Goal: Task Accomplishment & Management: Use online tool/utility

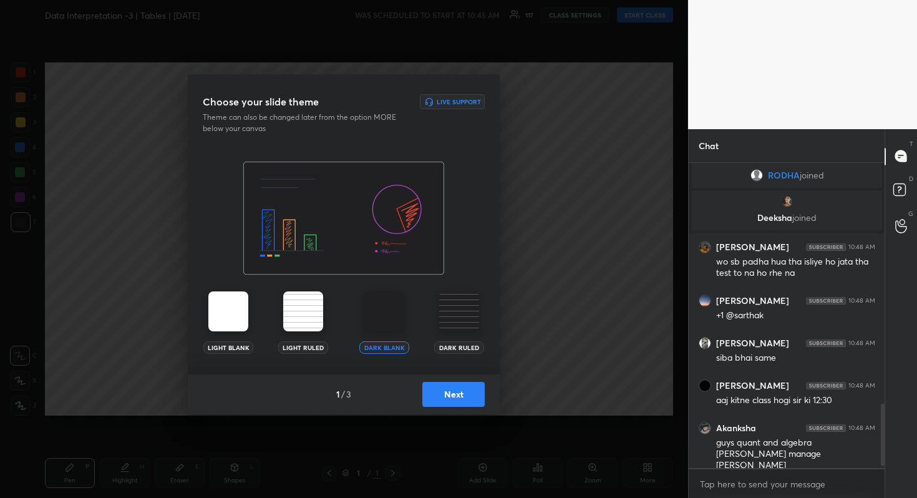
scroll to position [1183, 0]
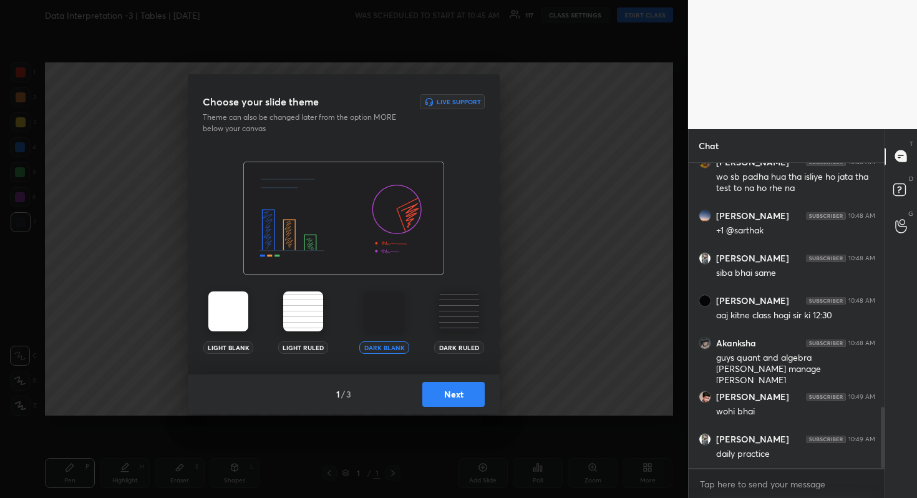
click at [452, 391] on button "Next" at bounding box center [453, 394] width 62 height 25
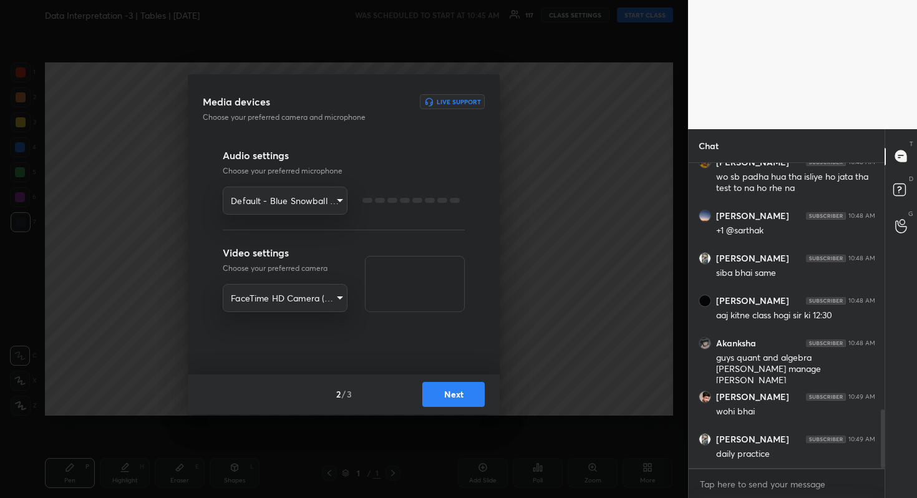
scroll to position [1279, 0]
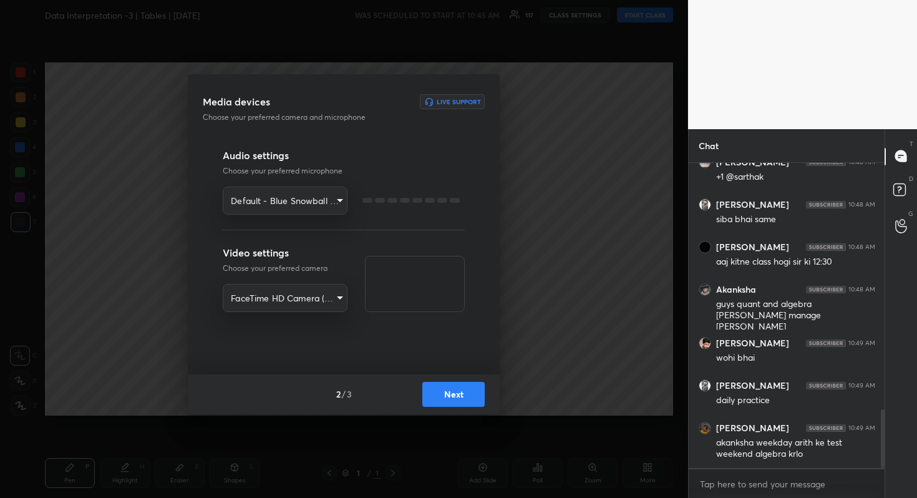
click at [452, 391] on button "Next" at bounding box center [453, 394] width 62 height 25
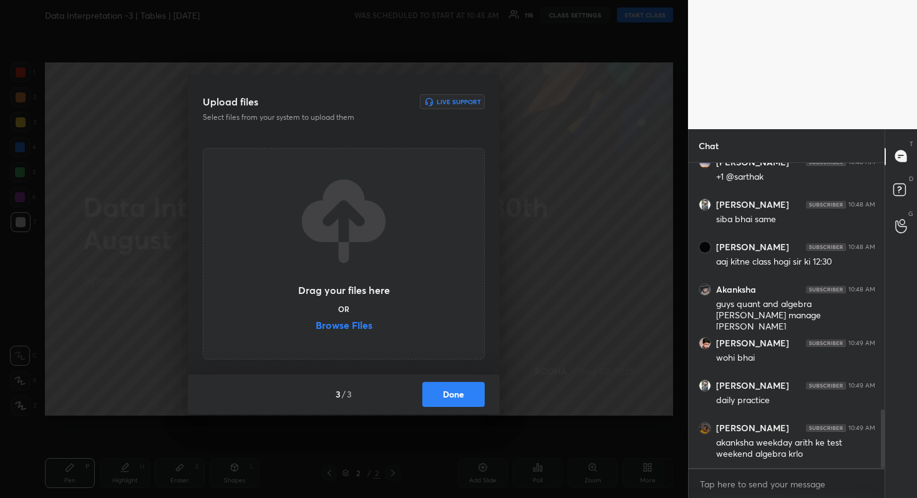
click at [343, 335] on div "Drag your files here OR Browse Files" at bounding box center [344, 253] width 282 height 211
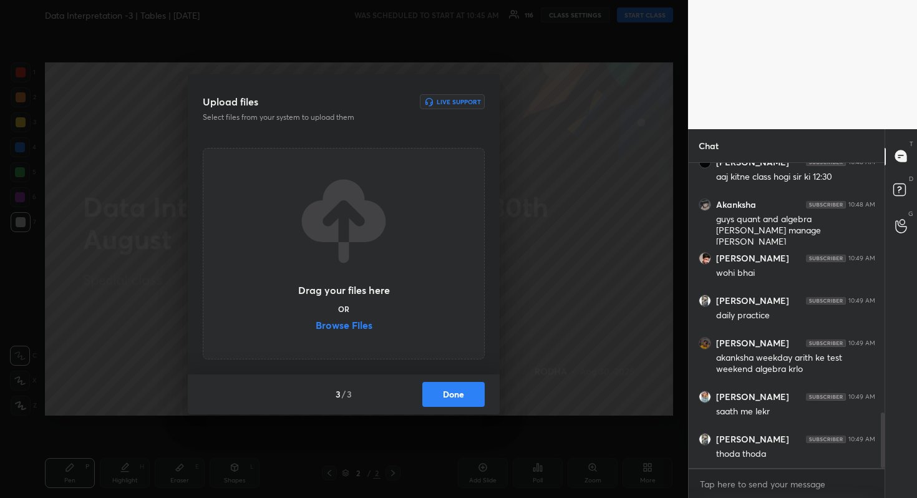
scroll to position [1409, 0]
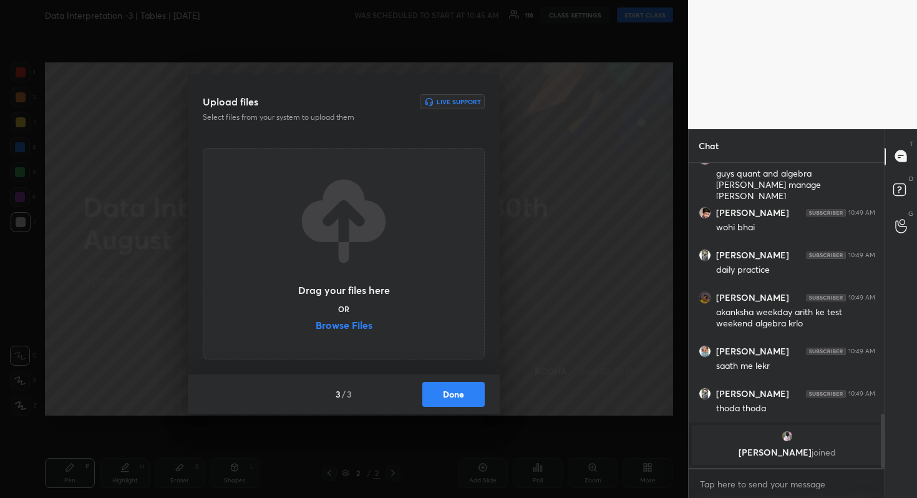
click at [350, 323] on label "Browse Files" at bounding box center [344, 326] width 57 height 13
click at [316, 323] on input "Browse Files" at bounding box center [316, 326] width 0 height 13
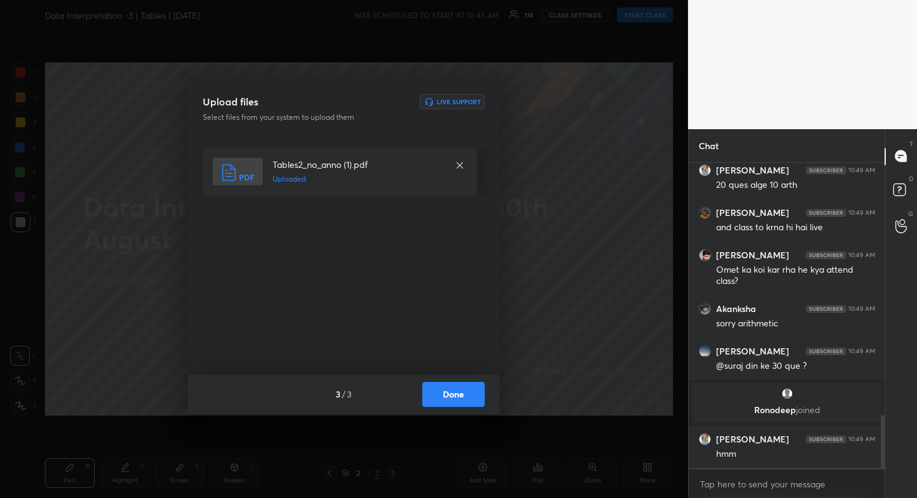
scroll to position [1454, 0]
click at [470, 395] on button "Done" at bounding box center [453, 394] width 62 height 25
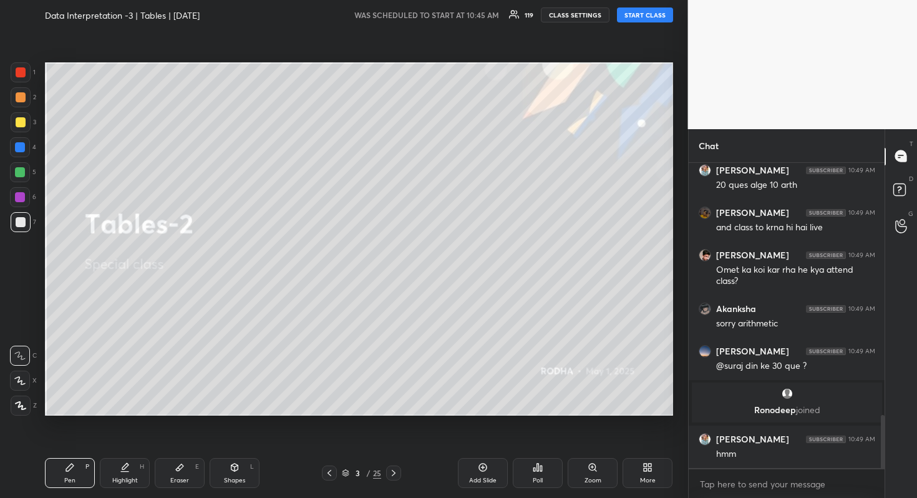
scroll to position [1496, 0]
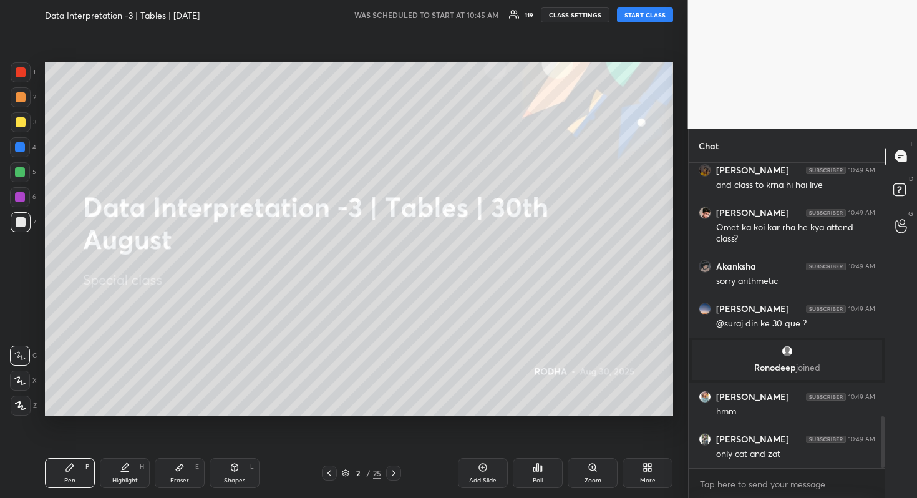
click at [638, 16] on button "START CLASS" at bounding box center [645, 14] width 56 height 15
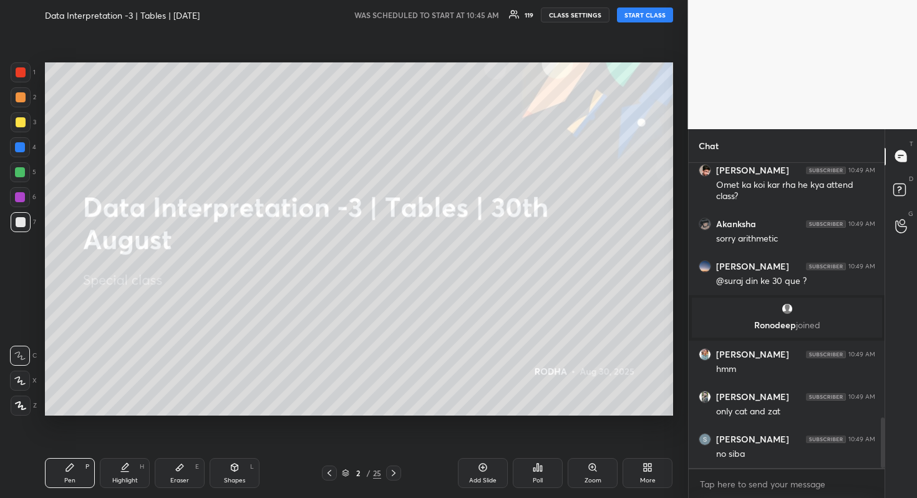
type textarea "x"
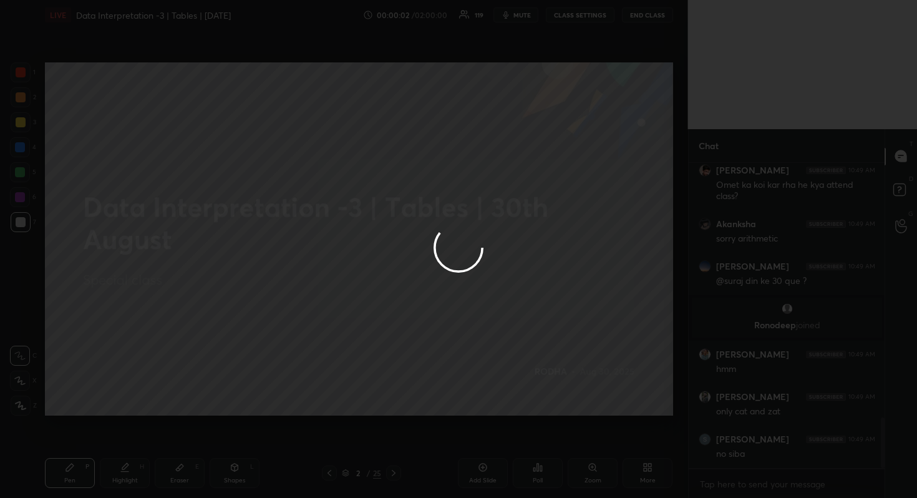
click at [537, 273] on div at bounding box center [458, 249] width 917 height 498
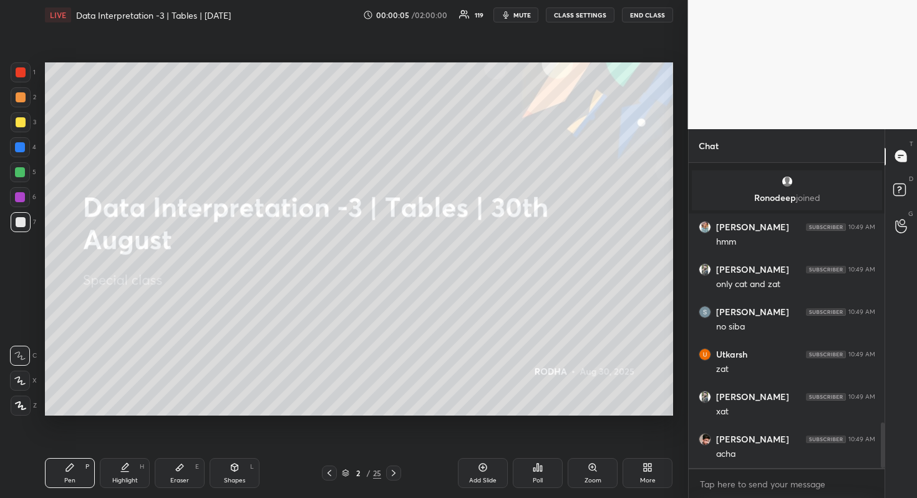
scroll to position [1754, 0]
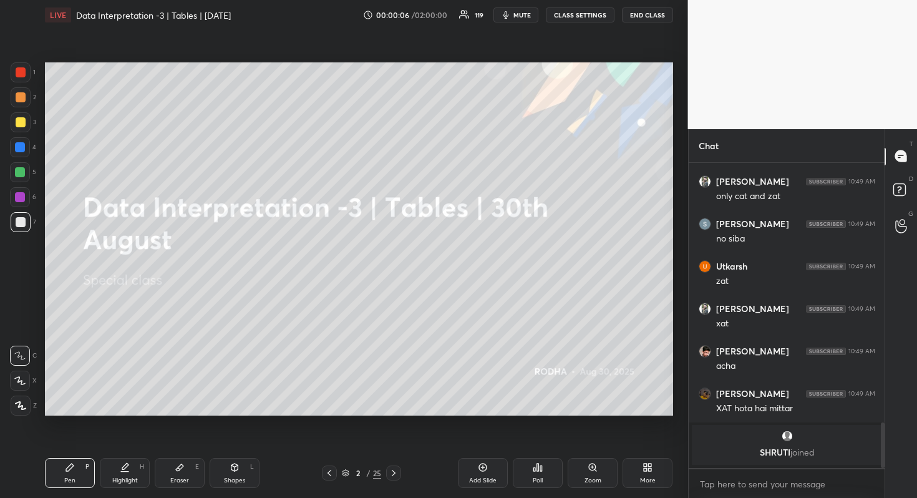
click at [582, 15] on button "CLASS SETTINGS" at bounding box center [580, 14] width 69 height 15
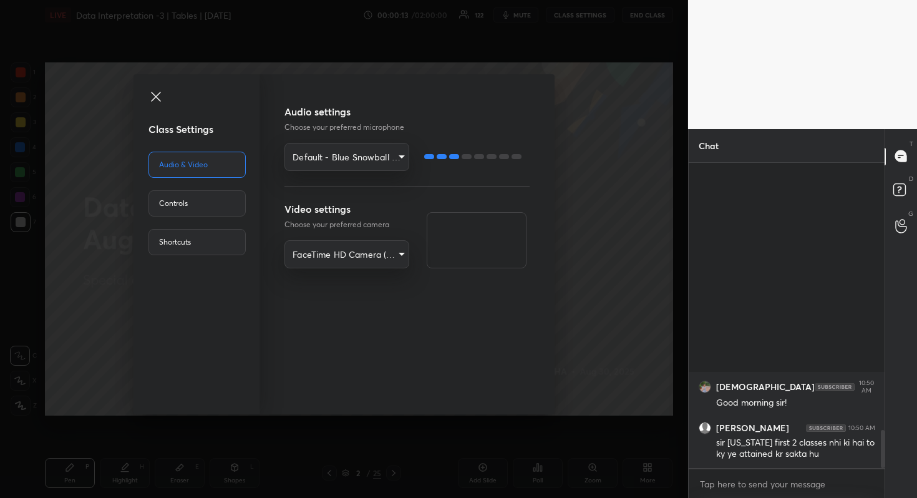
scroll to position [2152, 0]
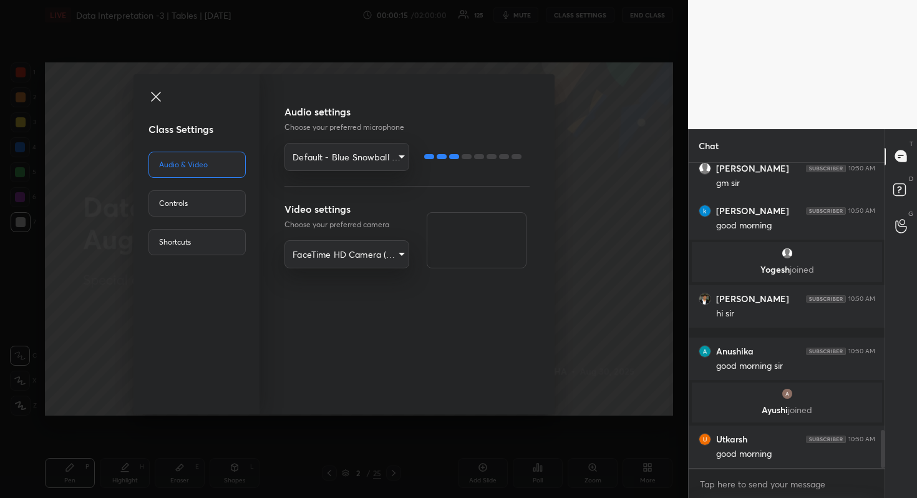
click at [158, 99] on icon at bounding box center [155, 96] width 15 height 15
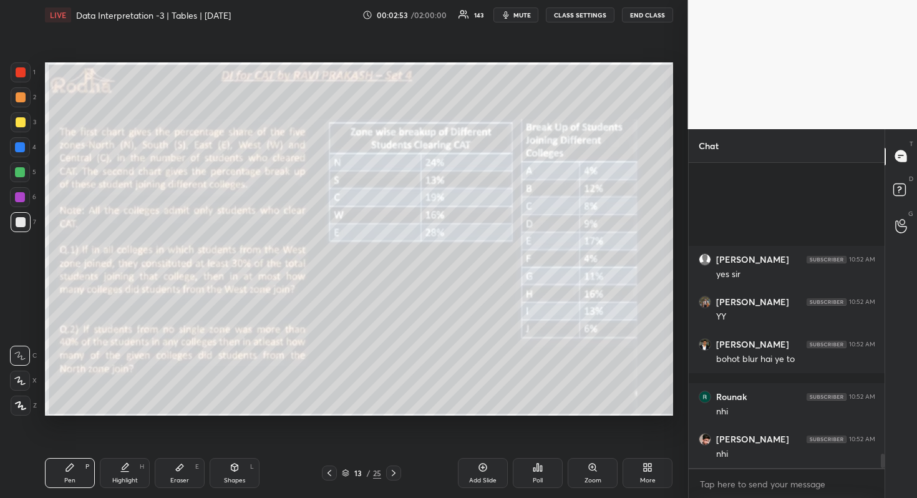
scroll to position [6243, 0]
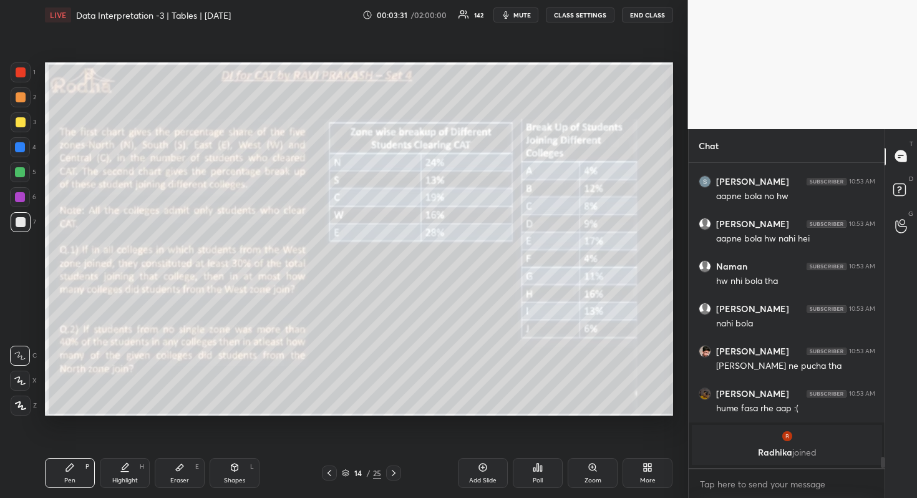
click at [644, 464] on icon at bounding box center [645, 465] width 3 height 3
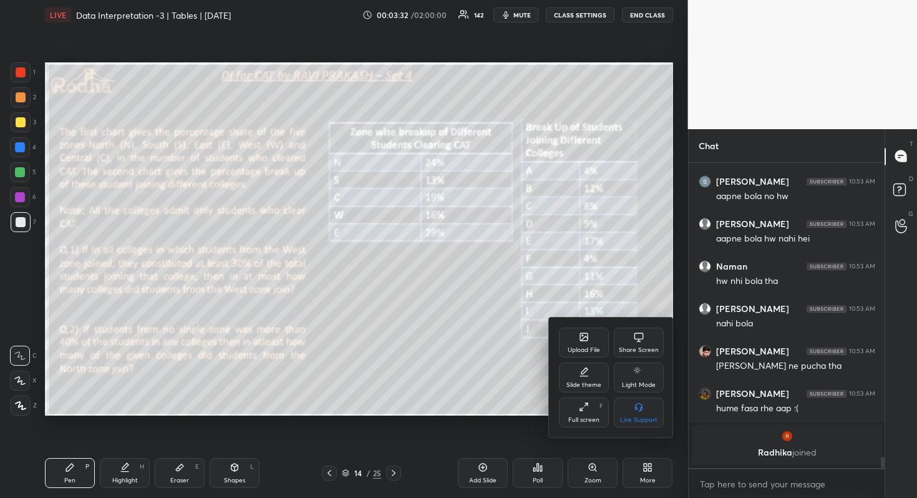
click at [593, 420] on div "Full screen" at bounding box center [583, 420] width 31 height 6
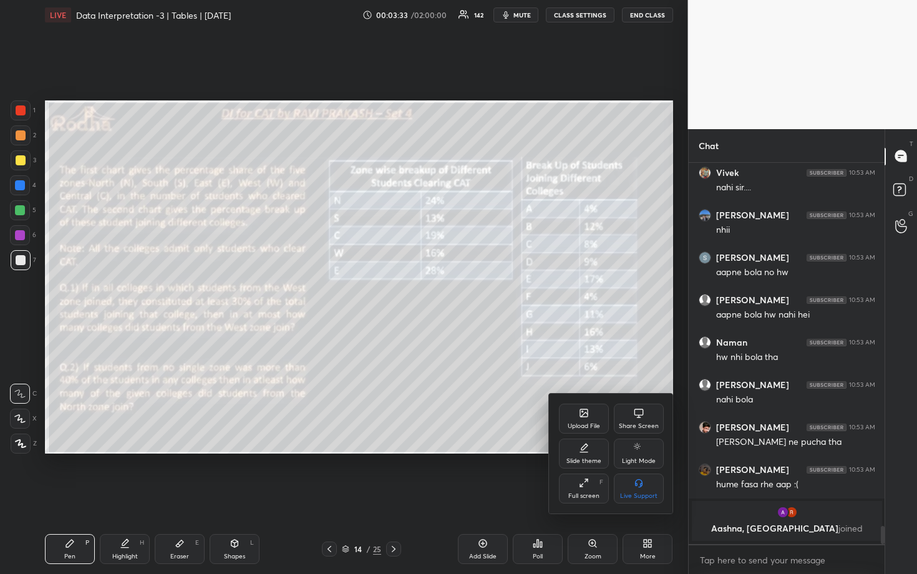
click at [590, 352] on div at bounding box center [458, 287] width 917 height 574
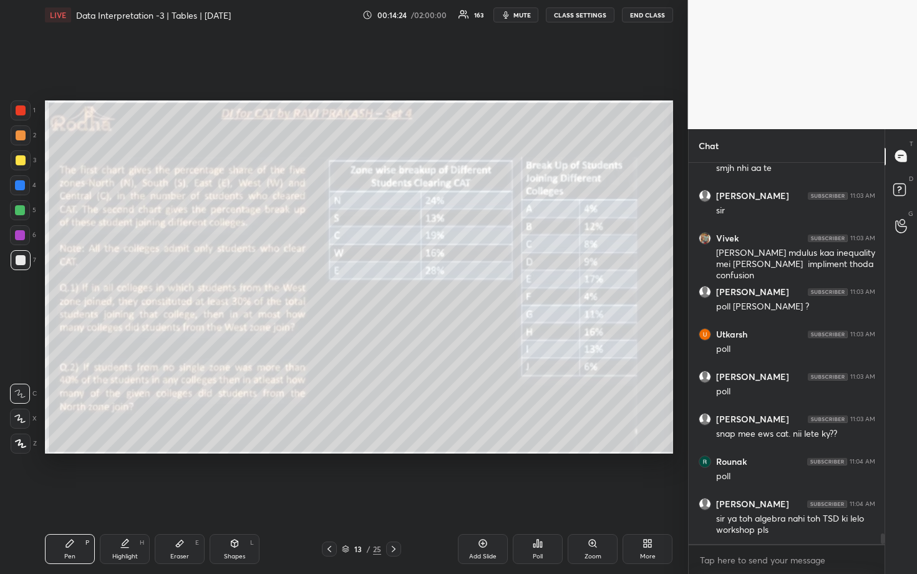
scroll to position [13437, 0]
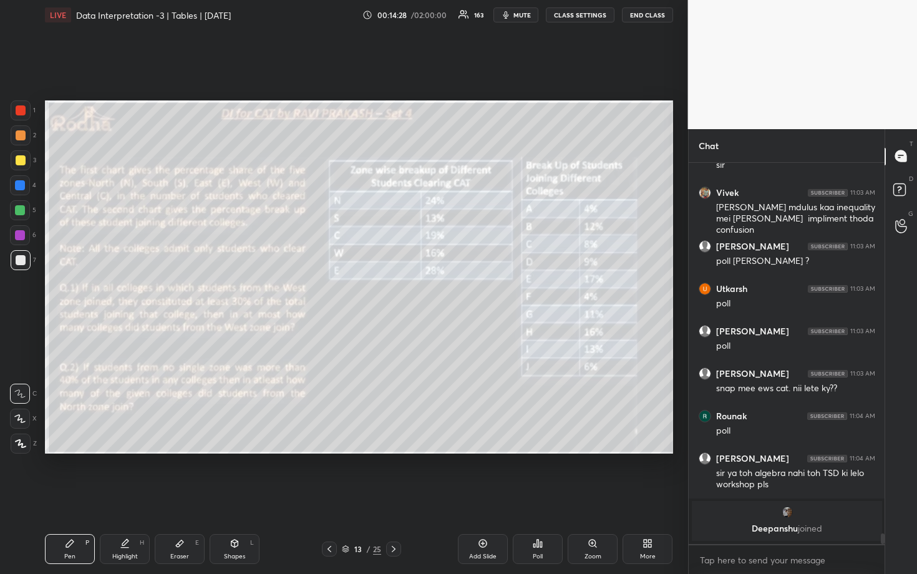
click at [22, 208] on div at bounding box center [20, 210] width 10 height 10
type textarea "x"
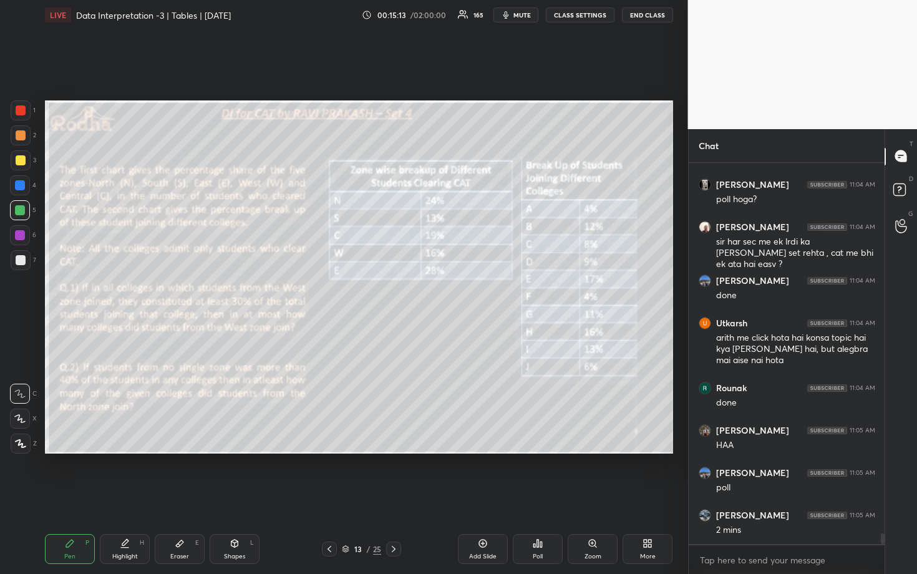
scroll to position [13459, 0]
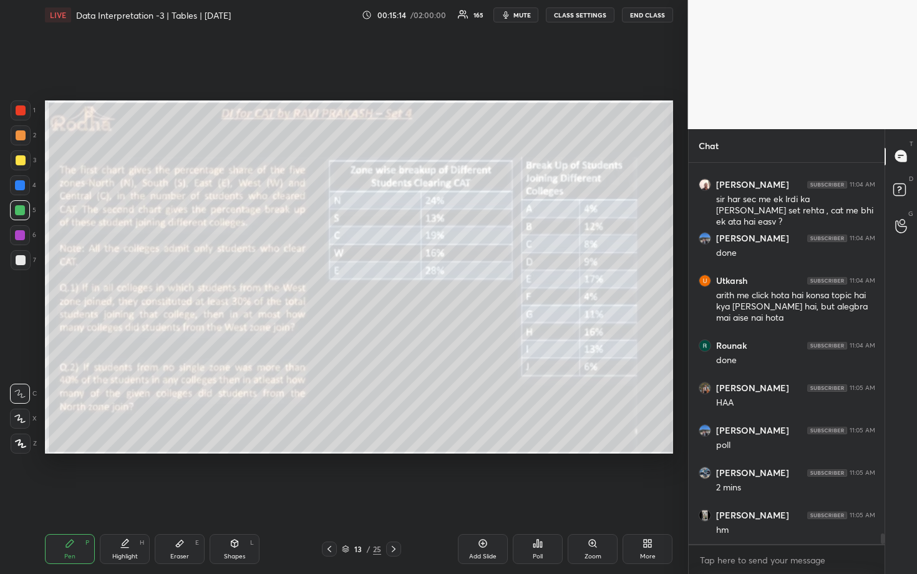
click at [18, 414] on icon at bounding box center [19, 418] width 11 height 9
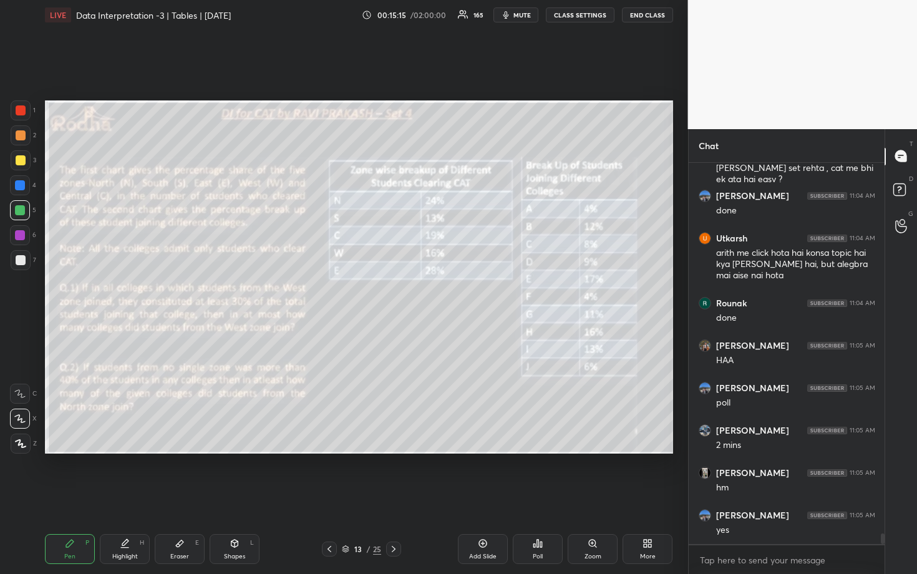
drag, startPoint x: 19, startPoint y: 155, endPoint x: 36, endPoint y: 169, distance: 21.7
click at [19, 156] on div at bounding box center [21, 160] width 20 height 20
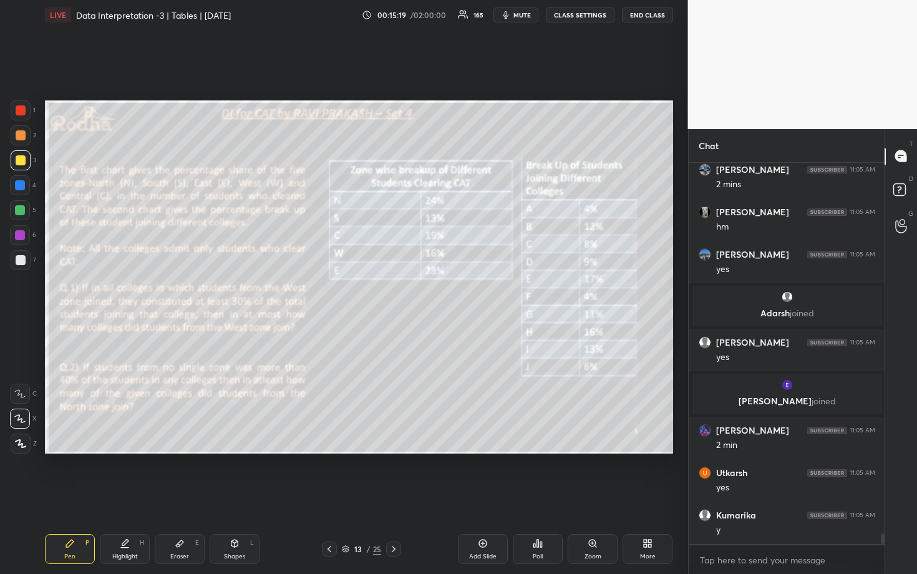
scroll to position [13535, 0]
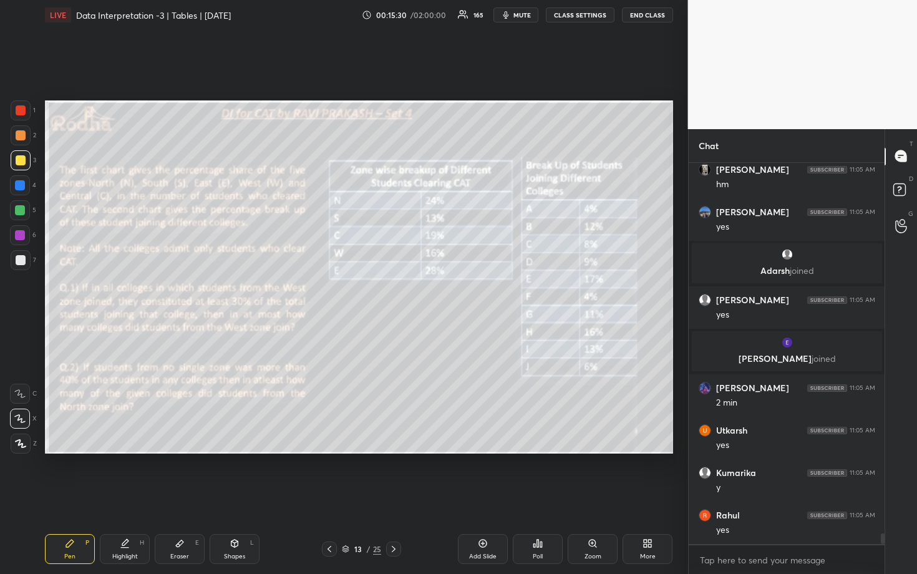
click at [185, 497] on div "Eraser E" at bounding box center [180, 549] width 50 height 30
click at [534, 497] on icon at bounding box center [535, 545] width 2 height 3
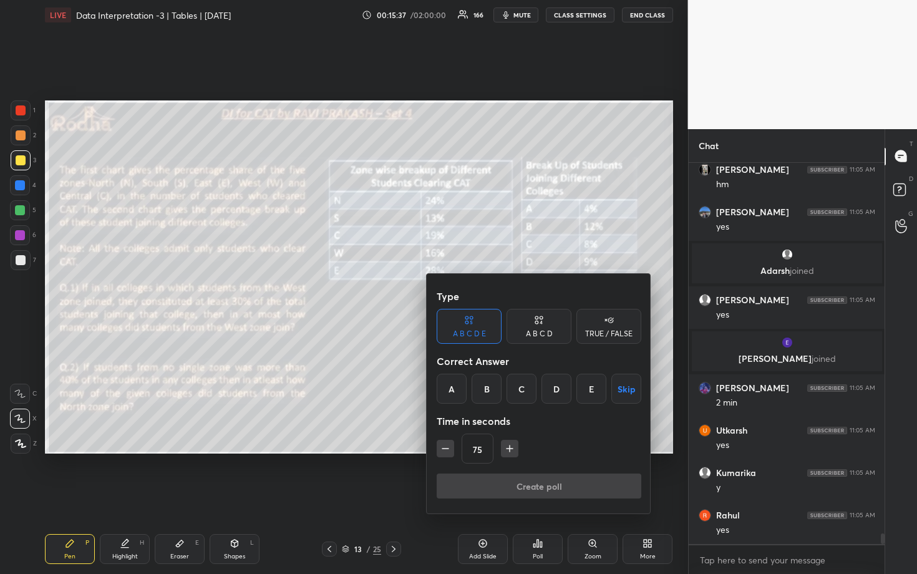
drag, startPoint x: 546, startPoint y: 326, endPoint x: 545, endPoint y: 372, distance: 46.8
click at [547, 326] on div "A B C D" at bounding box center [539, 326] width 65 height 35
click at [539, 396] on div "C" at bounding box center [538, 389] width 37 height 30
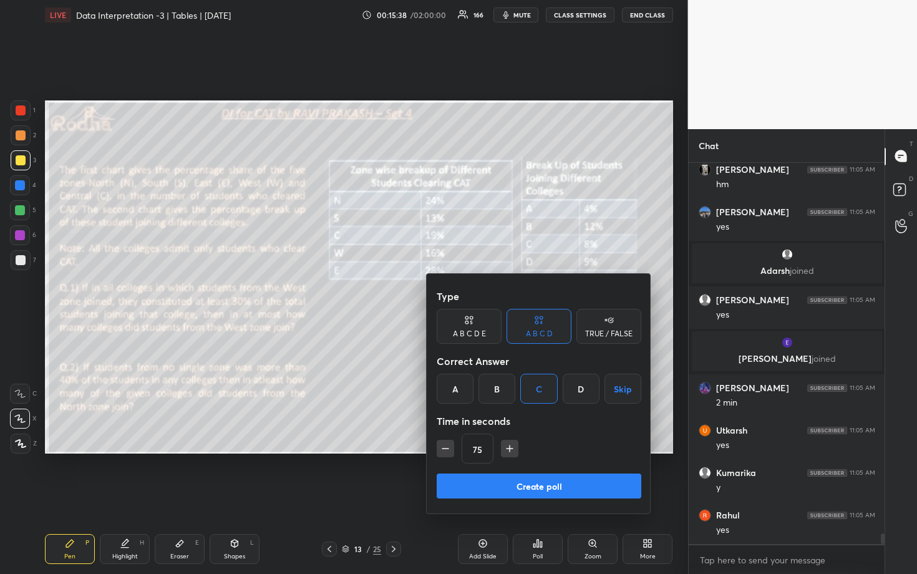
click at [449, 449] on icon "button" at bounding box center [445, 448] width 12 height 12
click at [448, 448] on icon "button" at bounding box center [445, 448] width 12 height 12
click at [449, 449] on icon "button" at bounding box center [445, 448] width 12 height 12
drag, startPoint x: 449, startPoint y: 450, endPoint x: 455, endPoint y: 454, distance: 6.7
click at [449, 450] on icon "button" at bounding box center [445, 448] width 12 height 12
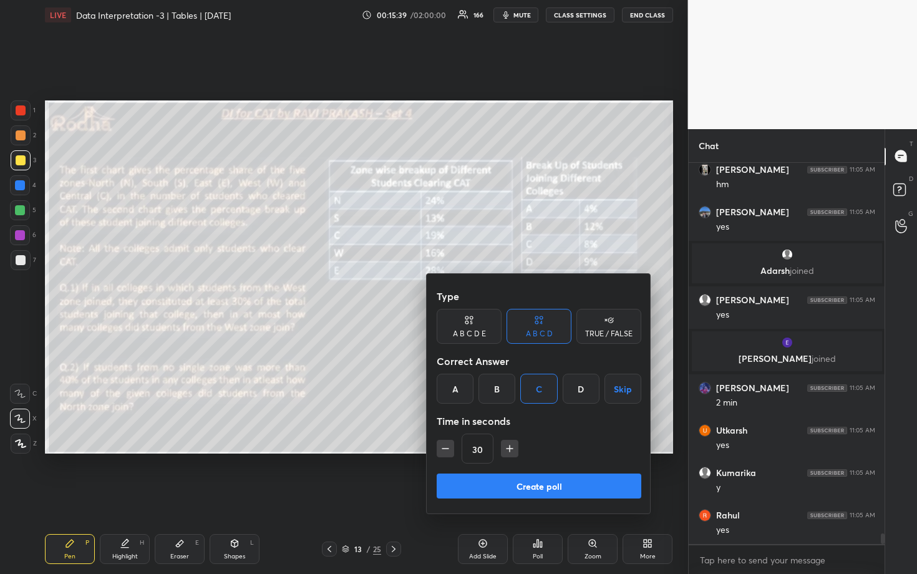
type input "15"
click at [502, 495] on button "Create poll" at bounding box center [539, 486] width 205 height 25
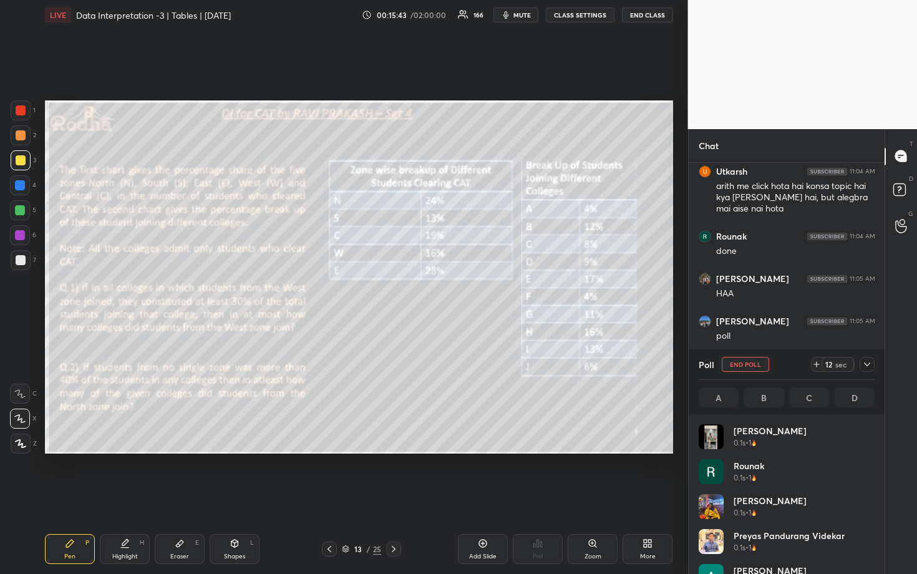
scroll to position [13634, 0]
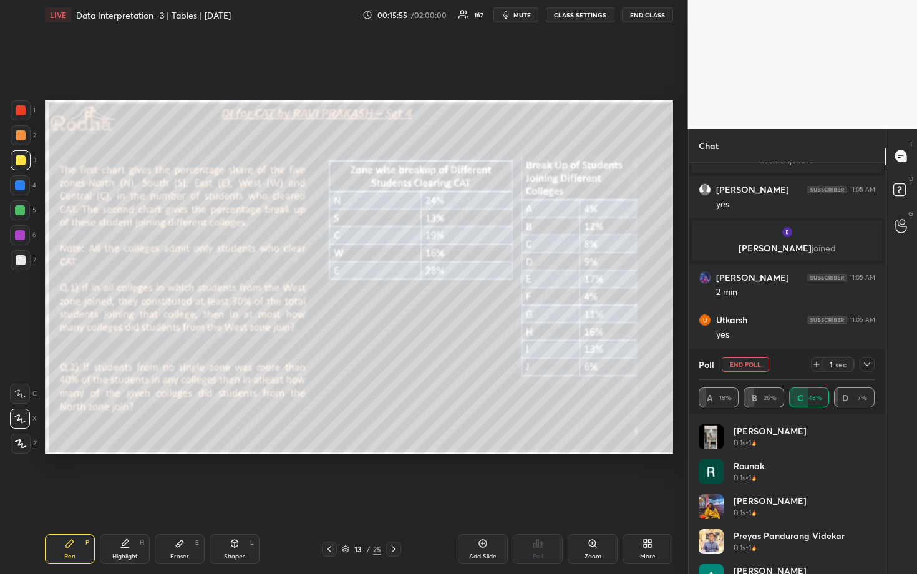
click at [872, 366] on div at bounding box center [867, 364] width 15 height 15
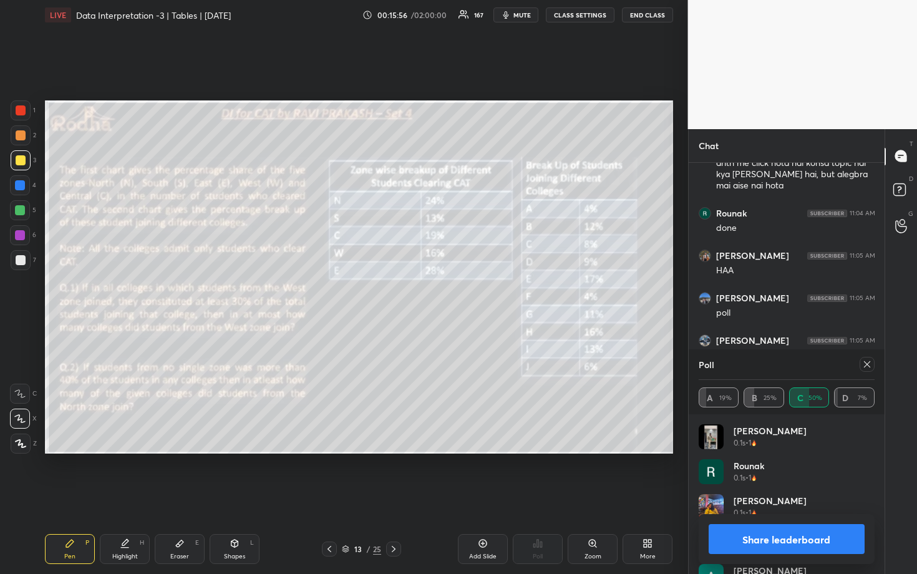
click at [868, 367] on icon at bounding box center [867, 364] width 10 height 10
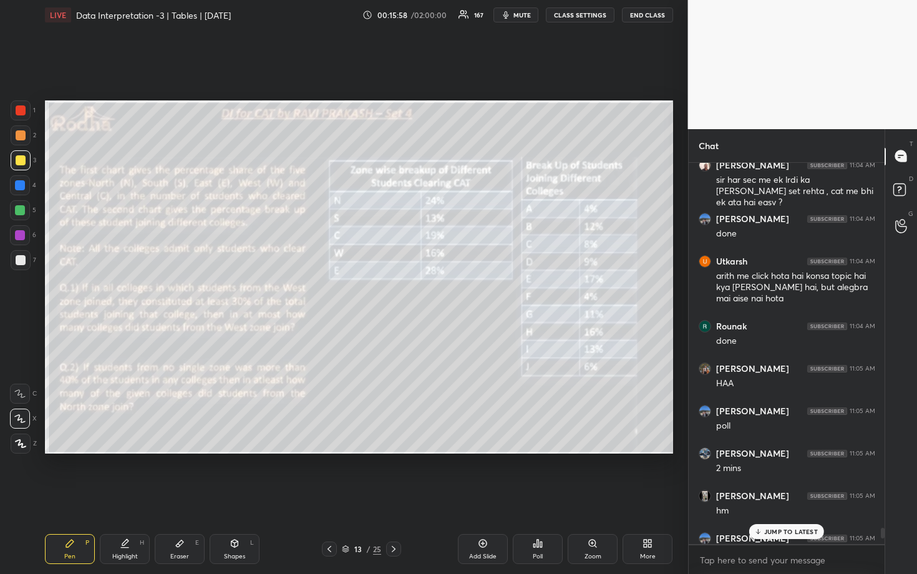
click at [775, 497] on p "JUMP TO LATEST" at bounding box center [791, 531] width 54 height 7
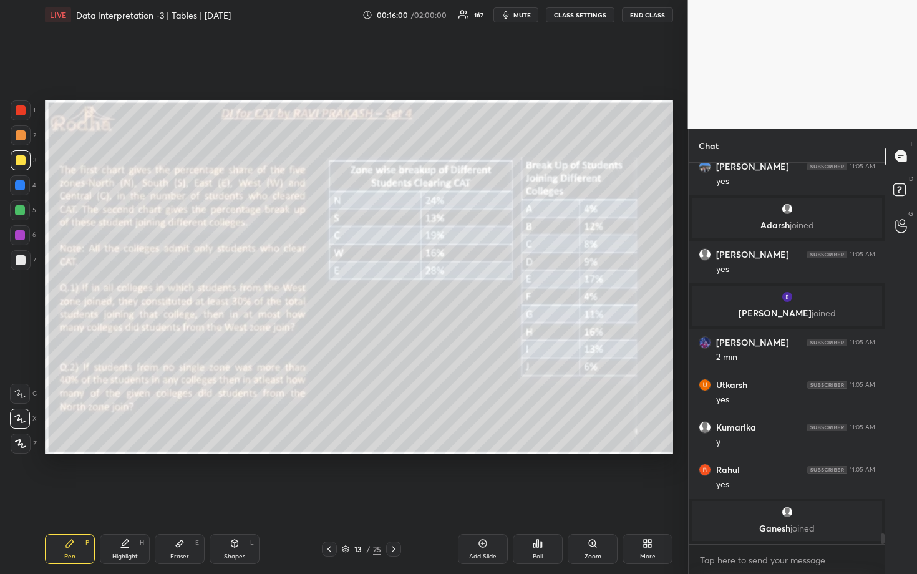
click at [544, 497] on div "Poll" at bounding box center [538, 549] width 50 height 30
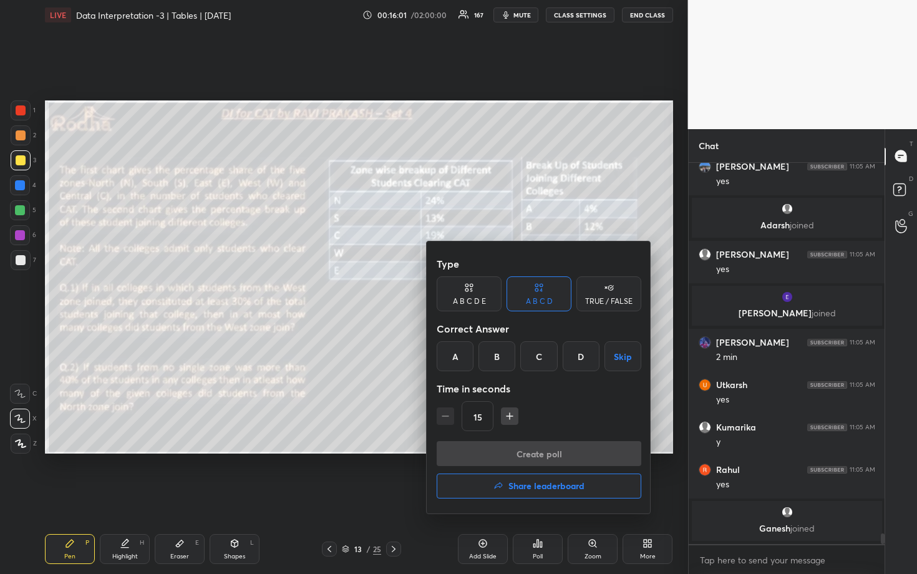
click at [498, 360] on div "B" at bounding box center [497, 356] width 37 height 30
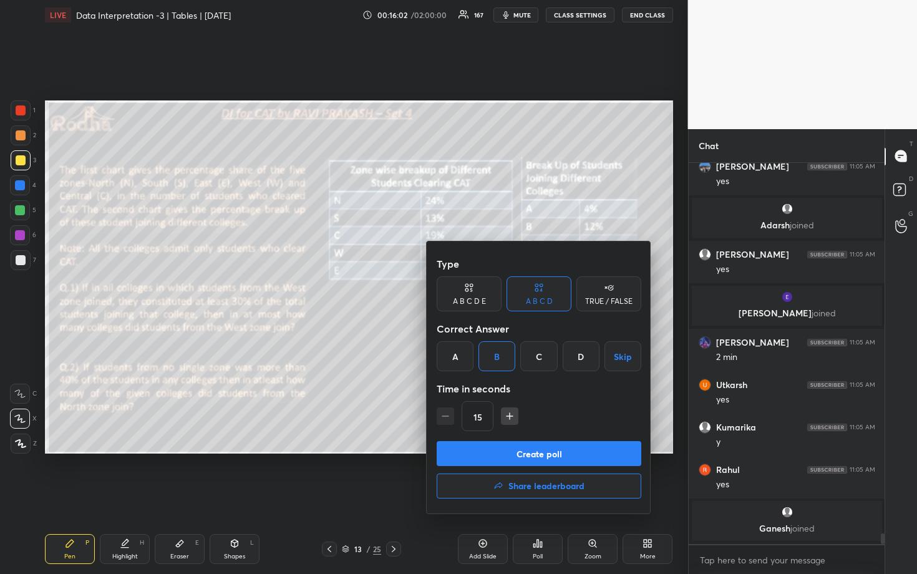
drag, startPoint x: 527, startPoint y: 455, endPoint x: 529, endPoint y: 442, distance: 12.6
click at [527, 454] on button "Create poll" at bounding box center [539, 453] width 205 height 25
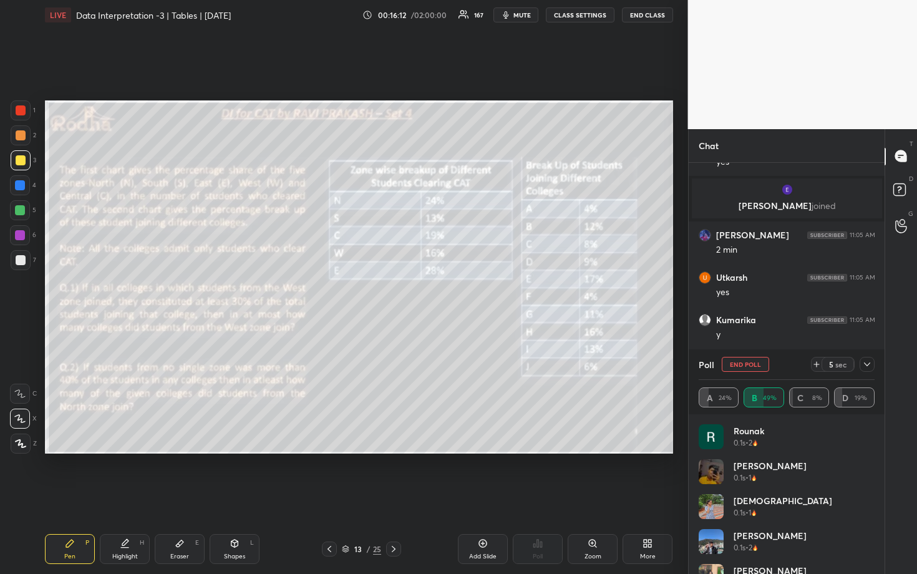
click at [868, 363] on icon at bounding box center [867, 364] width 10 height 10
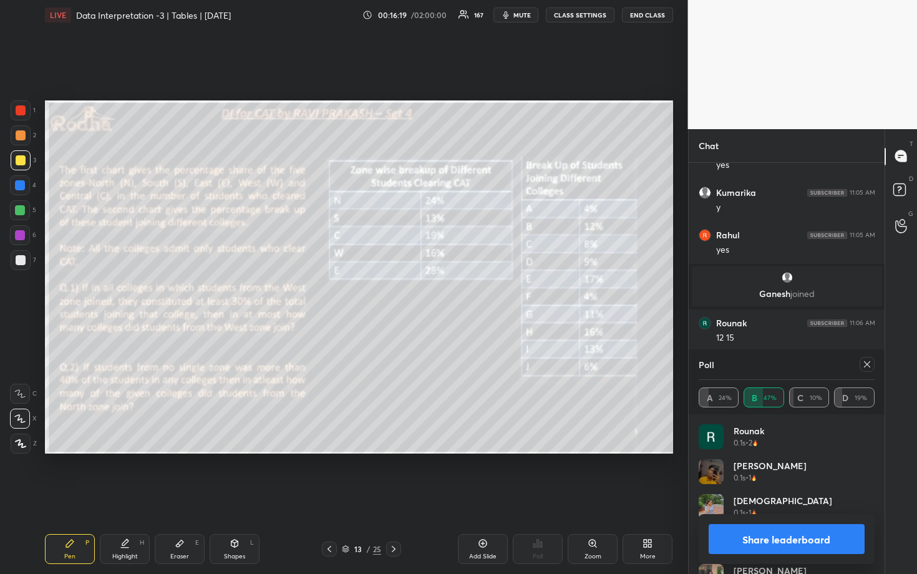
click at [868, 367] on icon at bounding box center [867, 364] width 10 height 10
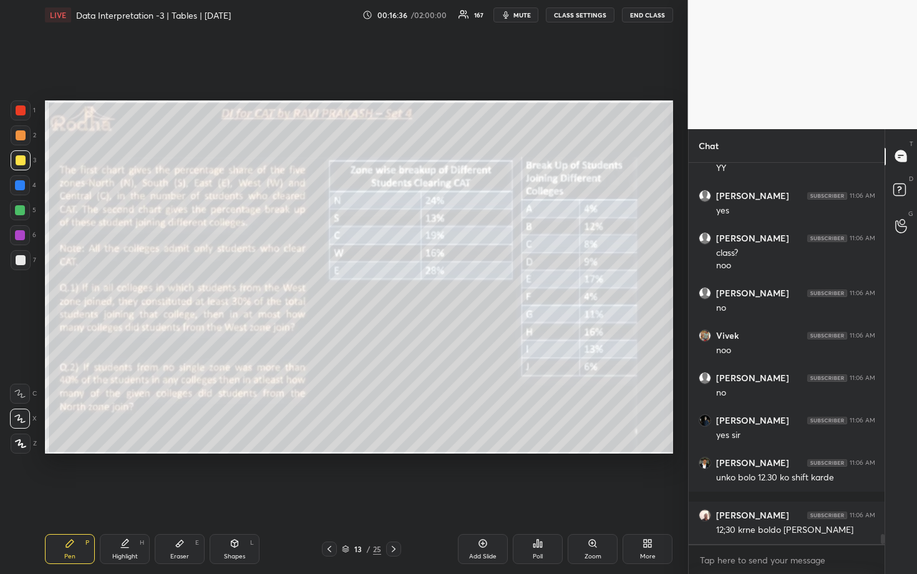
click at [22, 211] on div at bounding box center [20, 210] width 10 height 10
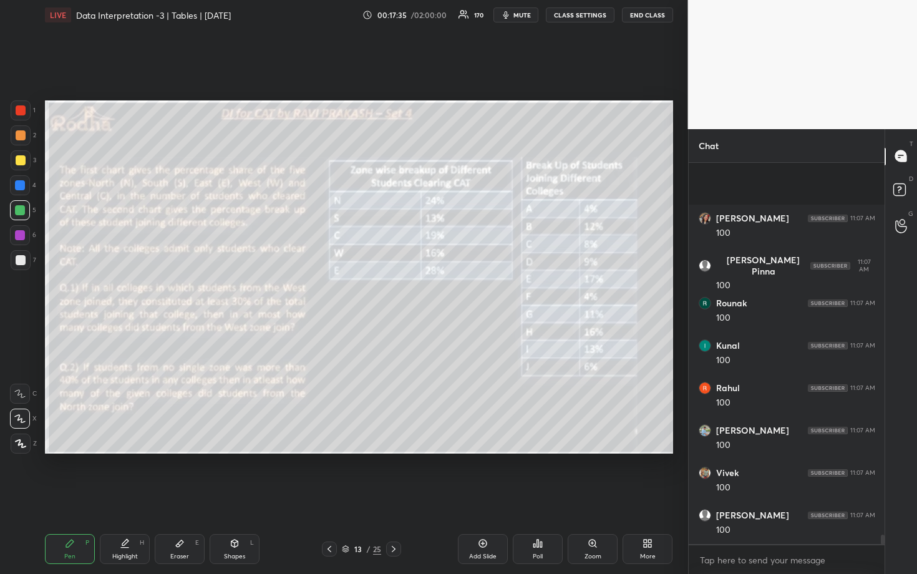
scroll to position [15027, 0]
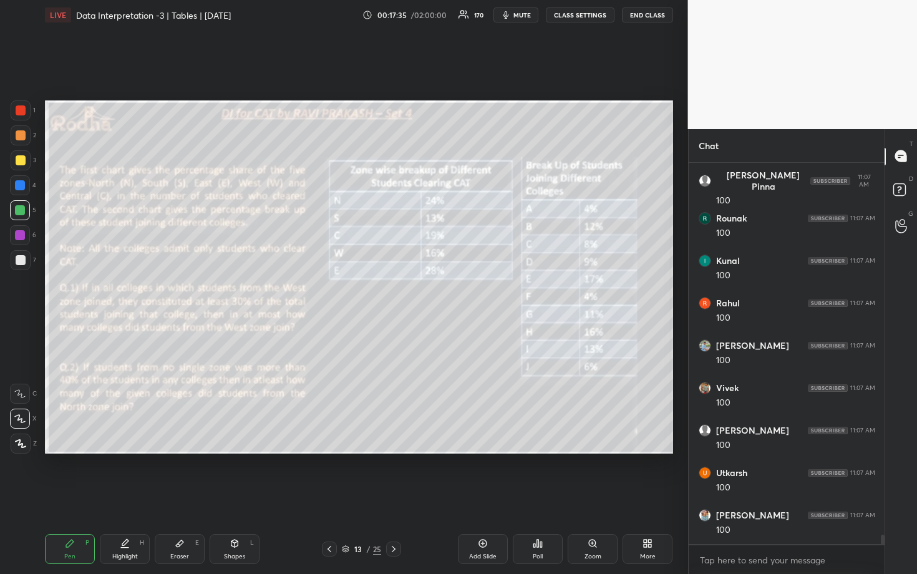
click at [18, 140] on div at bounding box center [21, 135] width 10 height 10
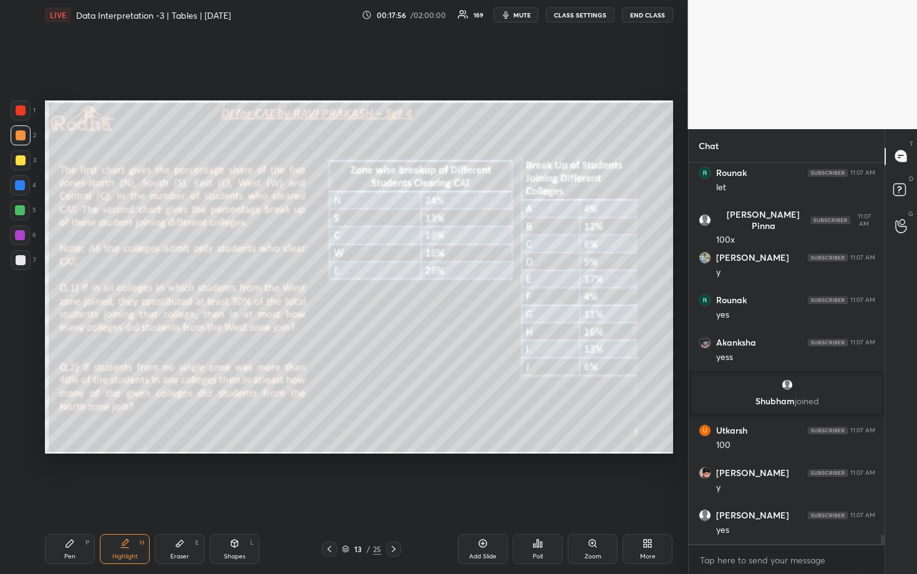
scroll to position [15438, 0]
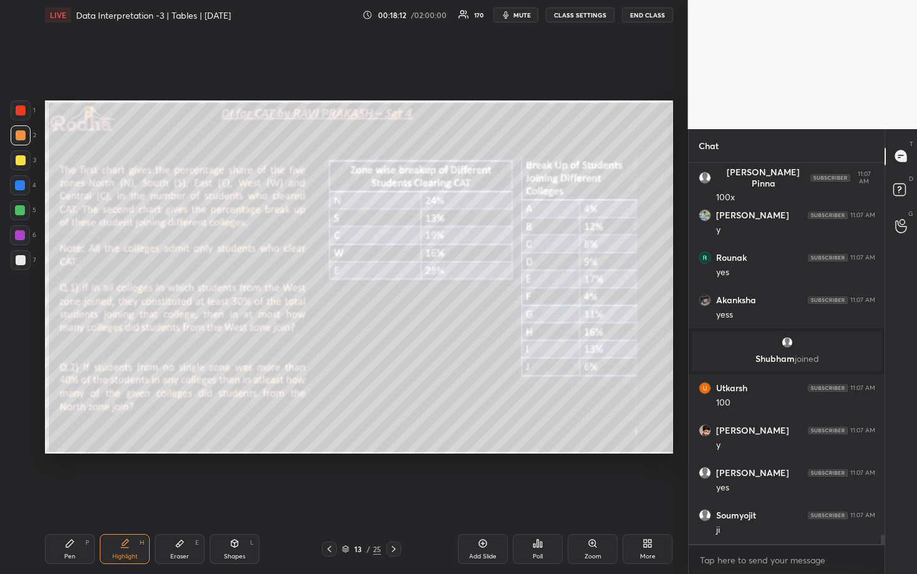
click at [21, 215] on div at bounding box center [20, 210] width 20 height 20
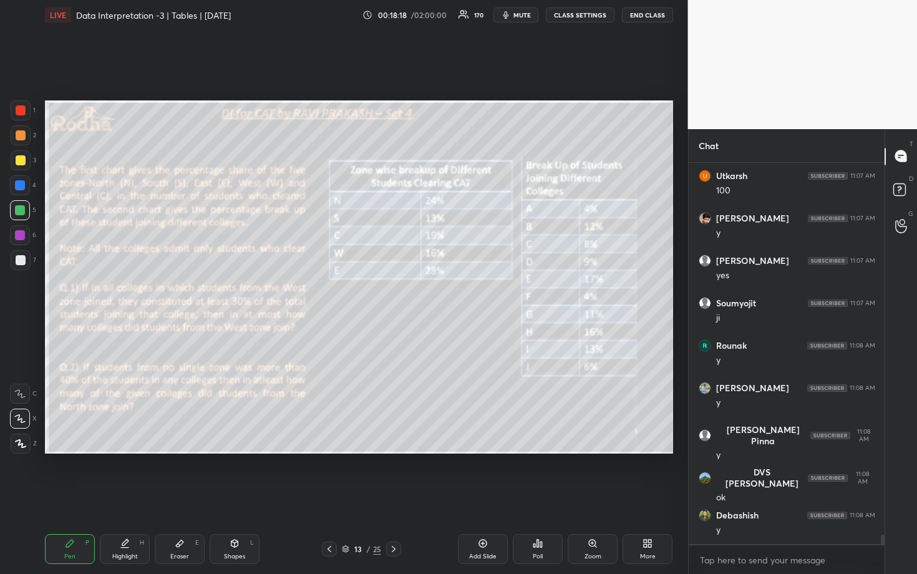
scroll to position [15692, 0]
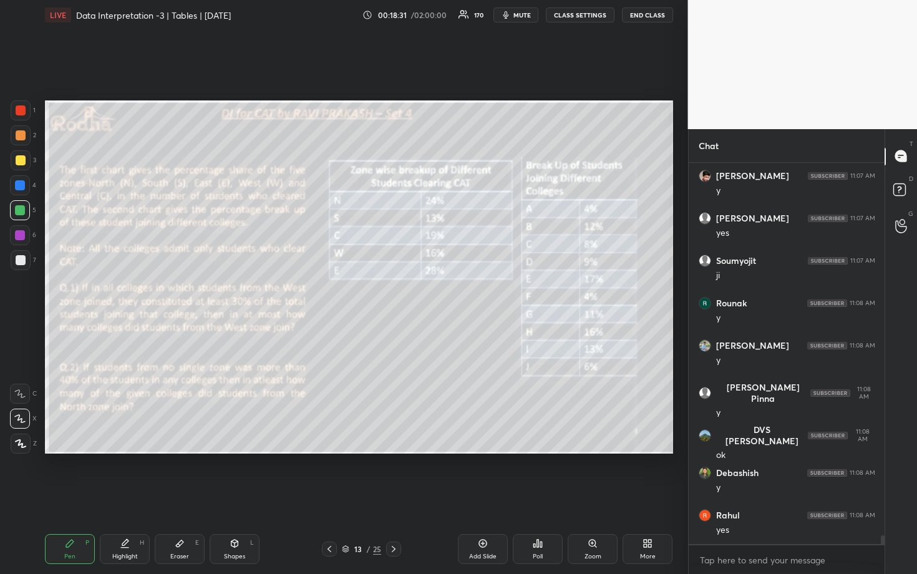
click at [399, 497] on div at bounding box center [393, 549] width 15 height 15
drag, startPoint x: 328, startPoint y: 548, endPoint x: 333, endPoint y: 532, distance: 17.0
click at [328, 497] on icon at bounding box center [330, 549] width 4 height 6
click at [393, 497] on div at bounding box center [393, 549] width 15 height 15
click at [394, 497] on icon at bounding box center [394, 549] width 10 height 10
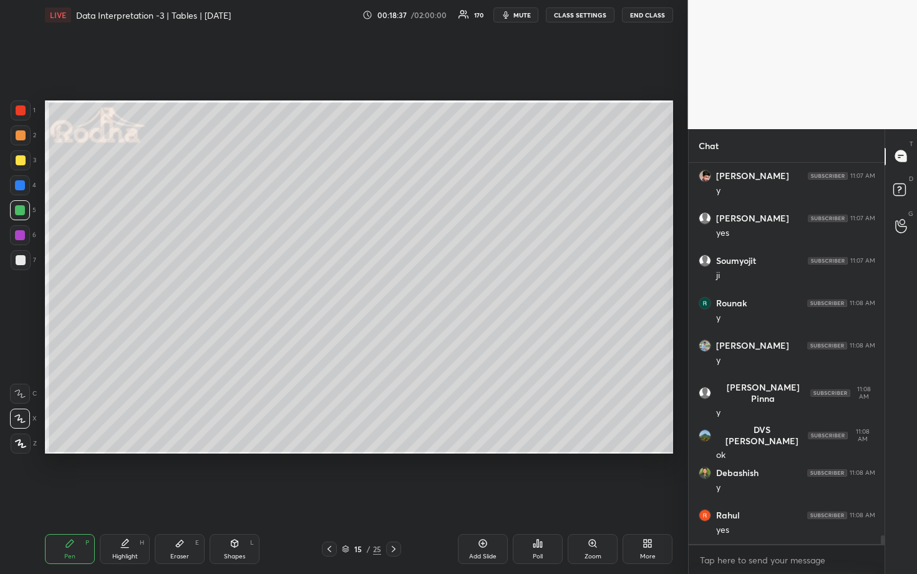
click at [333, 497] on icon at bounding box center [329, 549] width 10 height 10
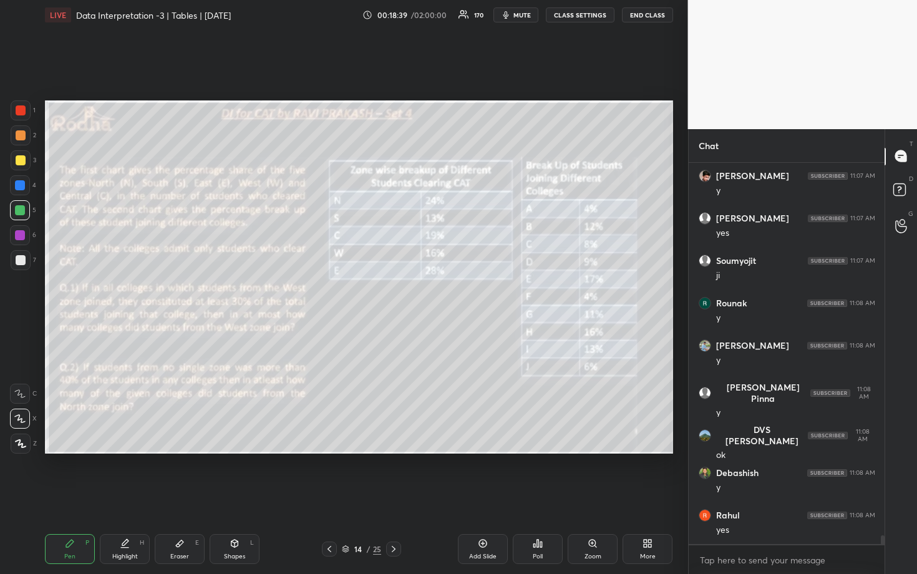
drag, startPoint x: 329, startPoint y: 548, endPoint x: 340, endPoint y: 547, distance: 10.7
click at [333, 497] on icon at bounding box center [329, 549] width 10 height 10
drag, startPoint x: 475, startPoint y: 543, endPoint x: 471, endPoint y: 534, distance: 10.3
click at [474, 497] on div "Add Slide" at bounding box center [483, 549] width 50 height 30
click at [18, 159] on div at bounding box center [21, 160] width 10 height 10
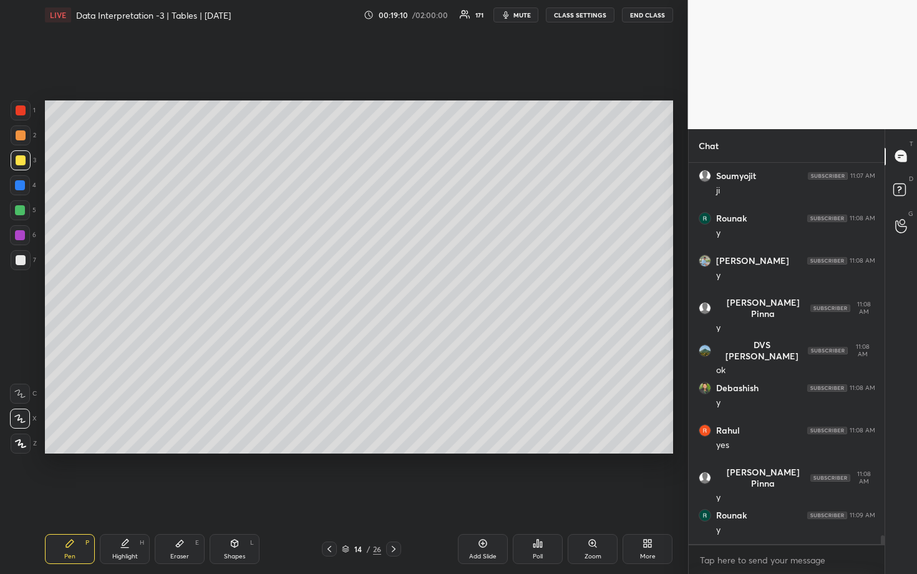
scroll to position [15819, 0]
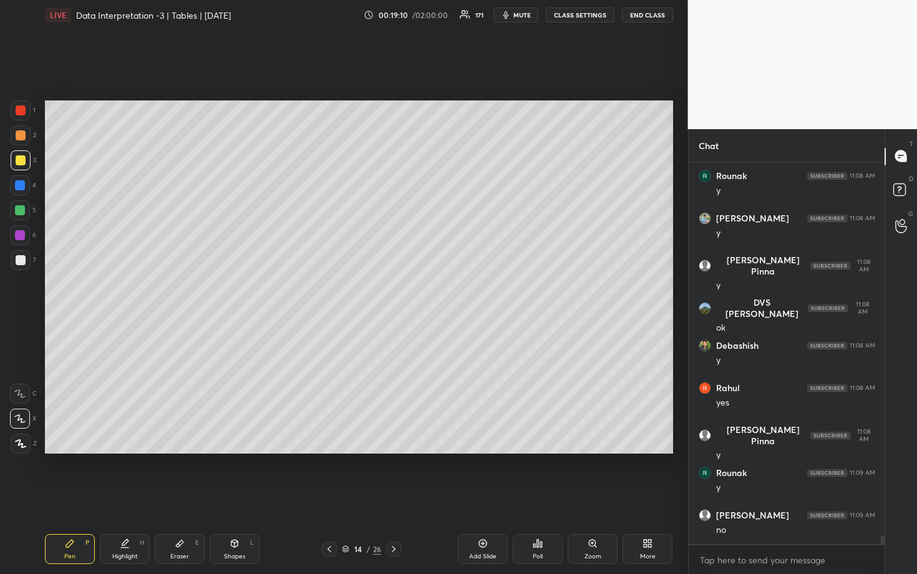
click at [26, 180] on div at bounding box center [20, 185] width 20 height 20
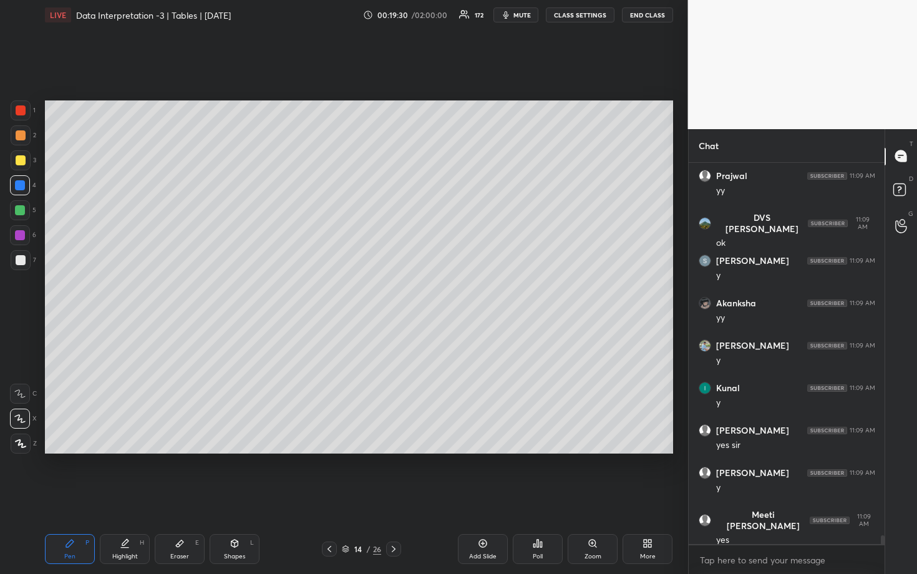
scroll to position [16449, 0]
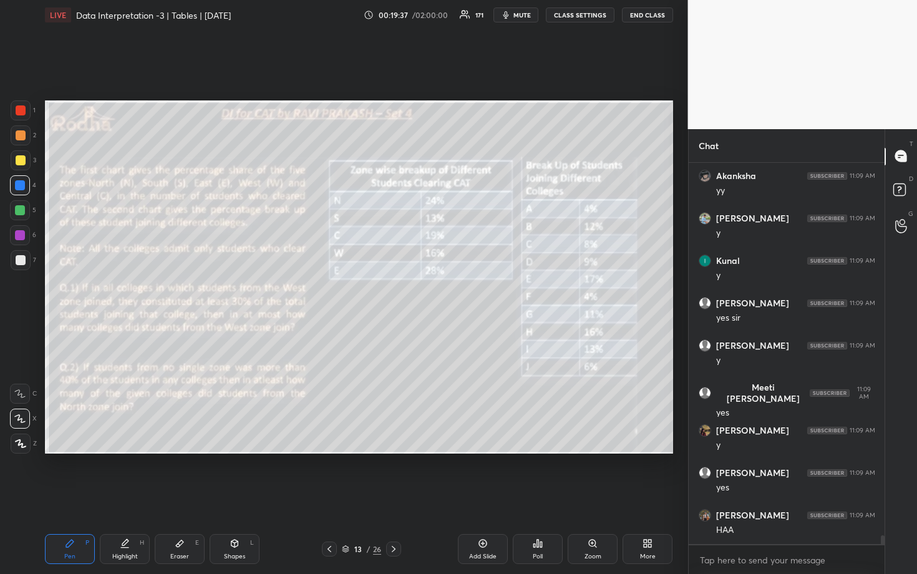
drag, startPoint x: 22, startPoint y: 205, endPoint x: 39, endPoint y: 203, distance: 16.9
click at [26, 205] on div at bounding box center [20, 210] width 20 height 20
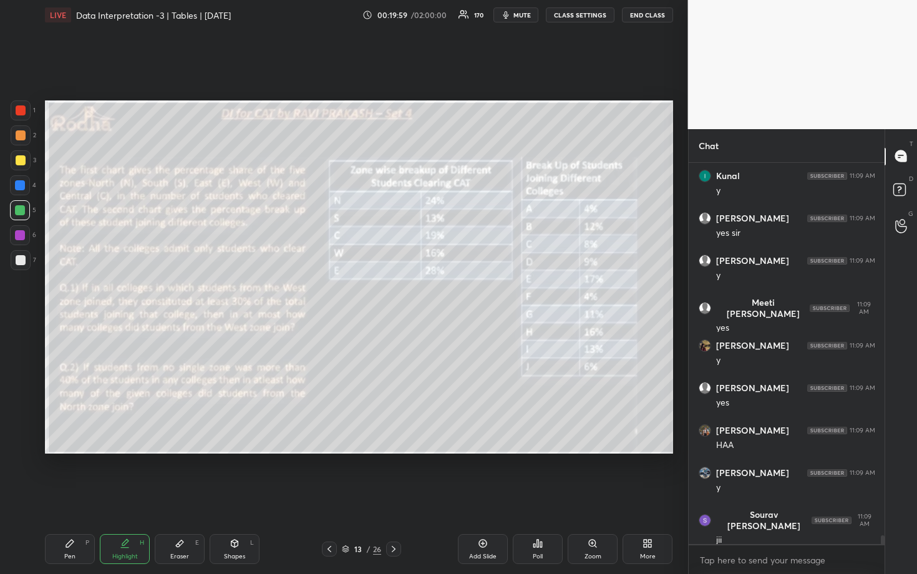
scroll to position [16576, 0]
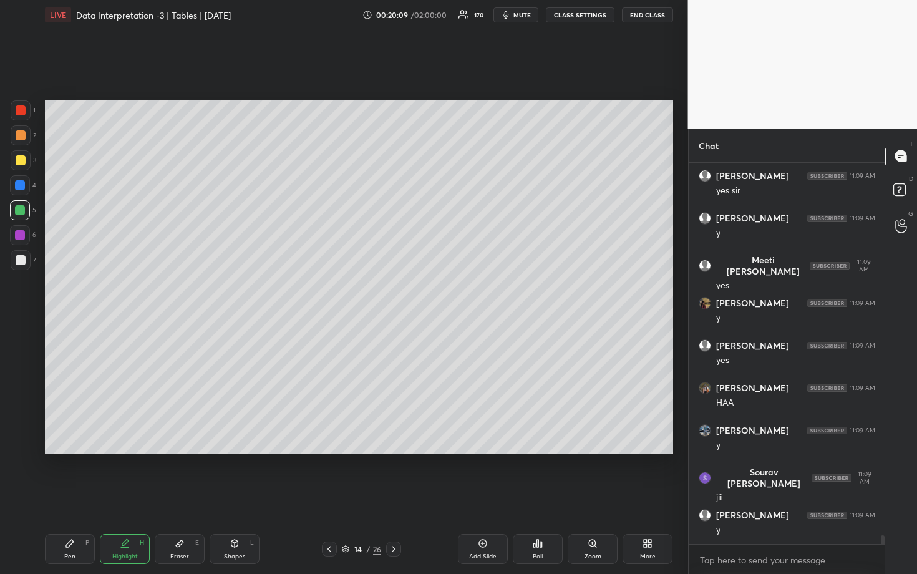
click at [22, 260] on div at bounding box center [21, 260] width 10 height 10
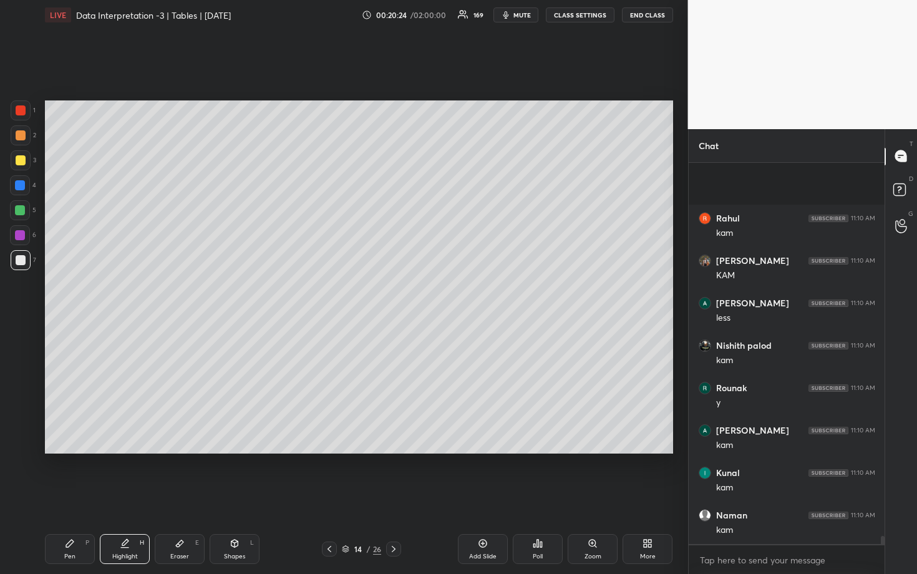
scroll to position [17807, 0]
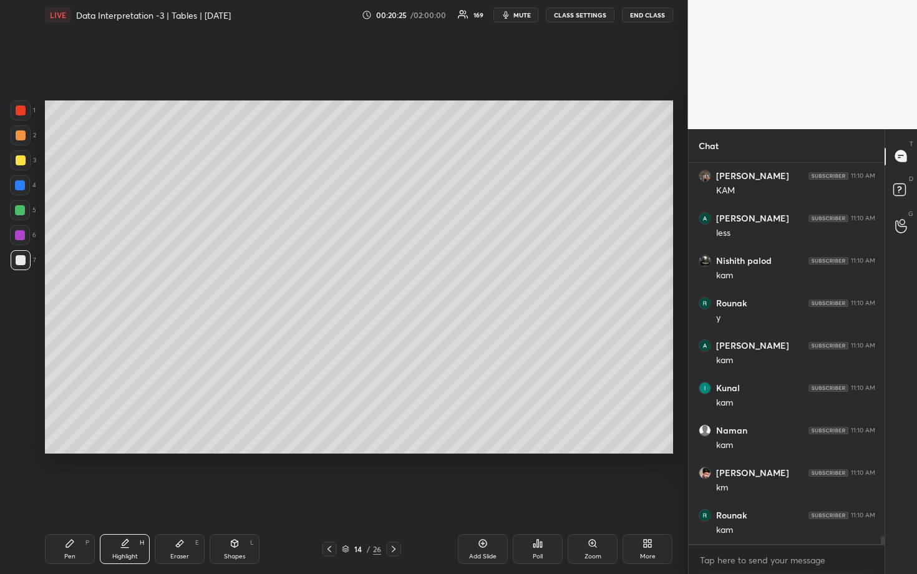
click at [21, 141] on div at bounding box center [21, 135] width 20 height 20
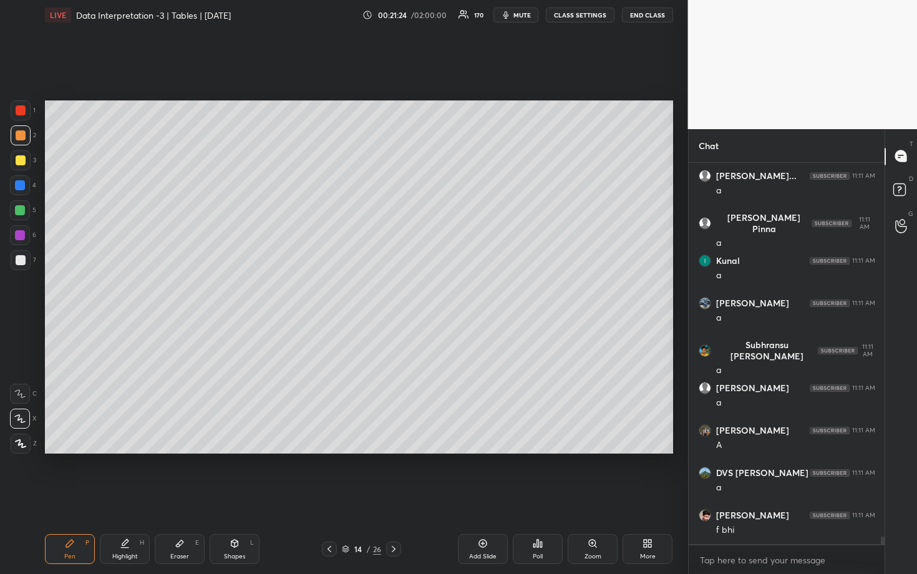
scroll to position [18492, 0]
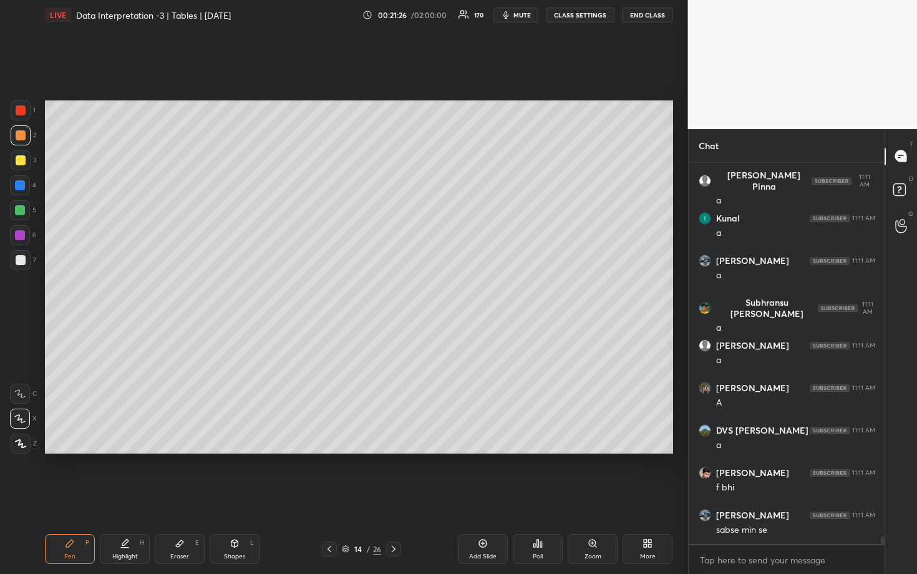
click at [22, 213] on div at bounding box center [20, 210] width 10 height 10
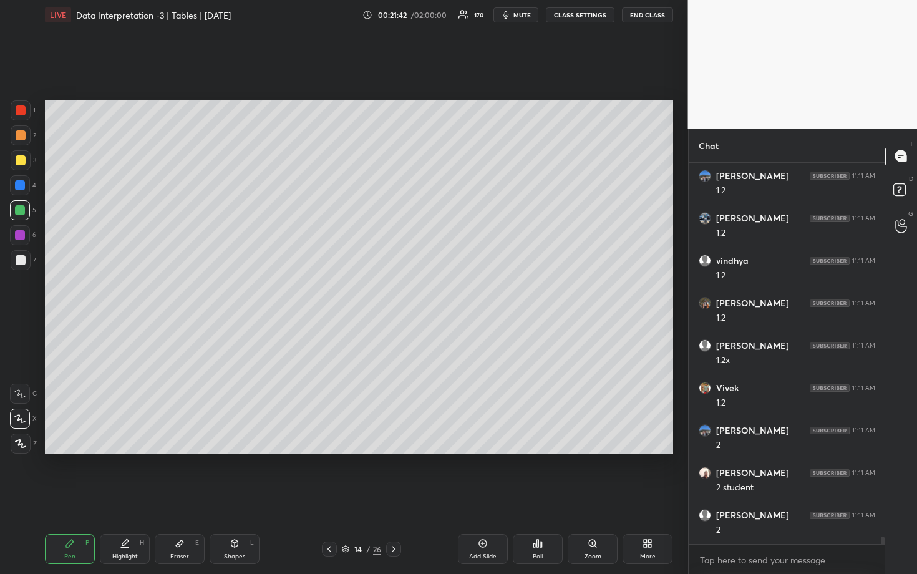
scroll to position [19213, 0]
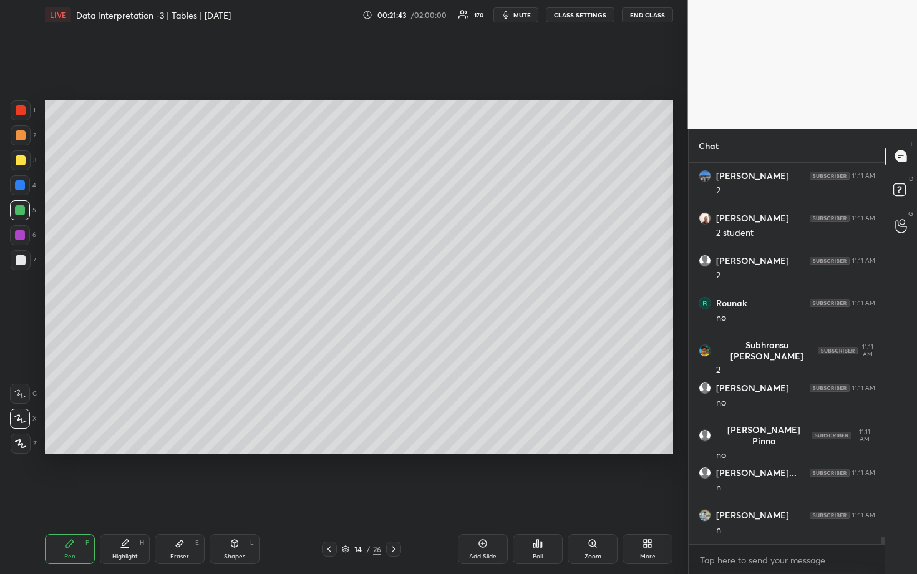
click at [22, 188] on div at bounding box center [20, 185] width 10 height 10
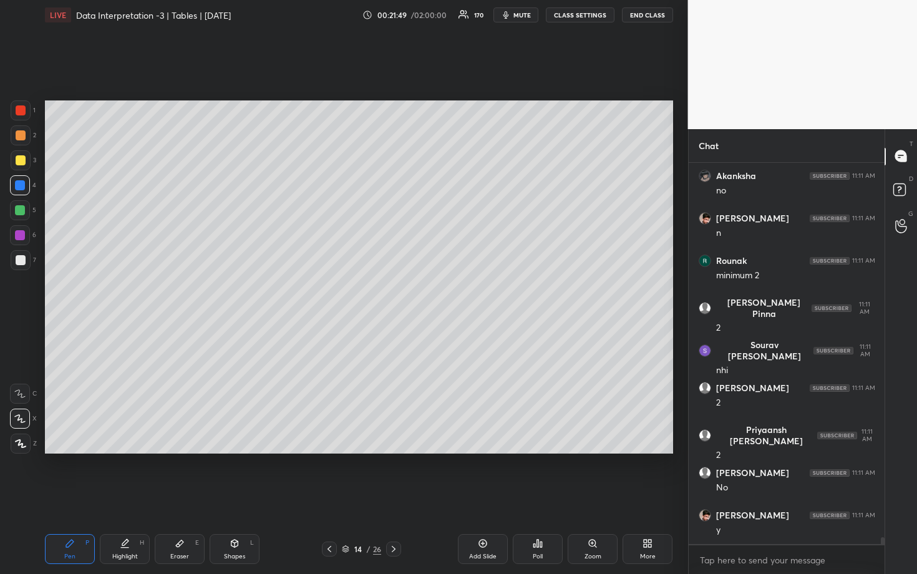
scroll to position [20019, 0]
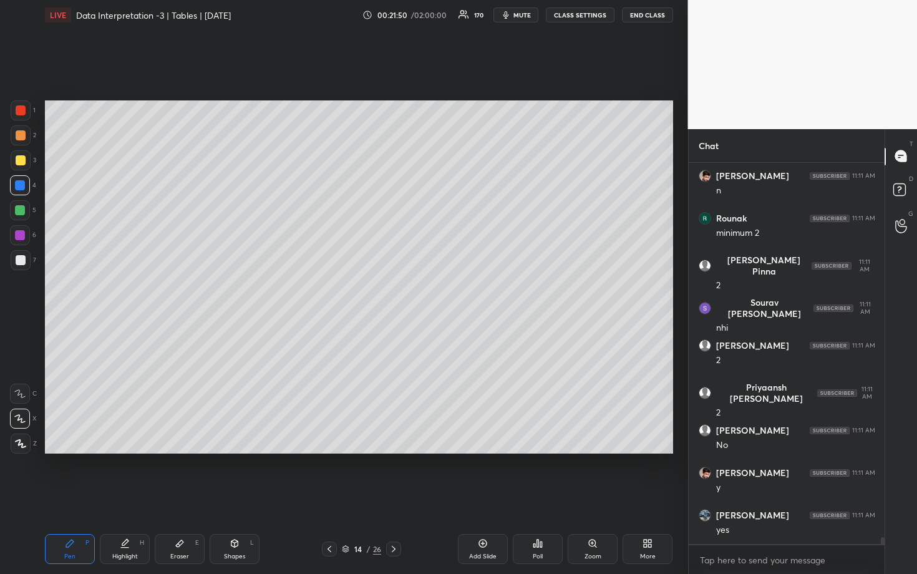
click at [23, 136] on div at bounding box center [21, 135] width 10 height 10
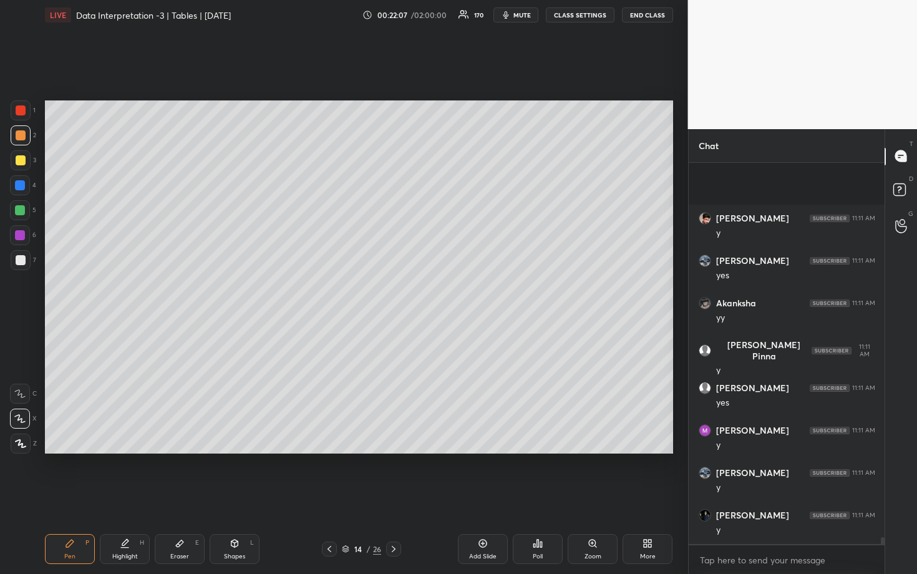
scroll to position [20359, 0]
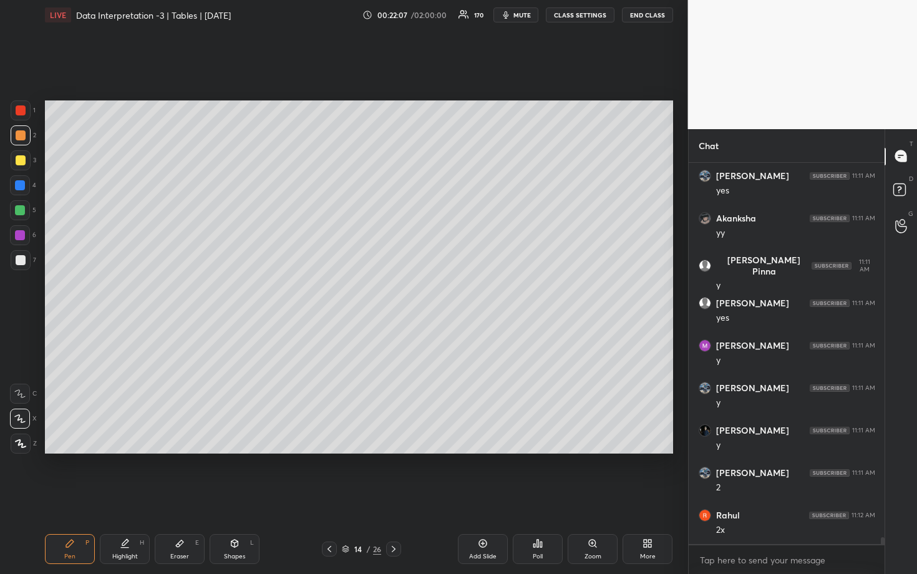
click at [19, 188] on div at bounding box center [20, 185] width 10 height 10
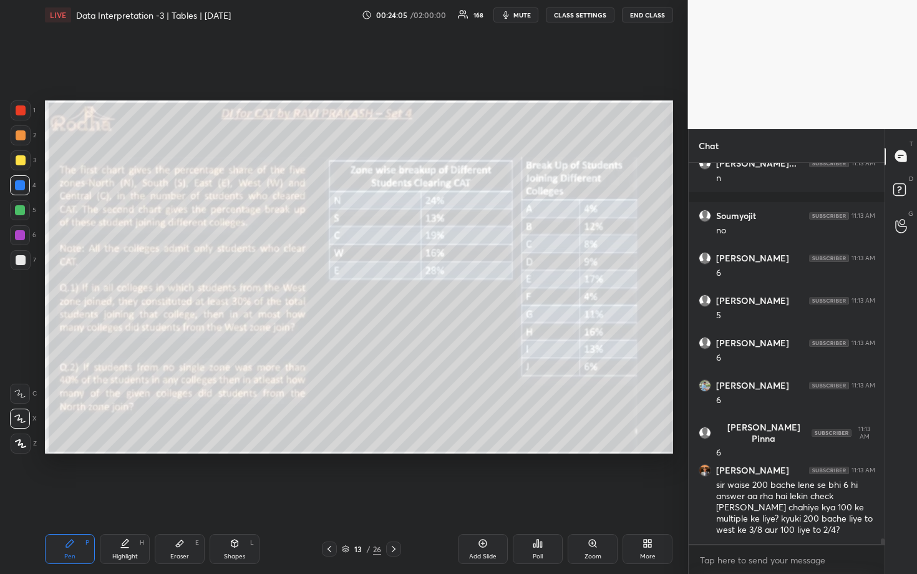
scroll to position [24289, 0]
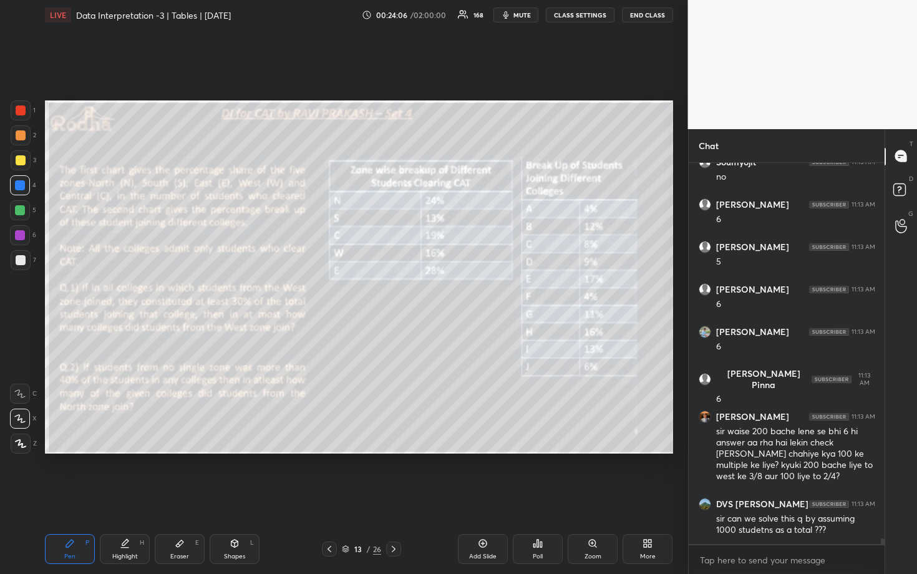
drag, startPoint x: 21, startPoint y: 255, endPoint x: 31, endPoint y: 263, distance: 12.0
click at [21, 256] on div at bounding box center [21, 260] width 10 height 10
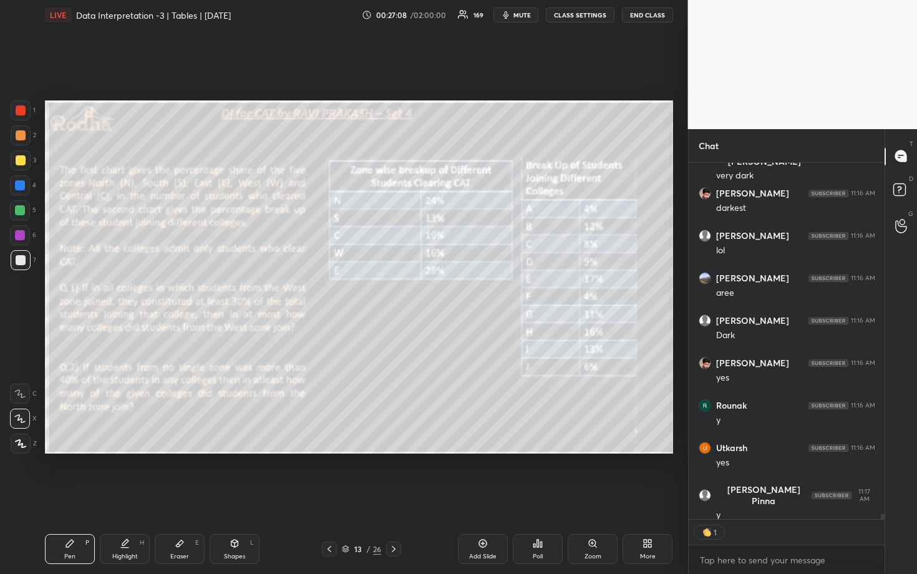
scroll to position [25852, 0]
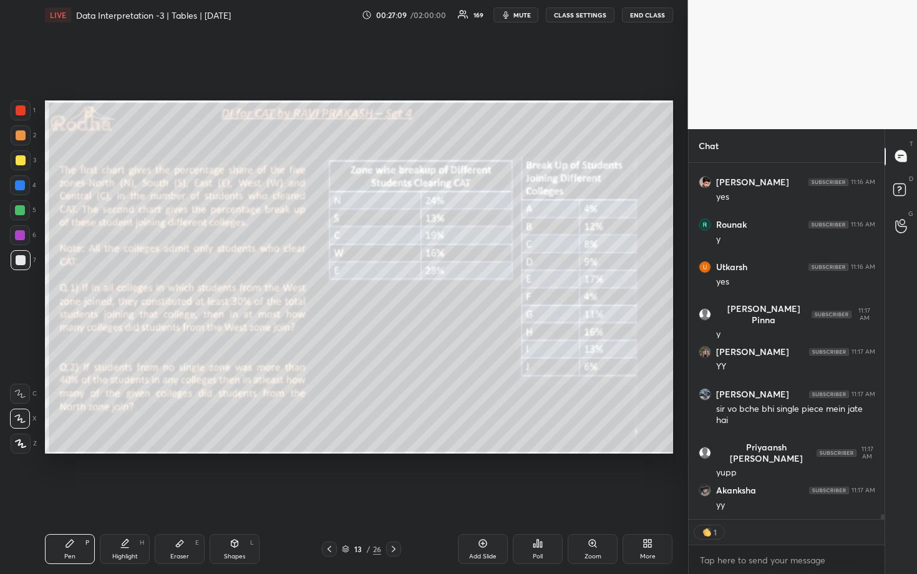
click at [27, 165] on div at bounding box center [21, 160] width 20 height 20
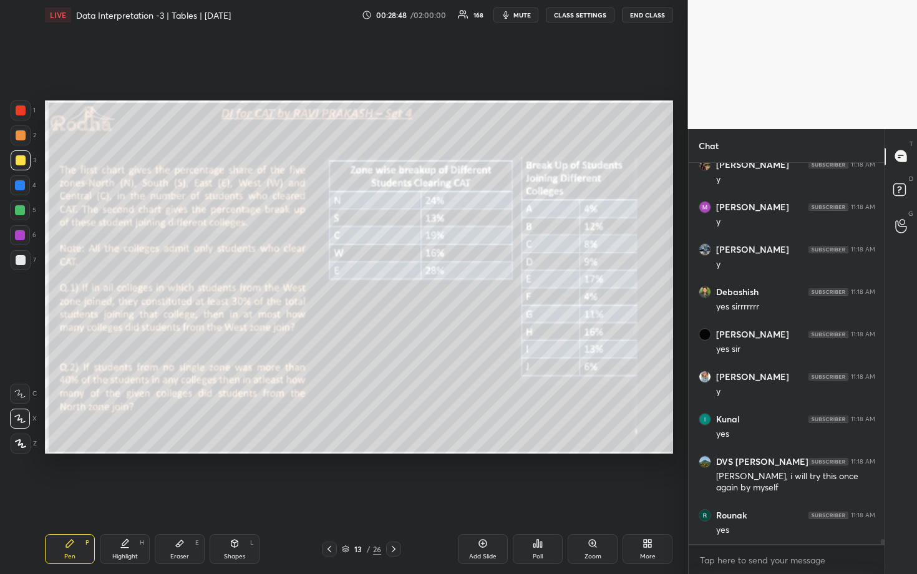
scroll to position [27179, 0]
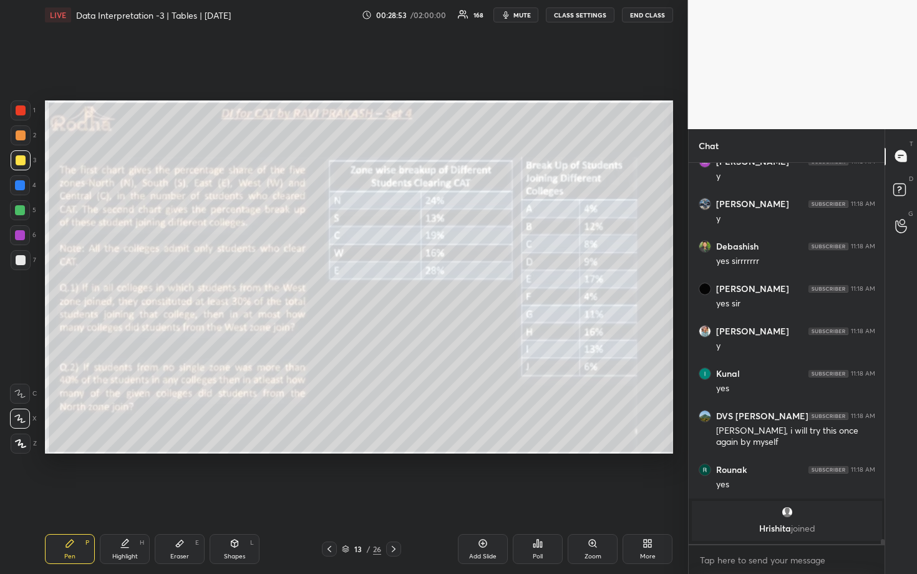
click at [396, 497] on icon at bounding box center [394, 549] width 10 height 10
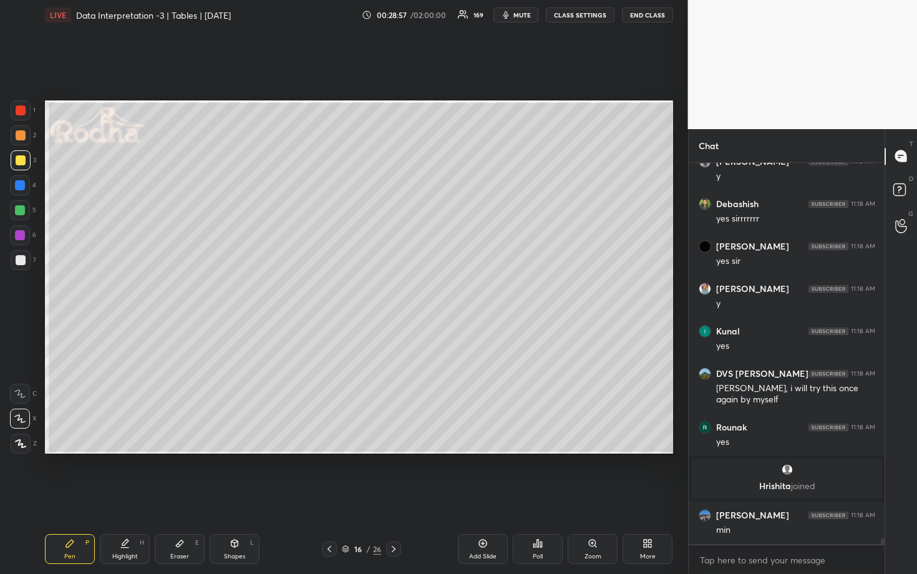
scroll to position [26356, 0]
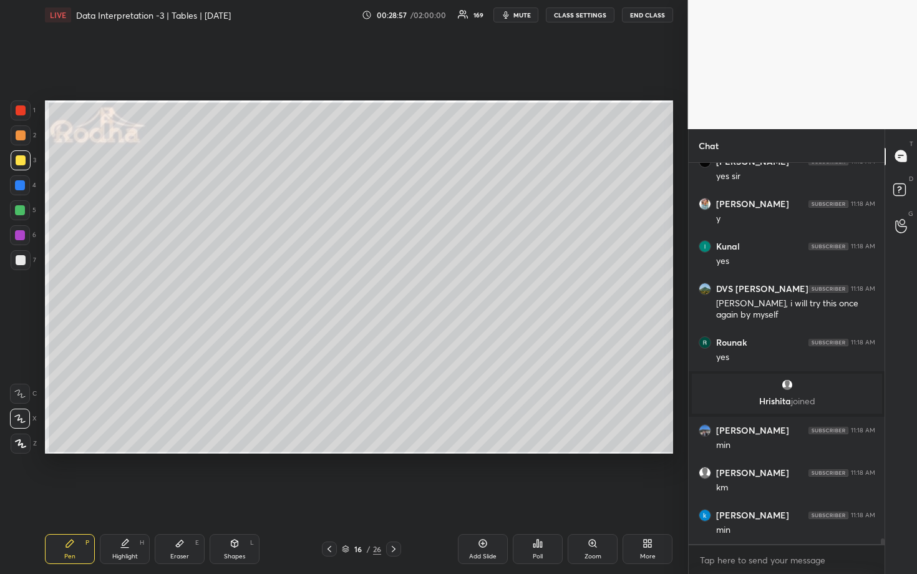
click at [329, 497] on icon at bounding box center [329, 549] width 10 height 10
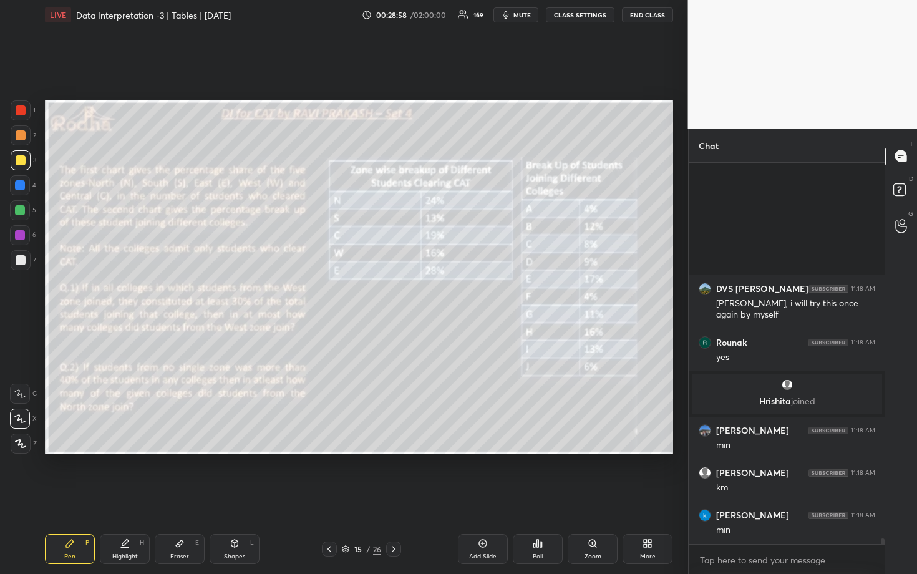
scroll to position [26535, 0]
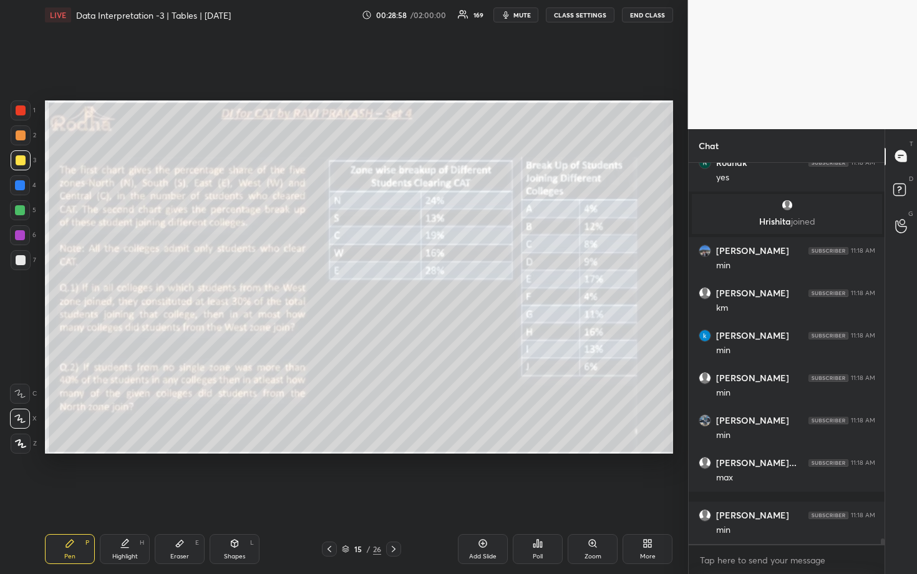
click at [392, 497] on icon at bounding box center [394, 549] width 10 height 10
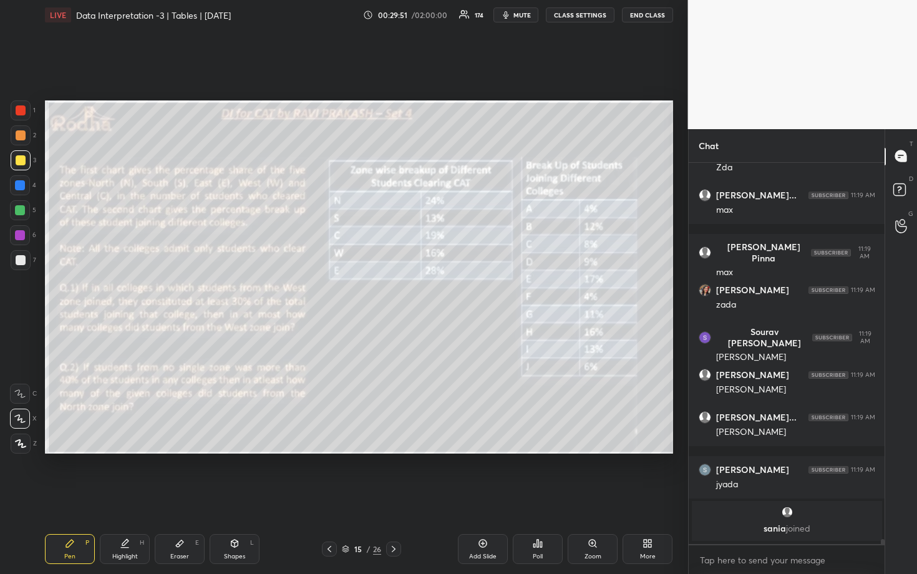
scroll to position [27735, 0]
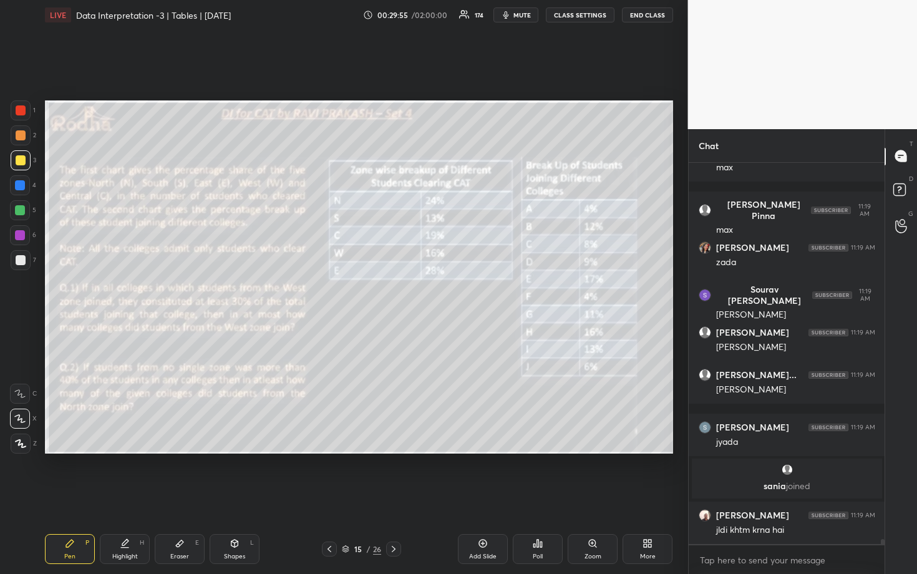
click at [17, 139] on div at bounding box center [21, 135] width 10 height 10
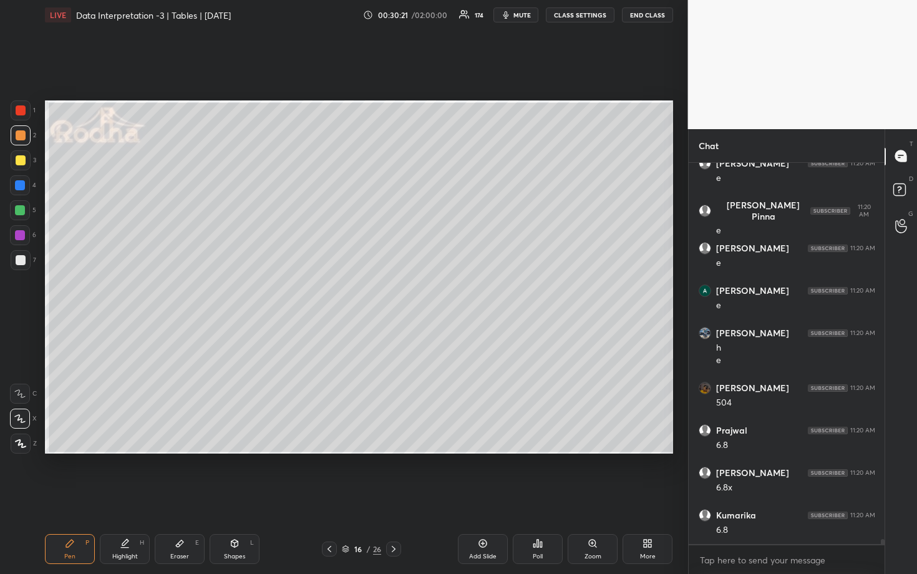
scroll to position [29526, 0]
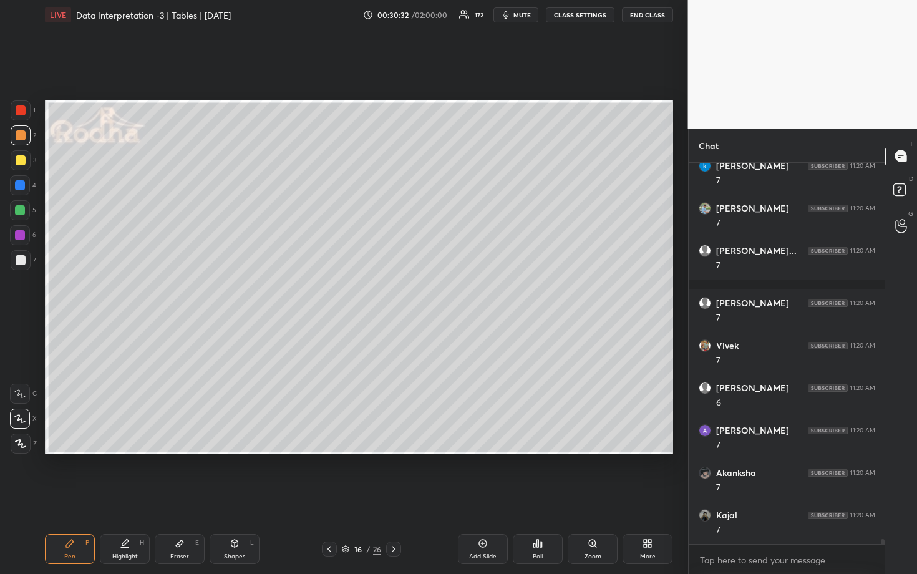
click at [26, 207] on div at bounding box center [20, 210] width 20 height 20
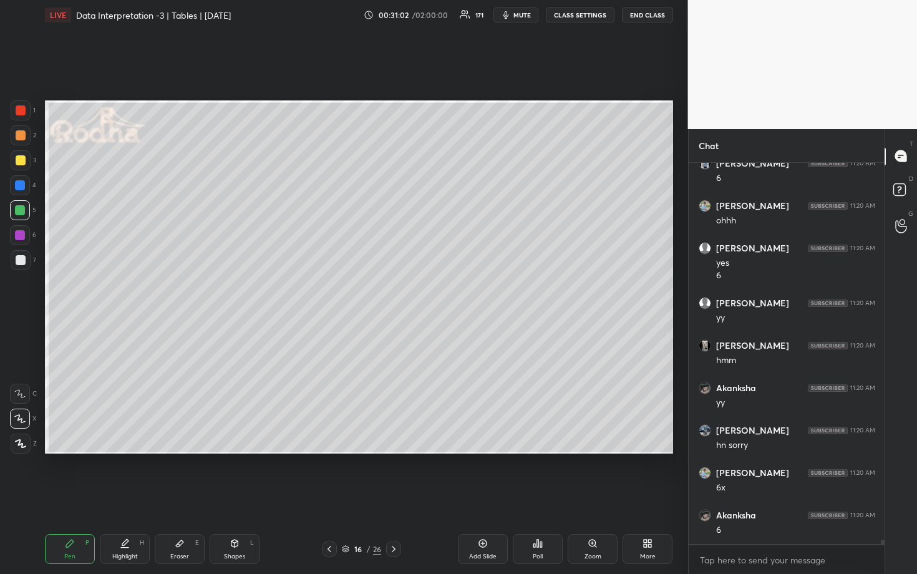
click at [24, 137] on div at bounding box center [21, 135] width 10 height 10
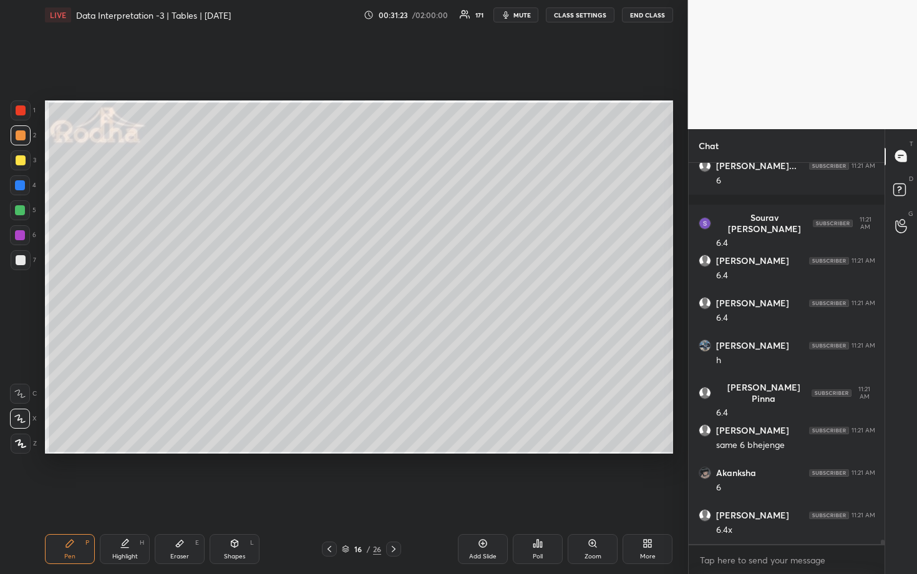
drag, startPoint x: 18, startPoint y: 211, endPoint x: 37, endPoint y: 212, distance: 18.8
click at [19, 211] on div at bounding box center [20, 210] width 10 height 10
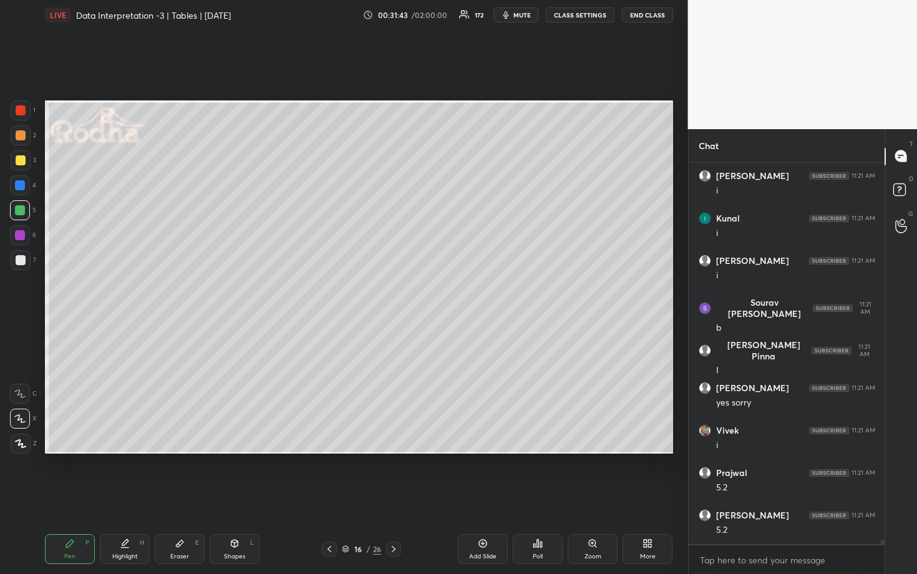
click at [21, 135] on div at bounding box center [21, 135] width 10 height 10
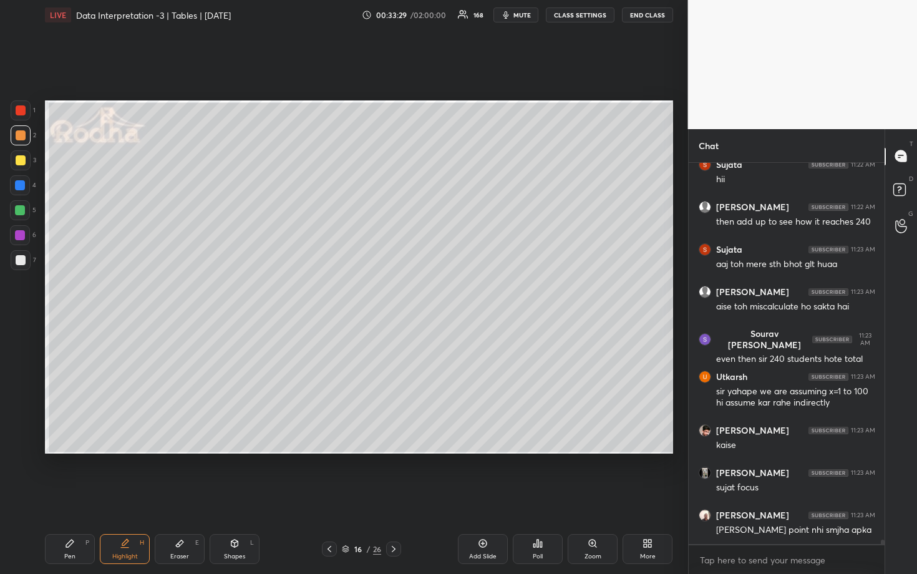
scroll to position [33953, 0]
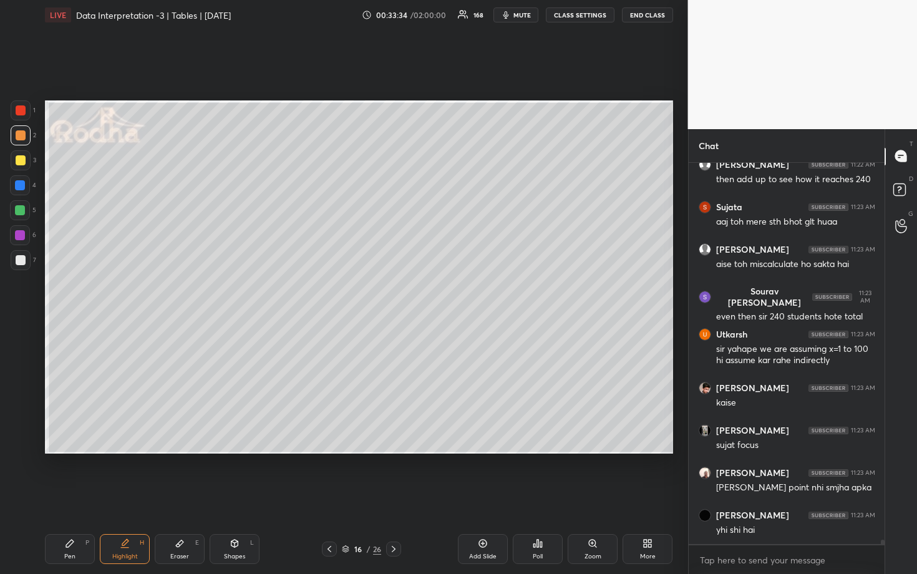
click at [18, 211] on div at bounding box center [20, 210] width 10 height 10
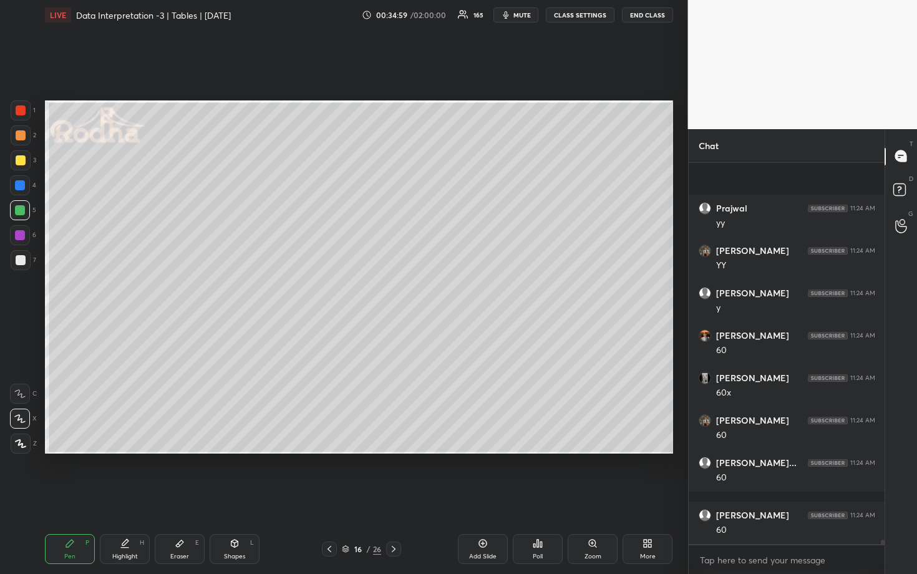
scroll to position [35333, 0]
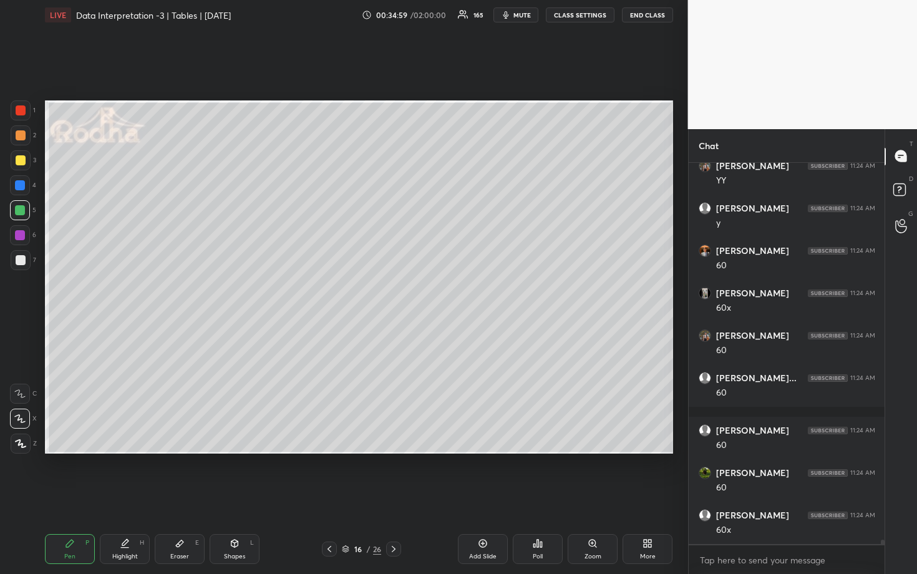
click at [16, 260] on div at bounding box center [21, 260] width 10 height 10
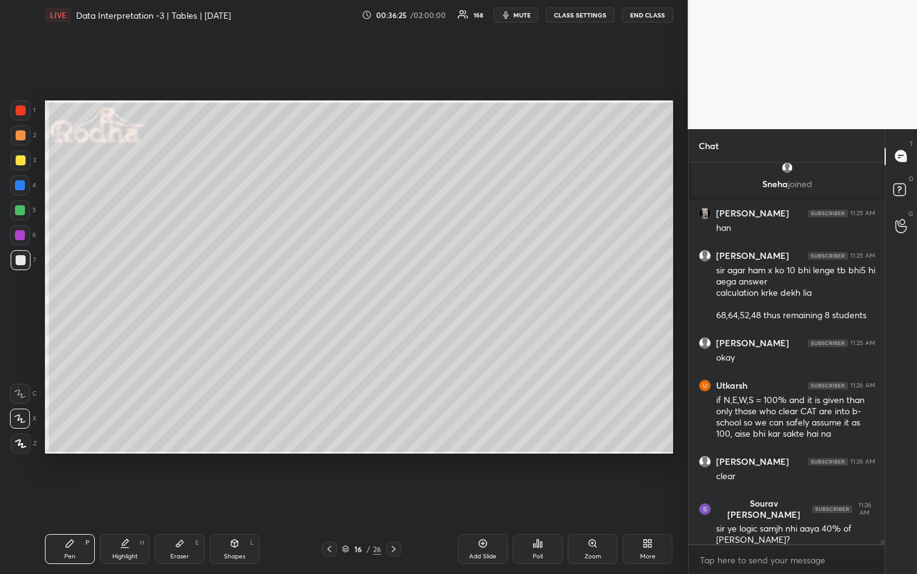
scroll to position [35448, 0]
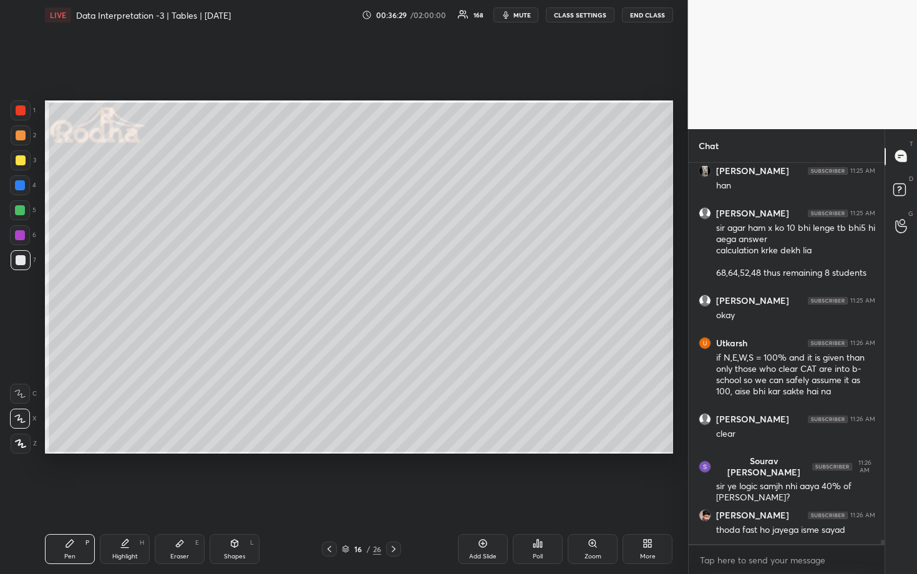
click at [333, 497] on icon at bounding box center [329, 549] width 10 height 10
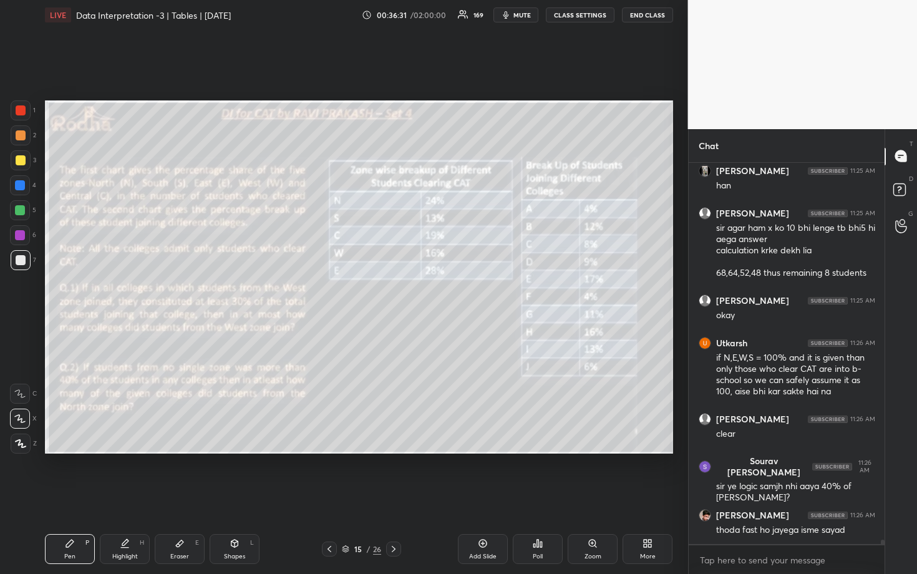
click at [487, 497] on div "Add Slide" at bounding box center [482, 556] width 27 height 6
drag, startPoint x: 331, startPoint y: 546, endPoint x: 338, endPoint y: 540, distance: 9.4
click at [331, 497] on icon at bounding box center [329, 549] width 10 height 10
click at [23, 139] on div at bounding box center [21, 135] width 10 height 10
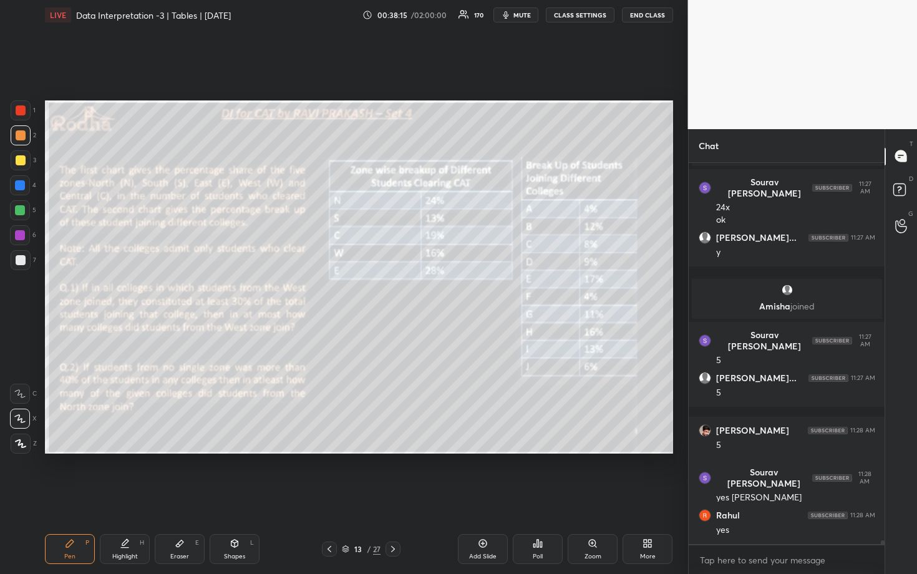
scroll to position [36114, 0]
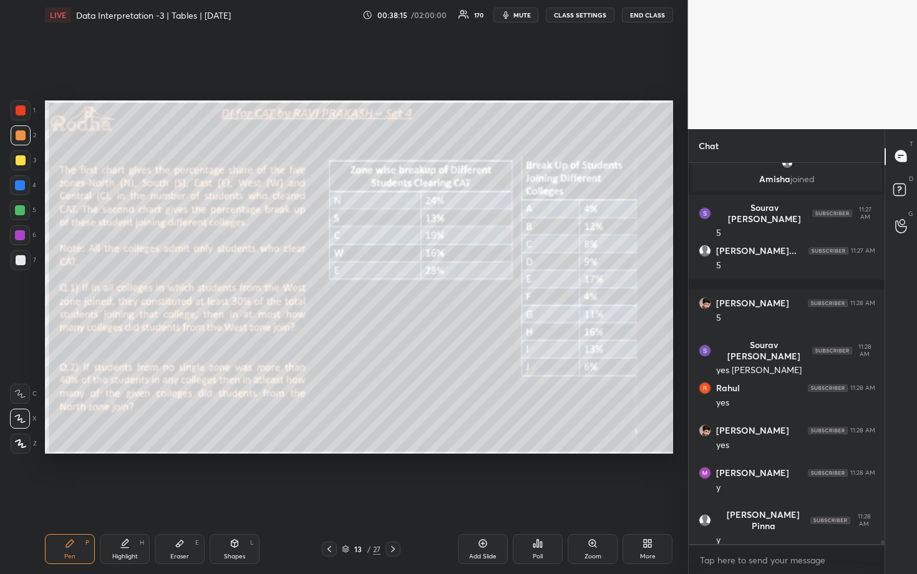
drag, startPoint x: 22, startPoint y: 256, endPoint x: 21, endPoint y: 241, distance: 14.4
click at [22, 255] on div at bounding box center [21, 260] width 10 height 10
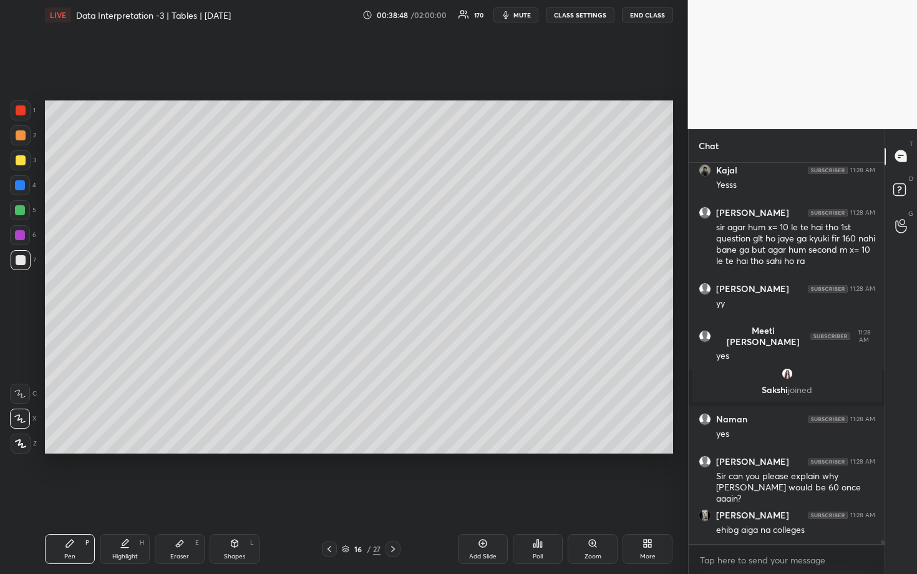
scroll to position [36538, 0]
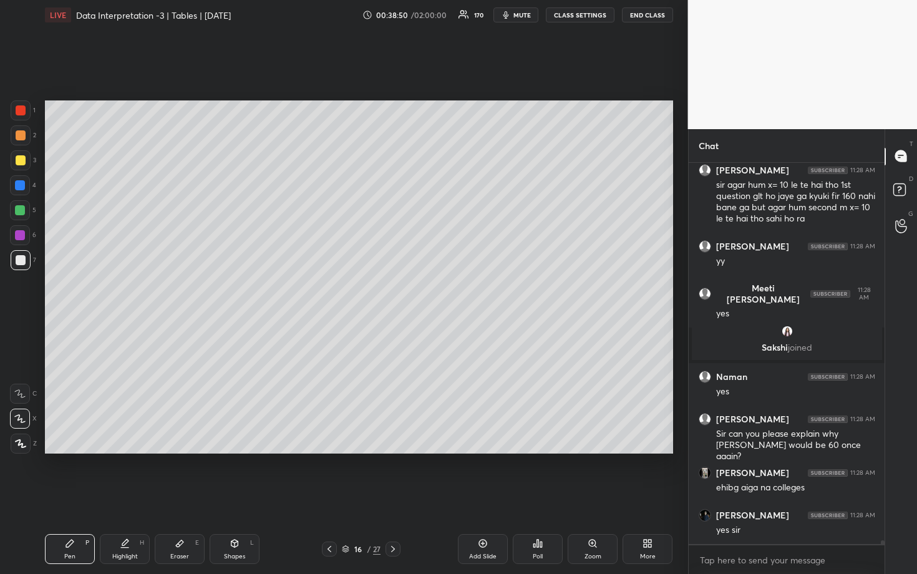
click at [22, 190] on div at bounding box center [20, 185] width 10 height 10
drag, startPoint x: 21, startPoint y: 210, endPoint x: 41, endPoint y: 205, distance: 21.0
click at [21, 210] on div at bounding box center [20, 210] width 10 height 10
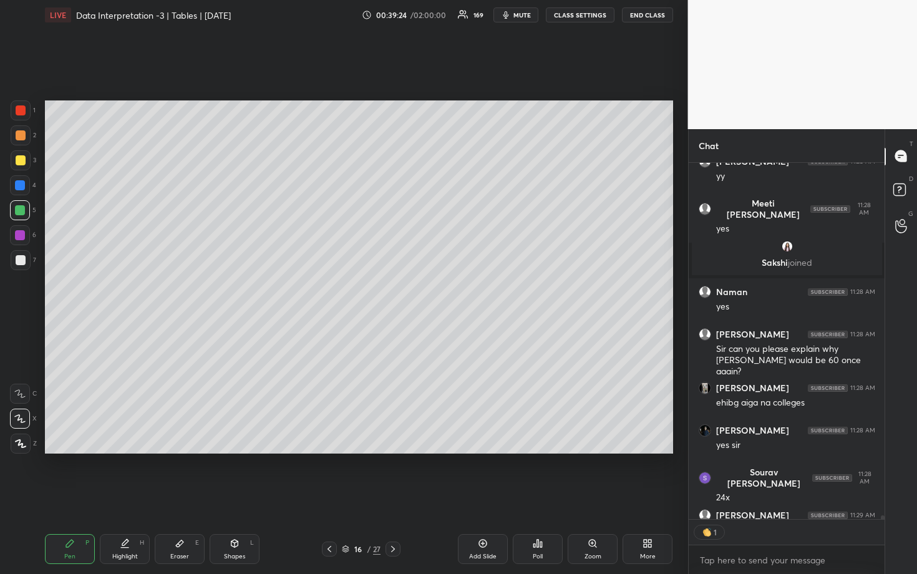
scroll to position [36623, 0]
click at [22, 161] on div at bounding box center [21, 160] width 10 height 10
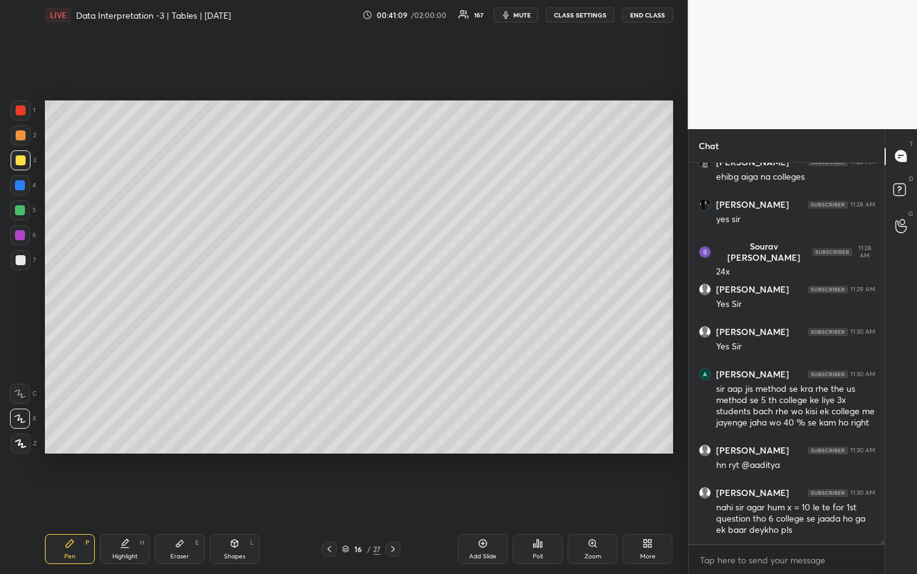
scroll to position [36891, 0]
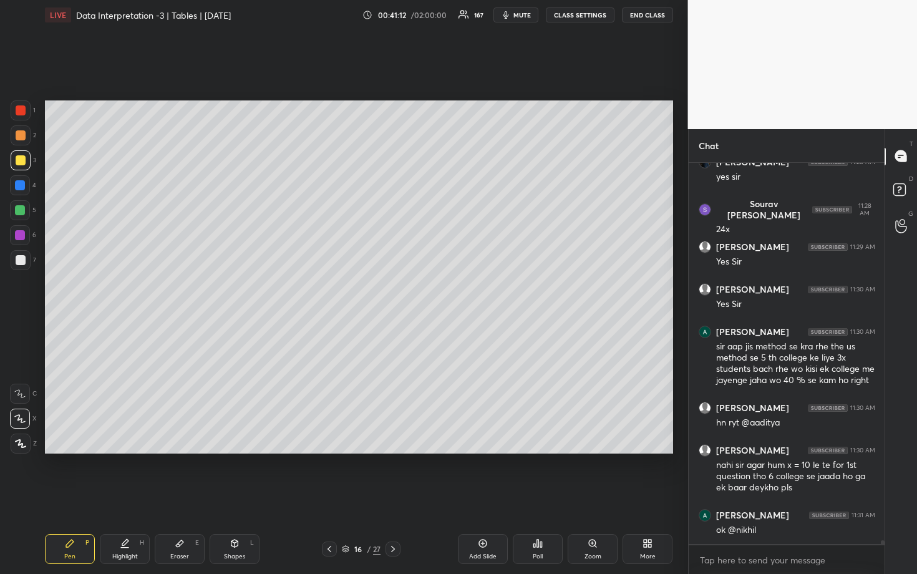
click at [22, 262] on div at bounding box center [21, 260] width 10 height 10
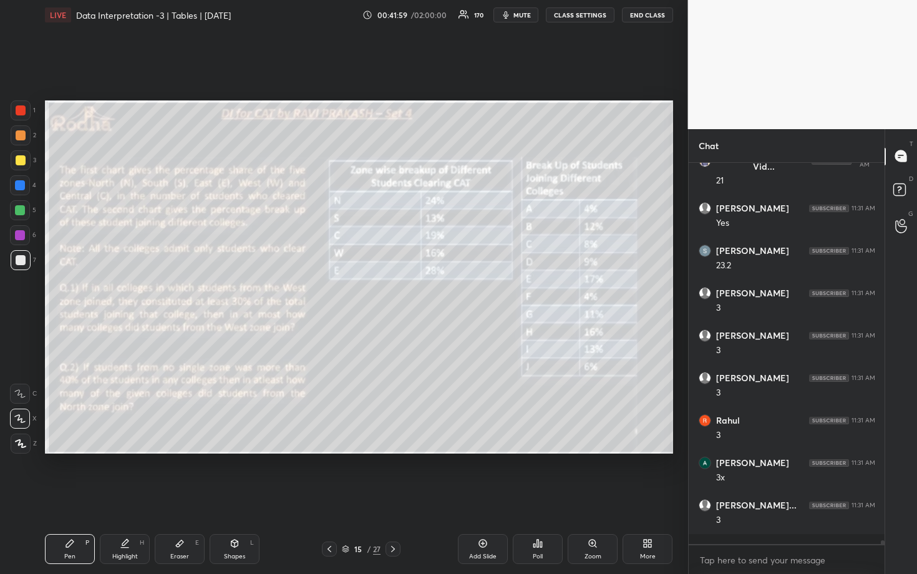
scroll to position [37515, 0]
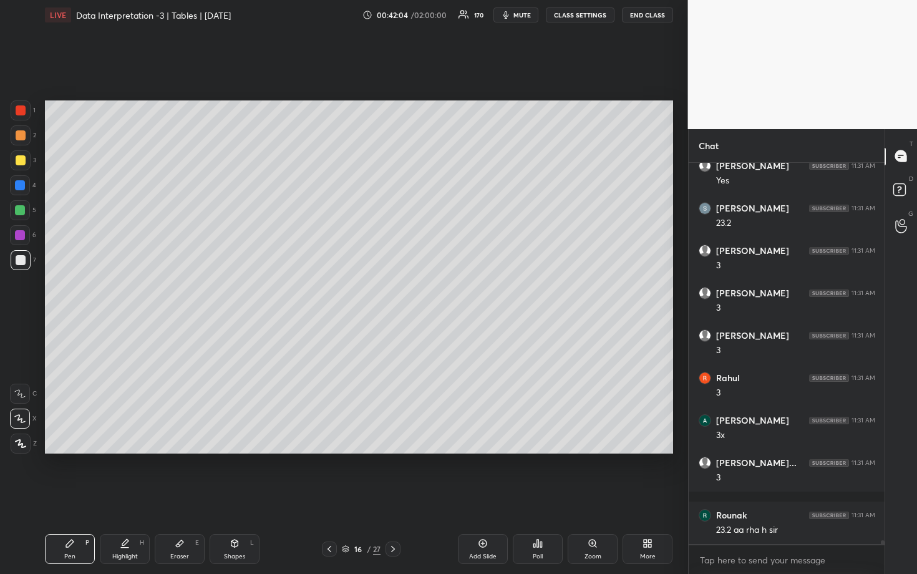
click at [177, 497] on div "Eraser E" at bounding box center [180, 549] width 50 height 30
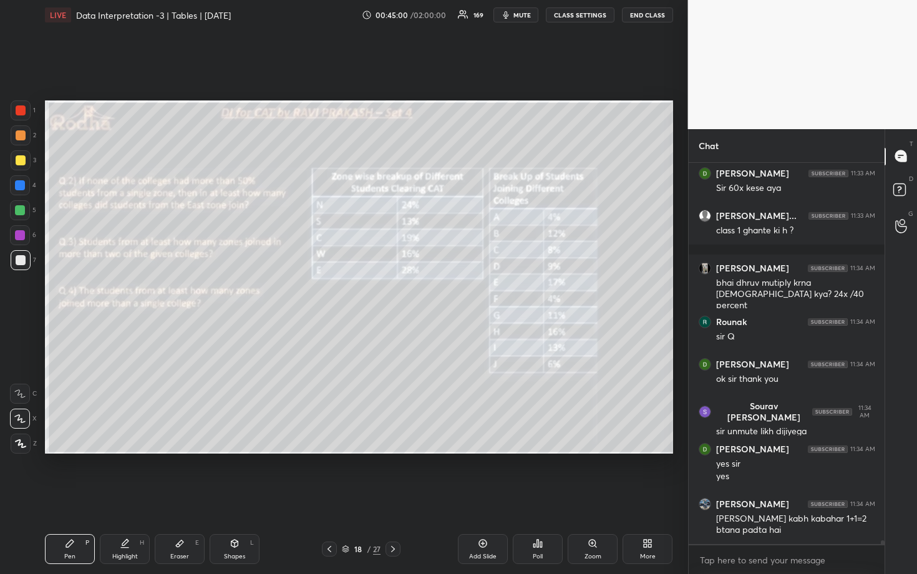
scroll to position [39193, 0]
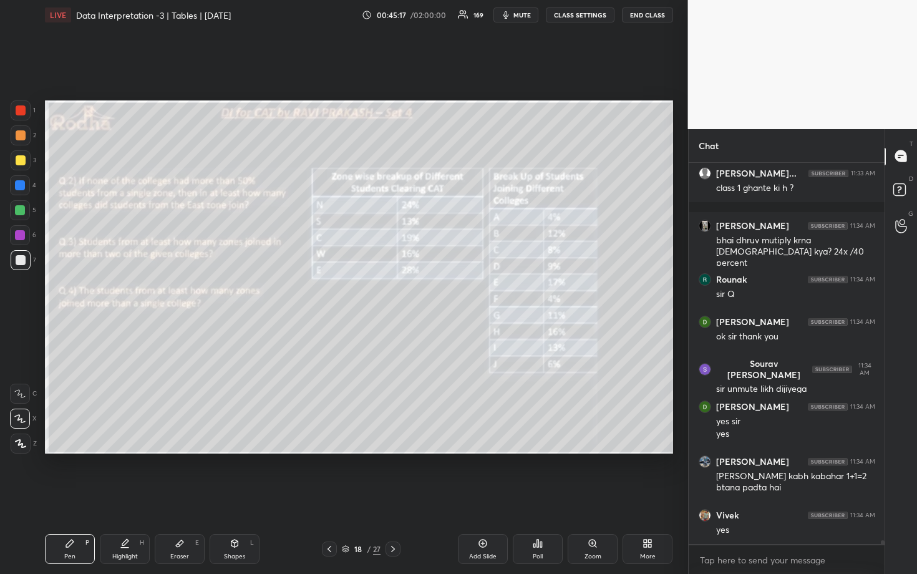
click at [524, 13] on span "mute" at bounding box center [521, 15] width 17 height 9
click at [648, 17] on button "END CLASS" at bounding box center [647, 14] width 51 height 15
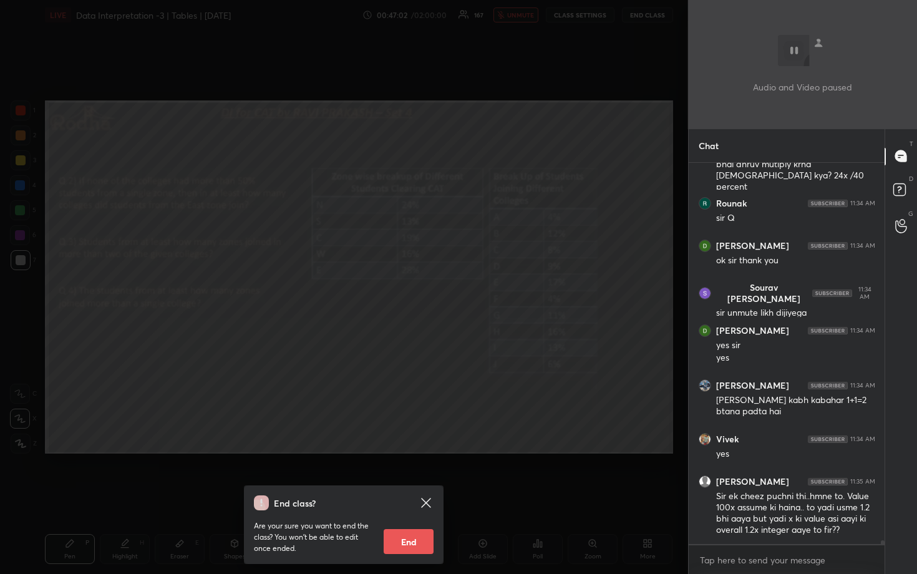
scroll to position [39315, 0]
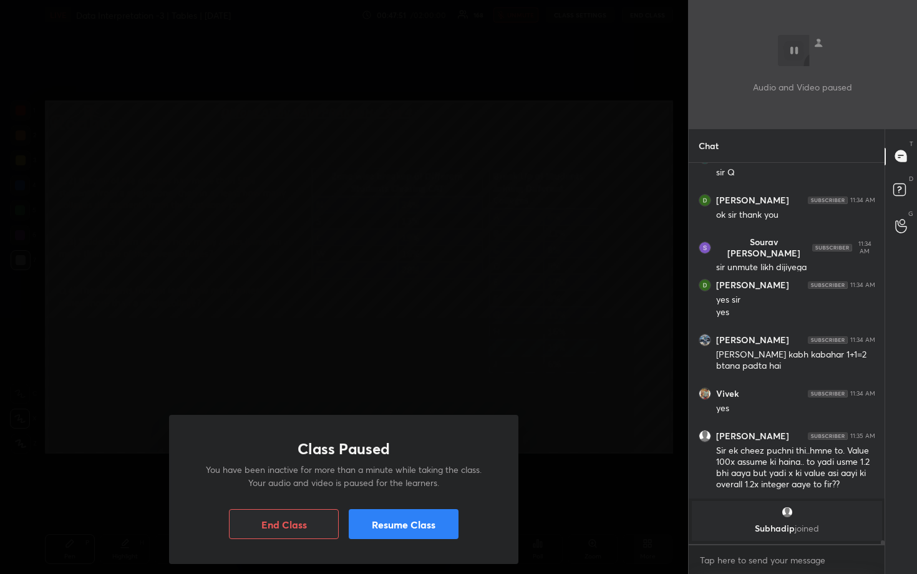
click at [413, 497] on button "Resume Class" at bounding box center [404, 524] width 110 height 30
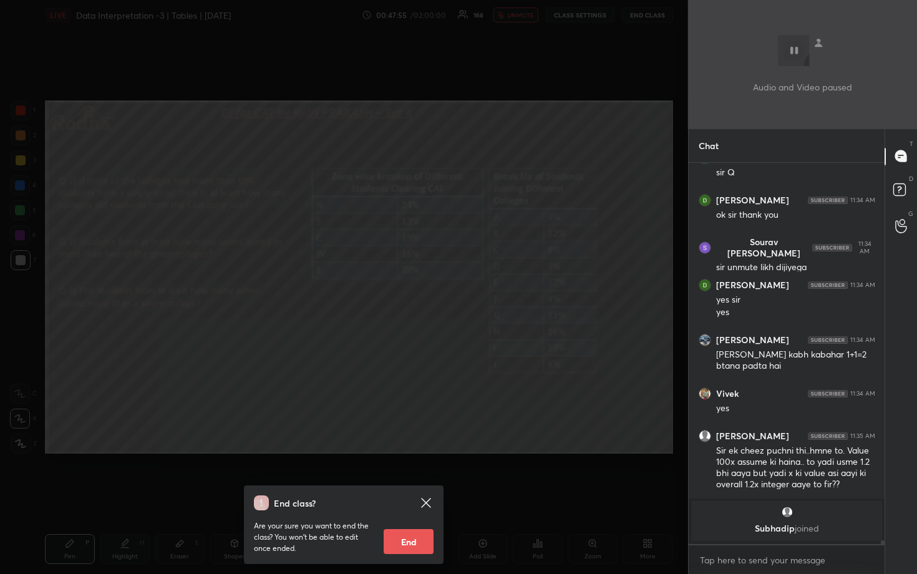
click at [452, 368] on div "End class? Are your sure you want to end the class? You won’t be able to edit o…" at bounding box center [344, 287] width 688 height 574
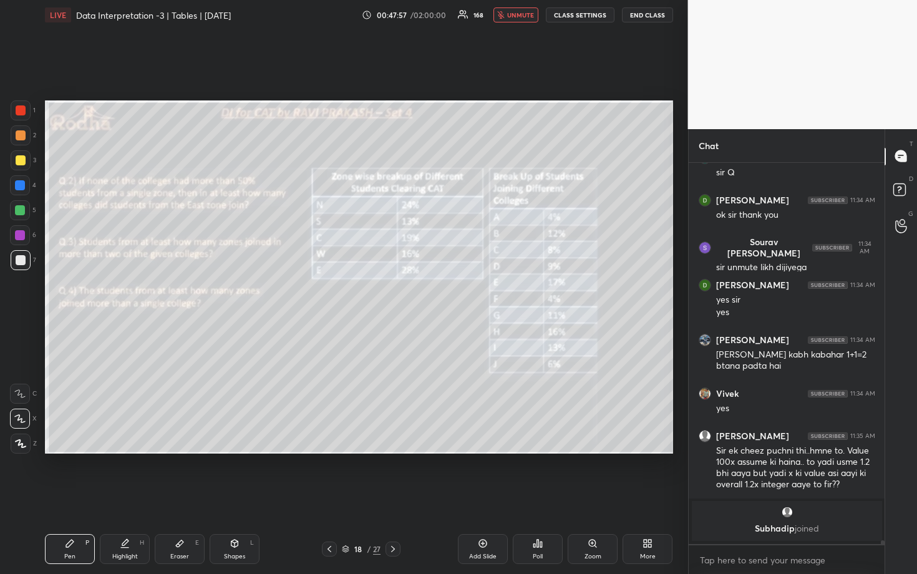
click at [521, 19] on button "unmute" at bounding box center [515, 14] width 45 height 15
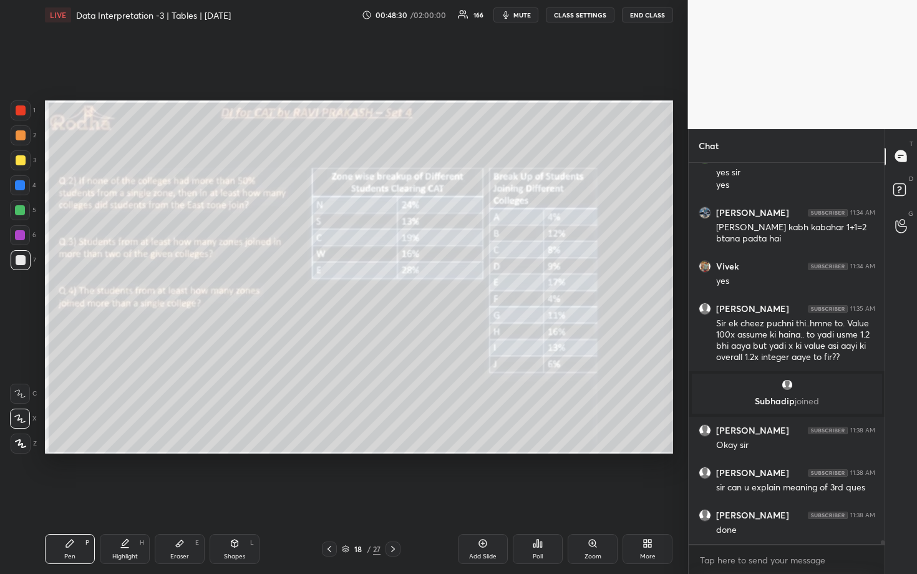
scroll to position [38588, 0]
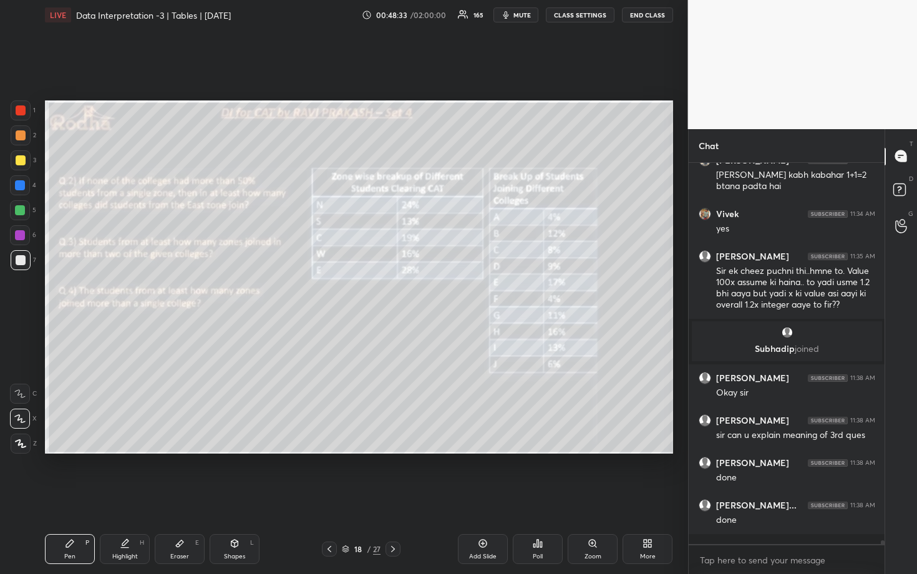
click at [511, 17] on icon "button" at bounding box center [506, 15] width 10 height 10
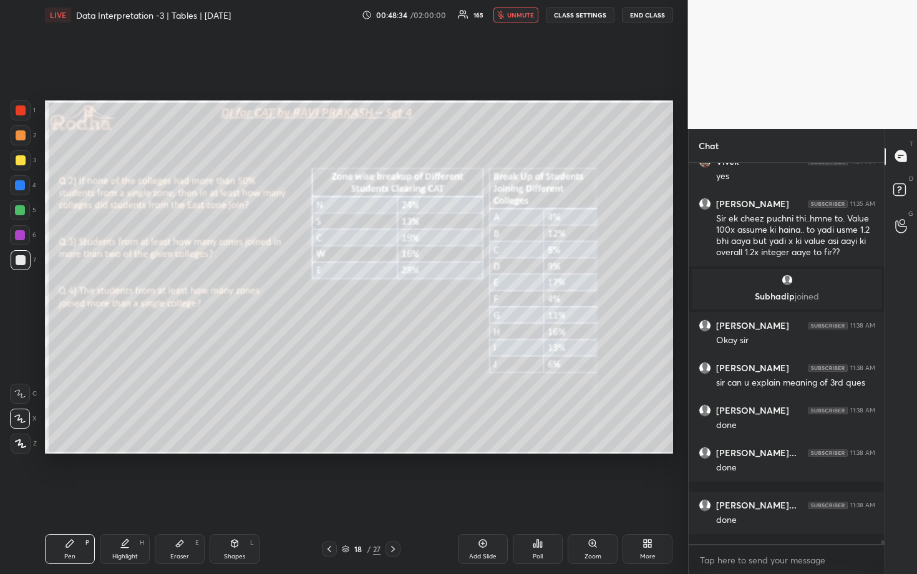
click at [646, 16] on button "END CLASS" at bounding box center [647, 14] width 51 height 15
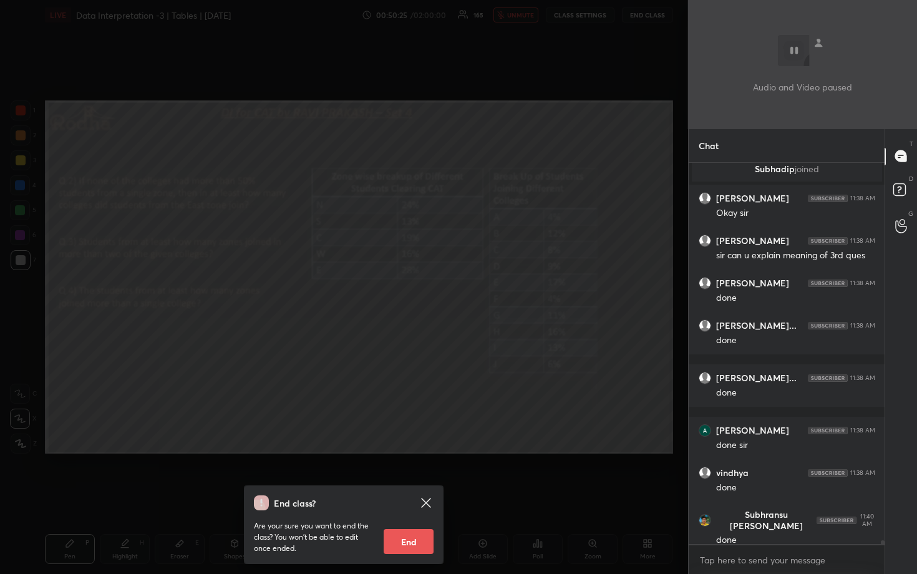
scroll to position [38810, 0]
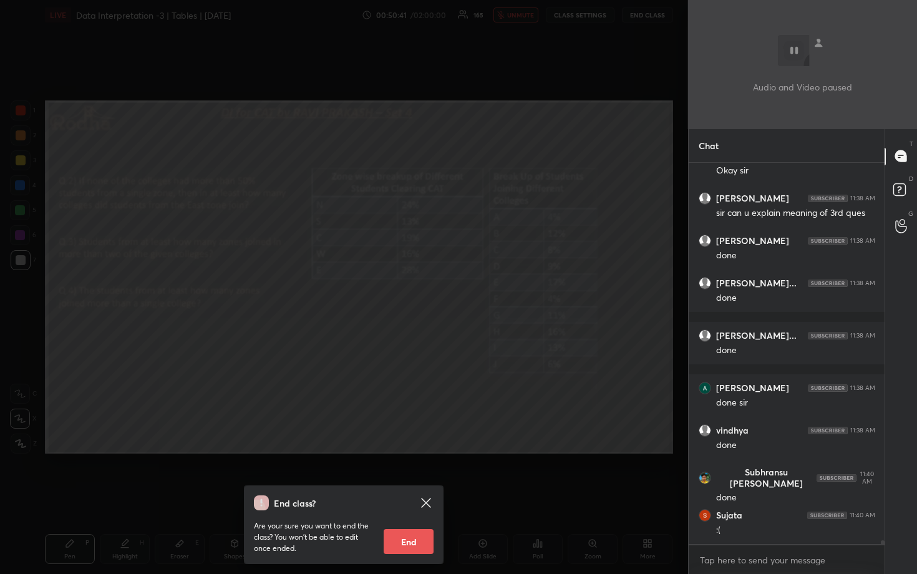
click at [542, 138] on div "End class? Are your sure you want to end the class? You won’t be able to edit o…" at bounding box center [344, 287] width 688 height 574
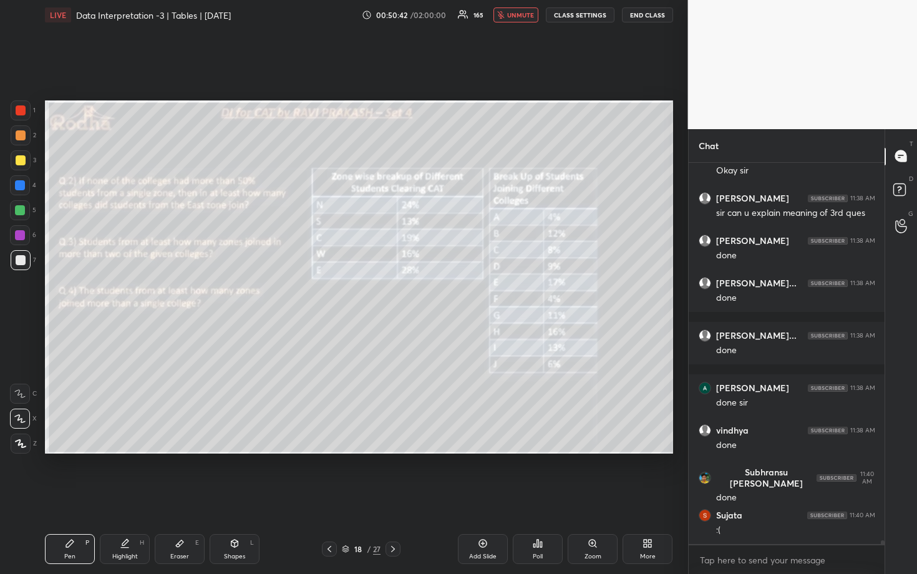
click at [527, 17] on span "unmute" at bounding box center [520, 15] width 27 height 9
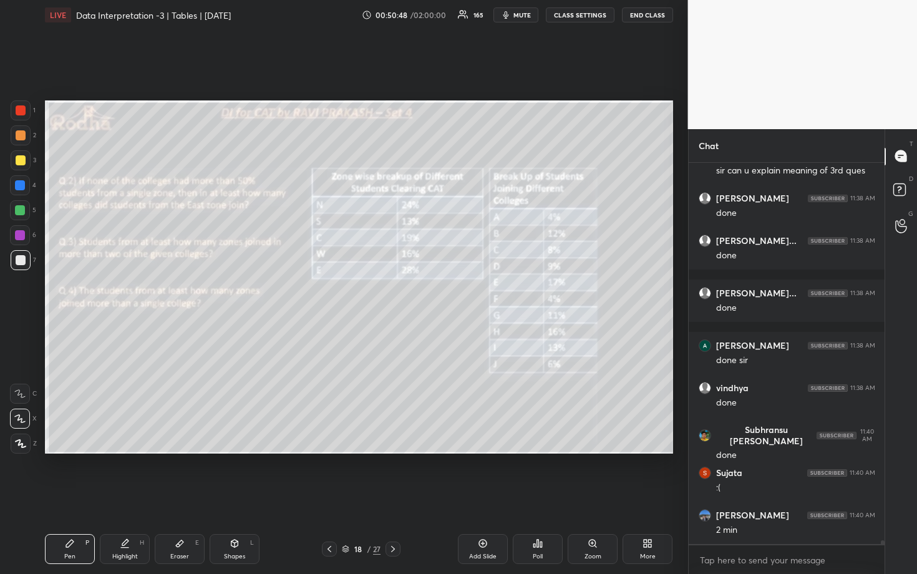
scroll to position [38895, 0]
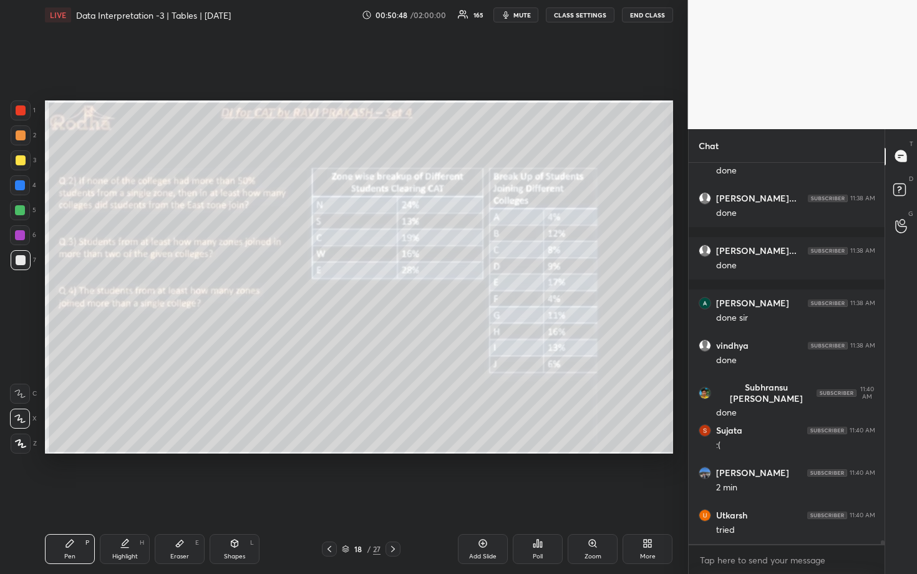
click at [21, 163] on div at bounding box center [21, 160] width 10 height 10
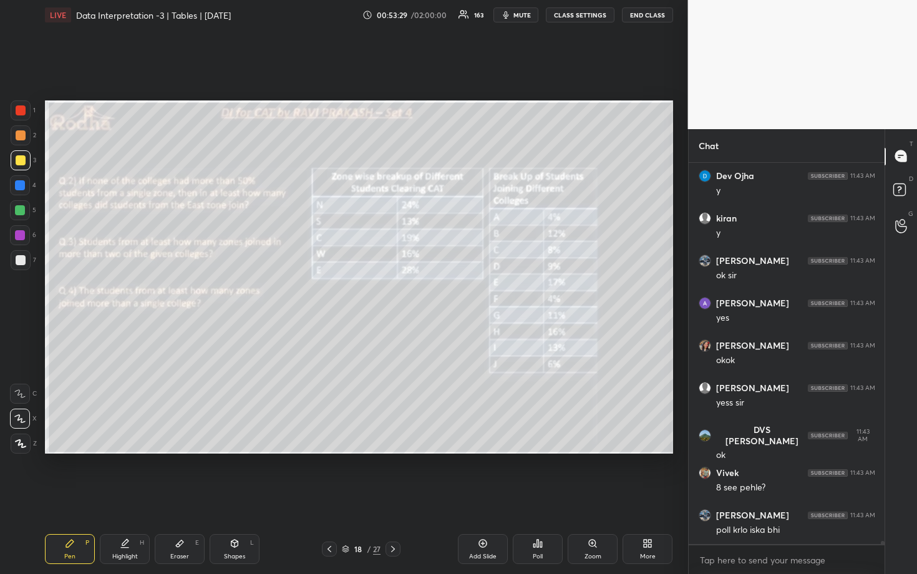
scroll to position [42168, 0]
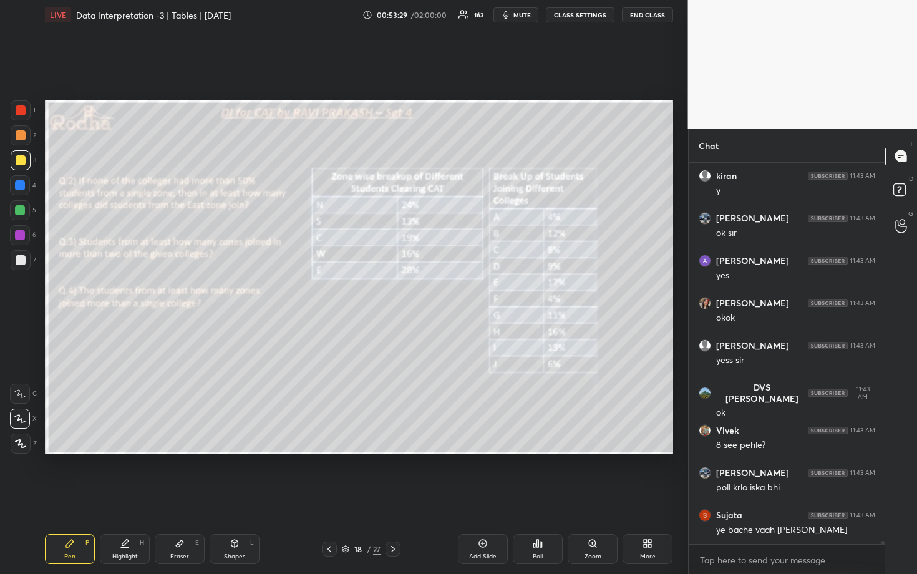
click at [23, 220] on div "1 2 3 4 5 6 7" at bounding box center [23, 187] width 26 height 175
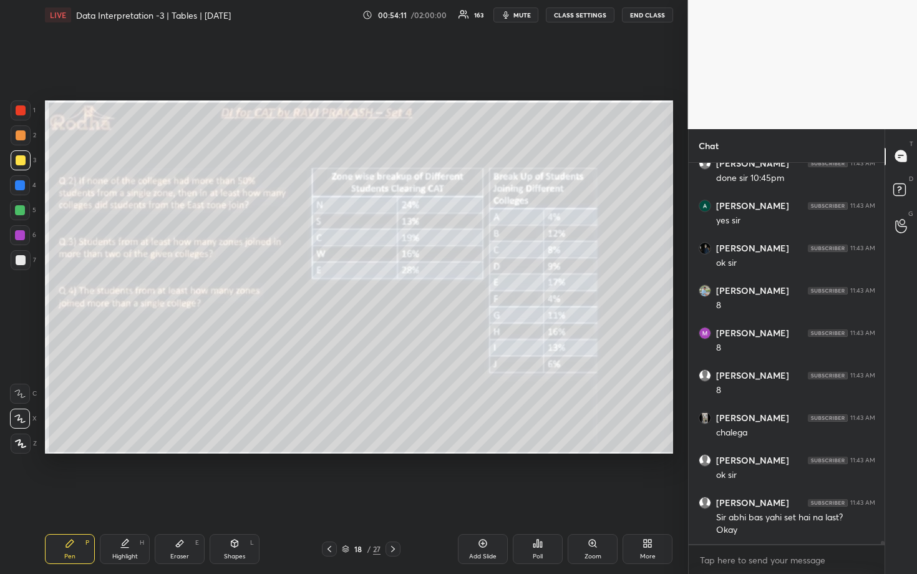
scroll to position [43029, 0]
click at [527, 497] on div "Poll" at bounding box center [538, 549] width 50 height 30
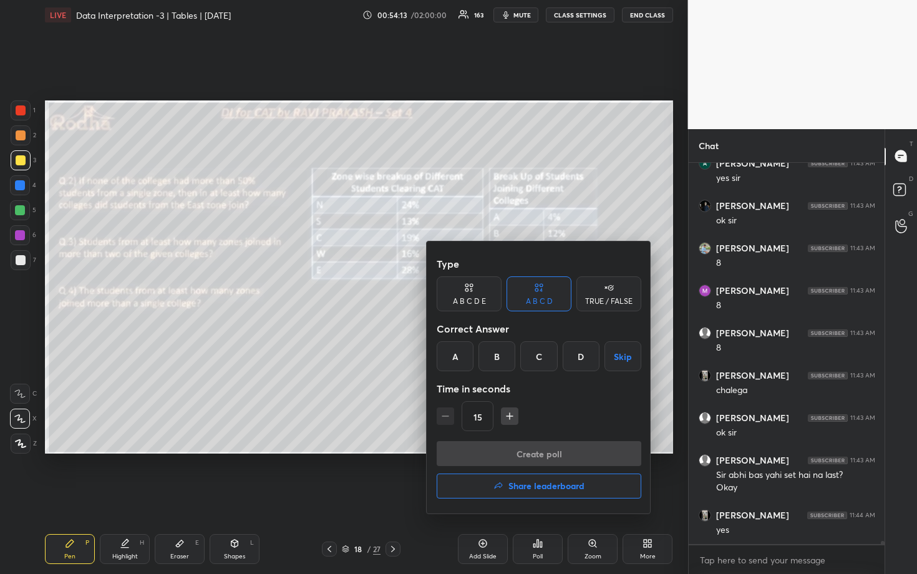
click at [460, 358] on div "A" at bounding box center [455, 356] width 37 height 30
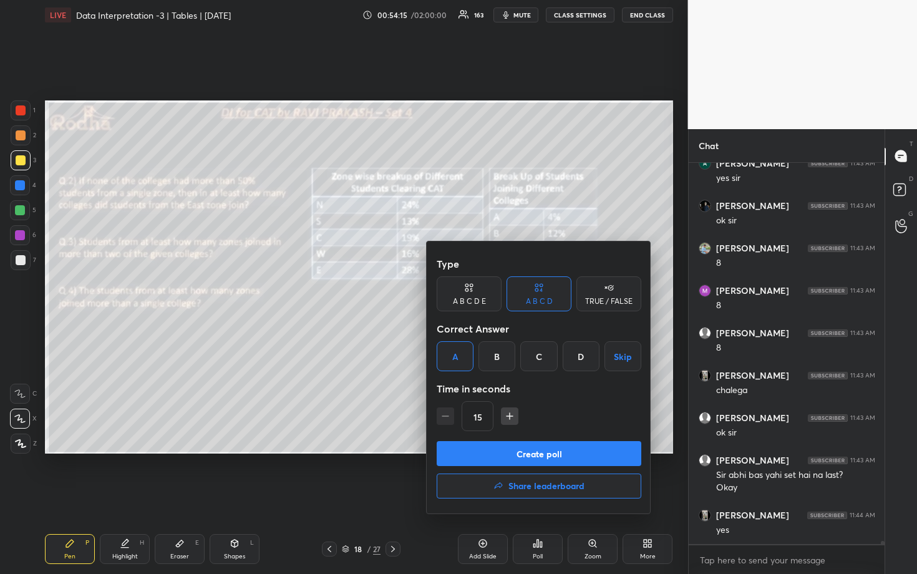
click at [547, 452] on button "Create poll" at bounding box center [539, 453] width 205 height 25
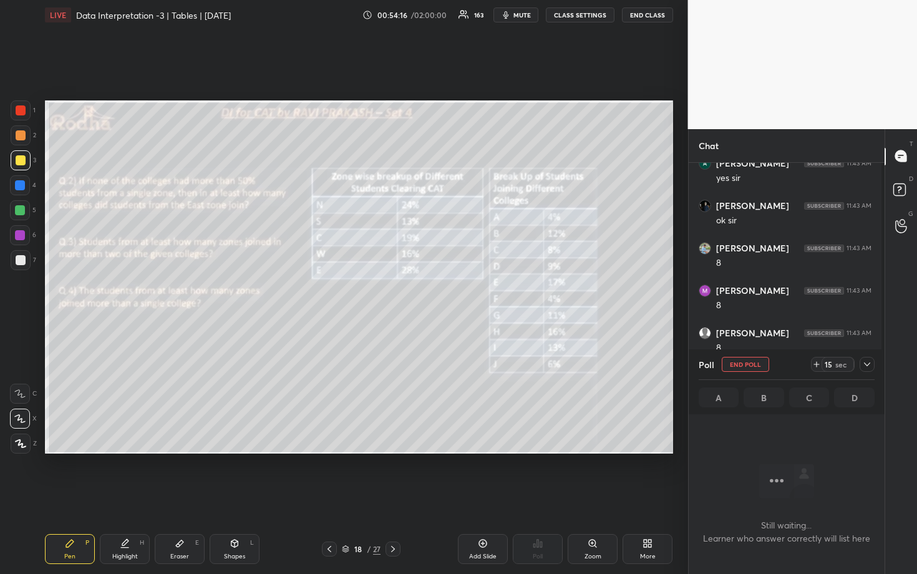
scroll to position [4, 4]
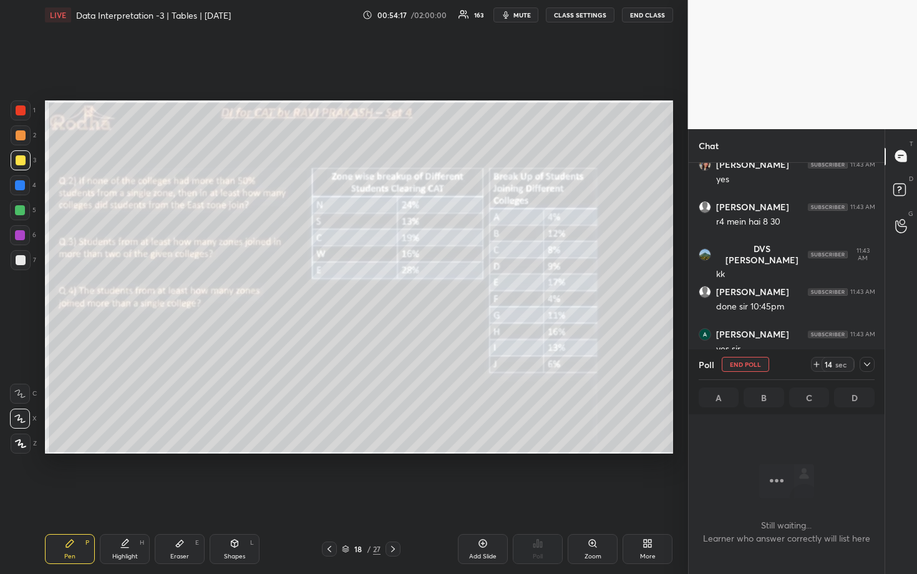
click at [868, 366] on icon at bounding box center [867, 364] width 10 height 10
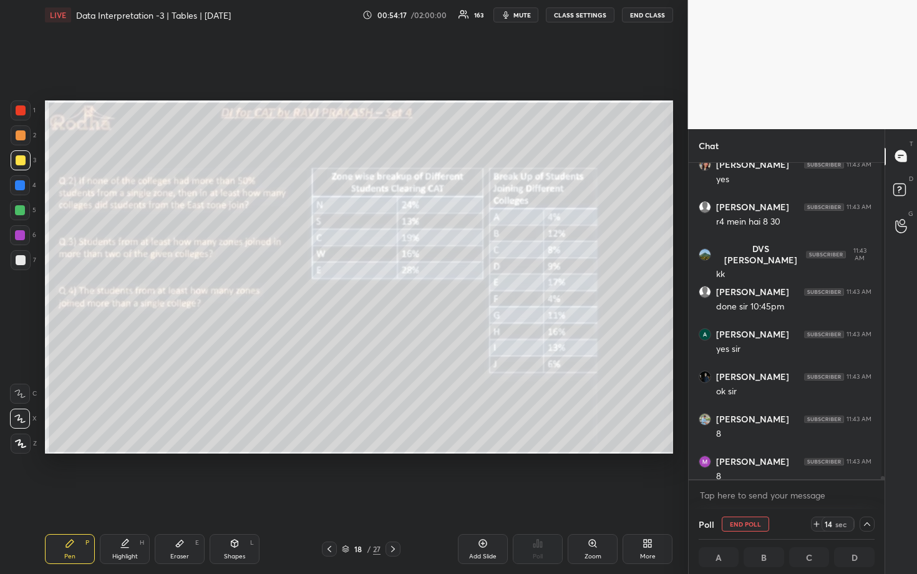
scroll to position [343, 188]
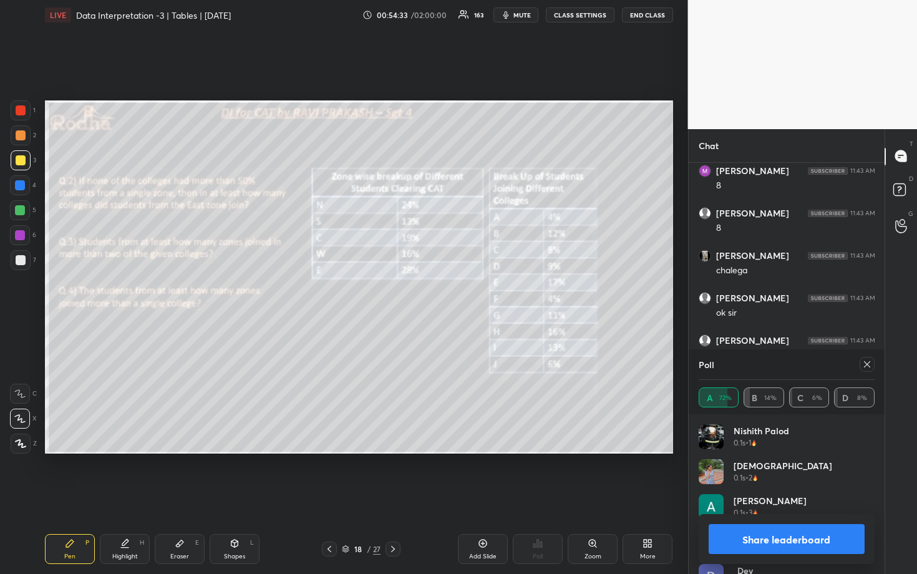
click at [869, 362] on icon at bounding box center [867, 364] width 10 height 10
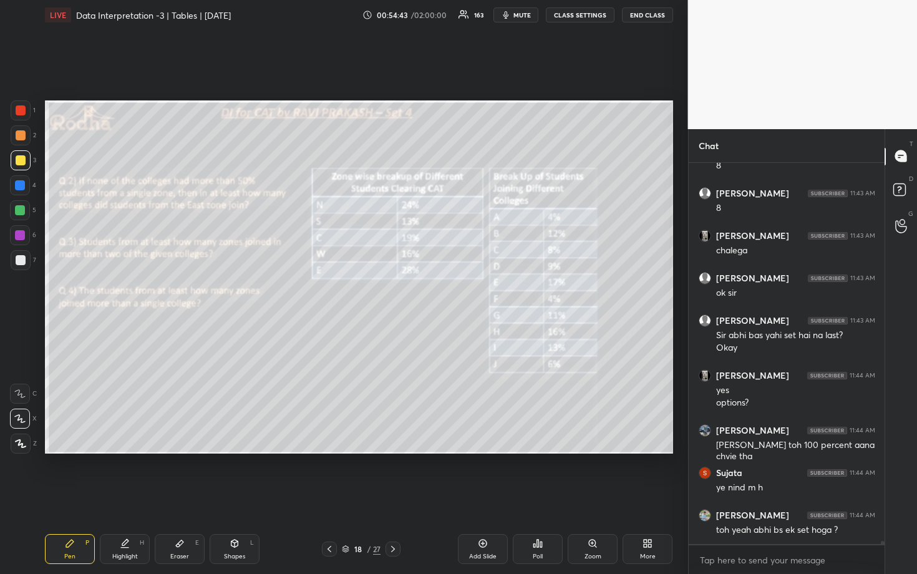
drag, startPoint x: 24, startPoint y: 162, endPoint x: 25, endPoint y: 169, distance: 6.9
click at [24, 162] on div at bounding box center [21, 160] width 10 height 10
click at [24, 137] on div at bounding box center [21, 135] width 10 height 10
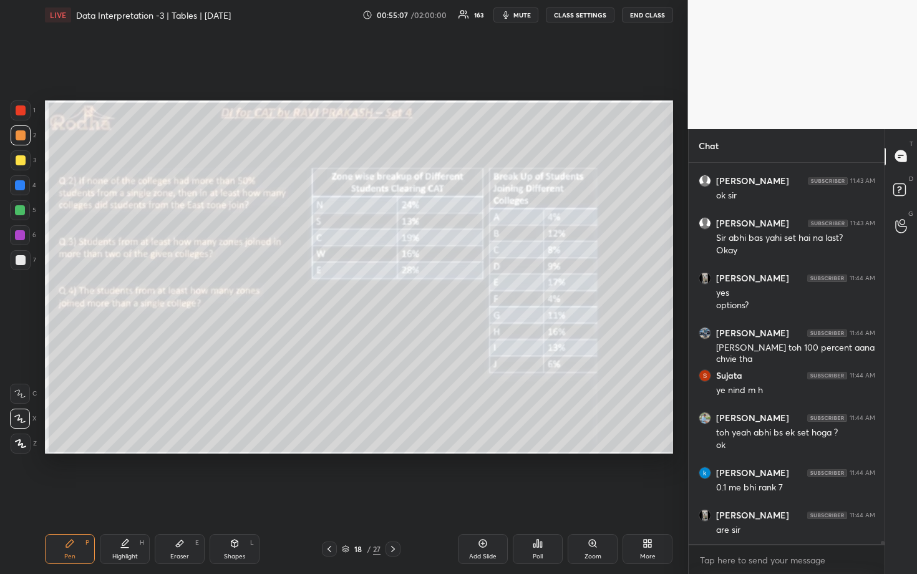
click at [535, 497] on icon at bounding box center [535, 545] width 2 height 3
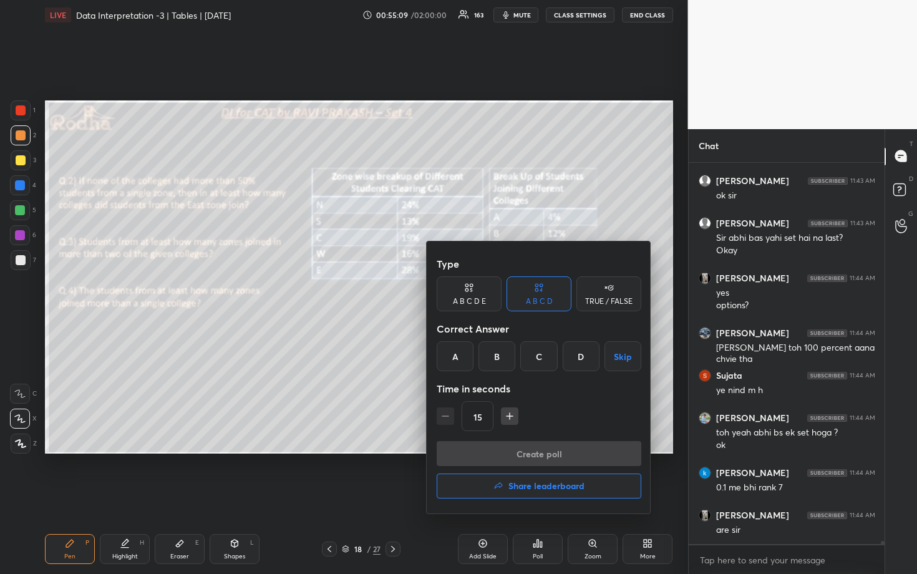
click at [462, 364] on div "A" at bounding box center [455, 356] width 37 height 30
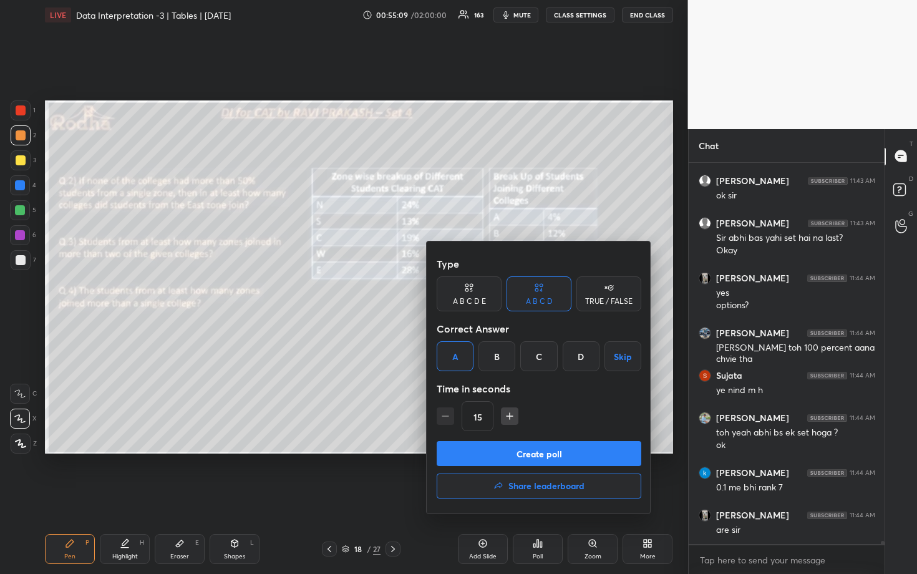
click at [550, 454] on button "Create poll" at bounding box center [539, 453] width 205 height 25
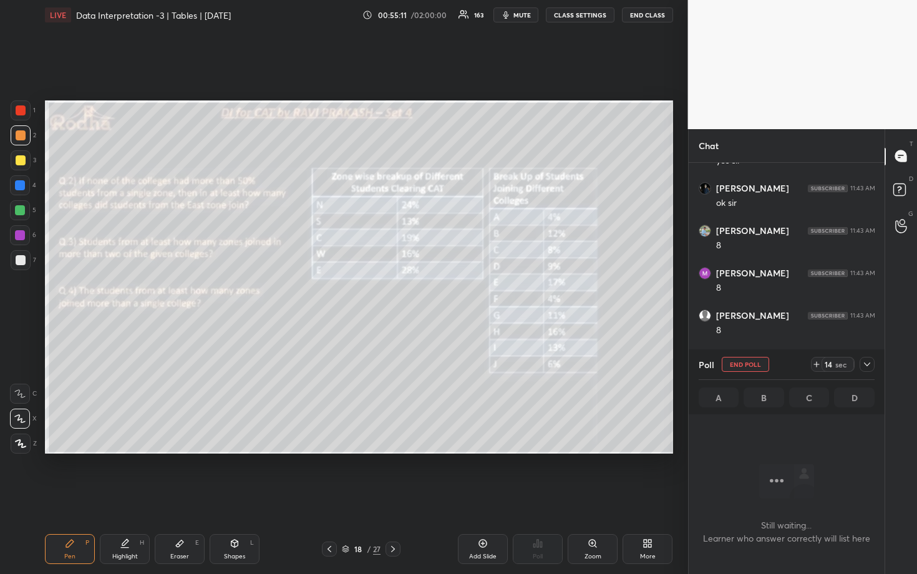
click at [868, 372] on div "Poll END POLL 14 sec" at bounding box center [787, 364] width 177 height 30
click at [871, 369] on icon at bounding box center [867, 364] width 10 height 10
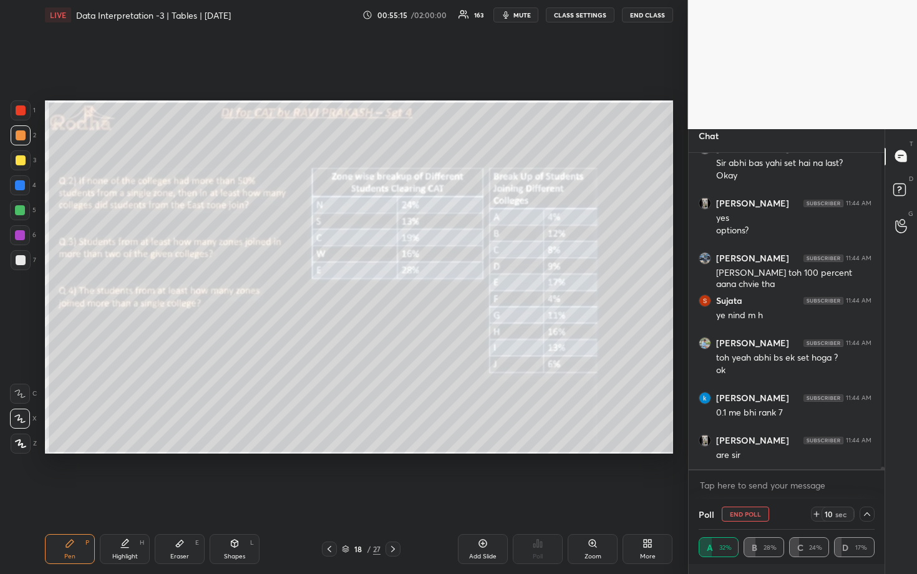
click at [862, 497] on icon at bounding box center [867, 514] width 10 height 10
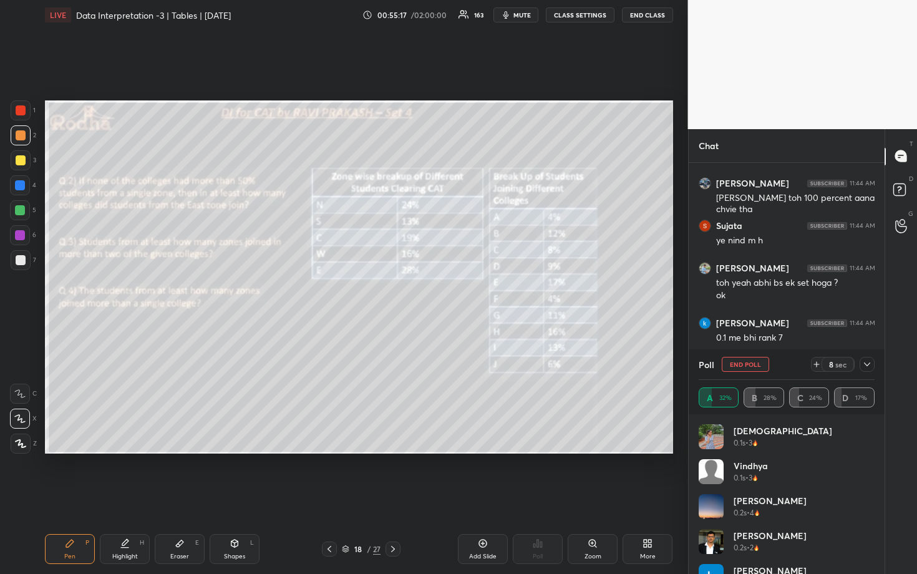
click at [868, 363] on icon at bounding box center [867, 364] width 10 height 10
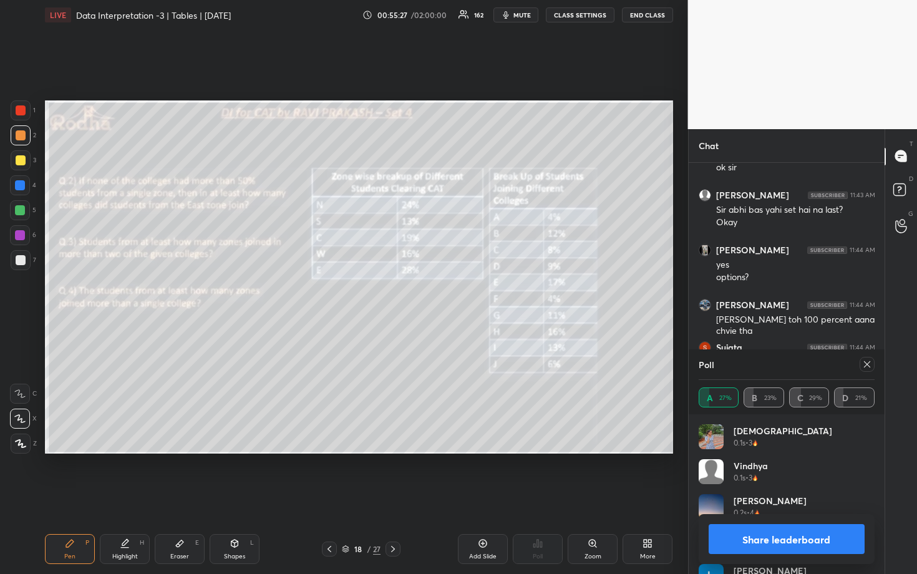
click at [872, 361] on div at bounding box center [867, 364] width 15 height 15
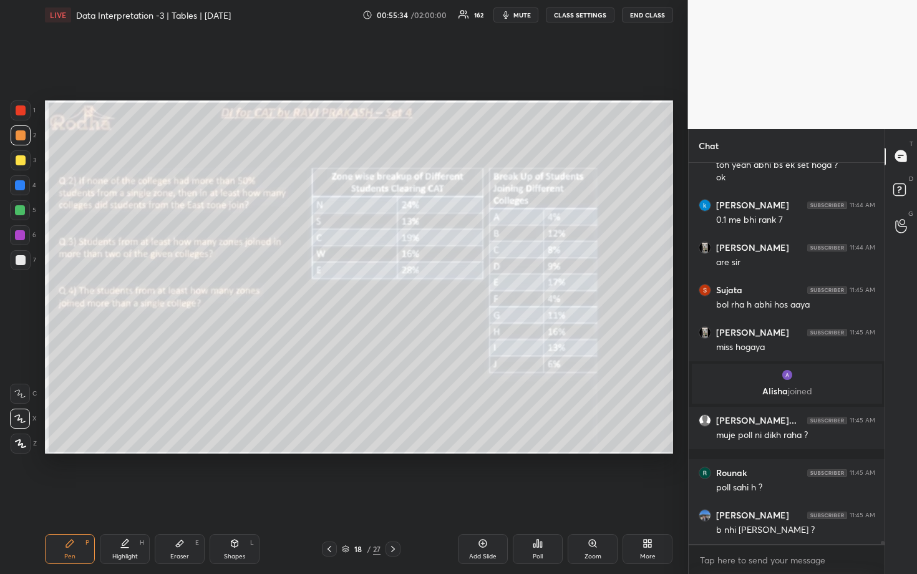
click at [21, 206] on div at bounding box center [20, 210] width 10 height 10
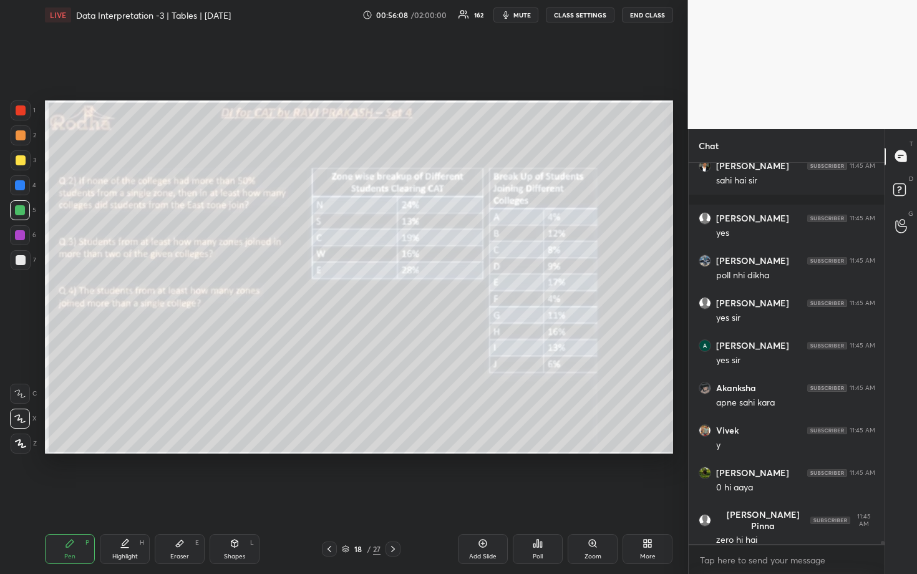
click at [537, 497] on div "Poll" at bounding box center [538, 556] width 10 height 6
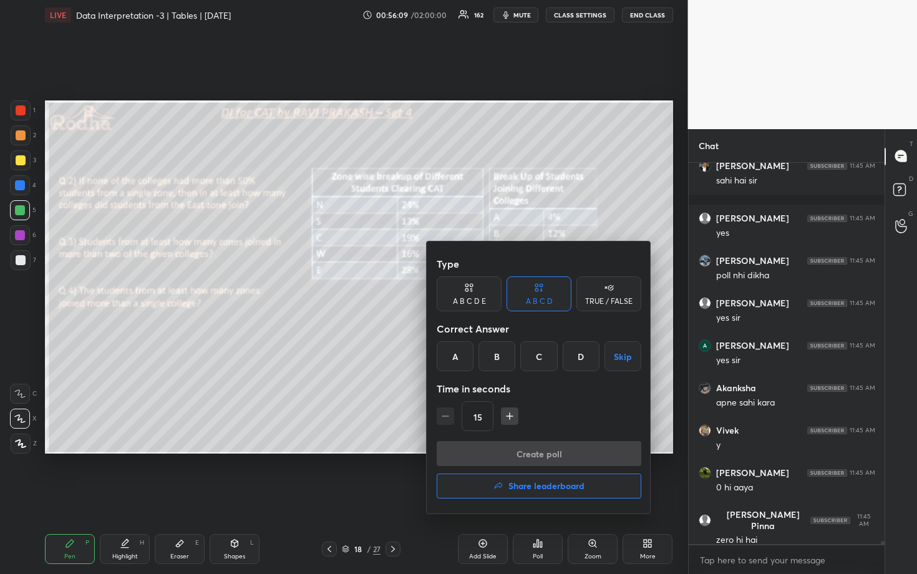
drag, startPoint x: 578, startPoint y: 352, endPoint x: 569, endPoint y: 385, distance: 33.6
click at [577, 352] on div "D" at bounding box center [581, 356] width 37 height 30
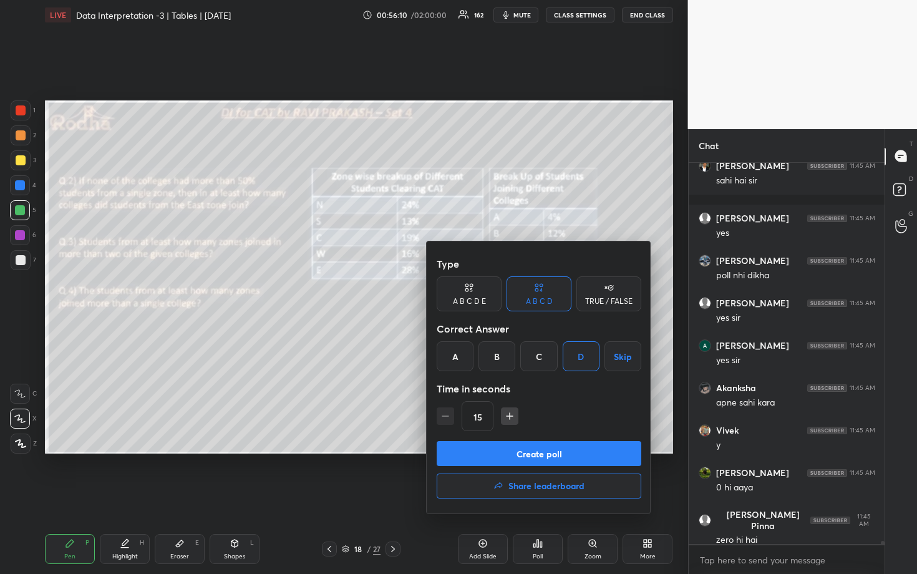
click at [547, 447] on button "Create poll" at bounding box center [539, 453] width 205 height 25
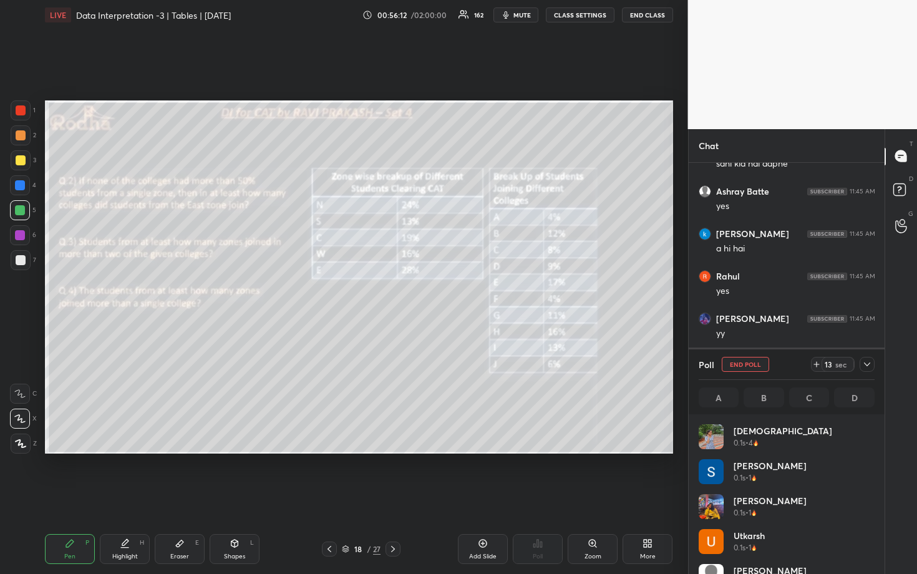
click at [870, 362] on icon at bounding box center [867, 364] width 6 height 4
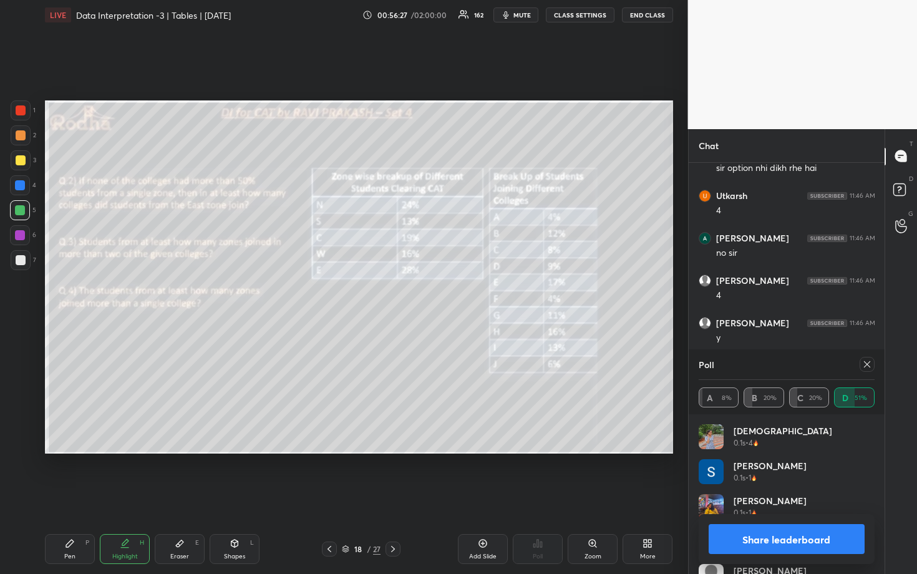
click at [782, 497] on button "Share leaderboard" at bounding box center [787, 539] width 157 height 30
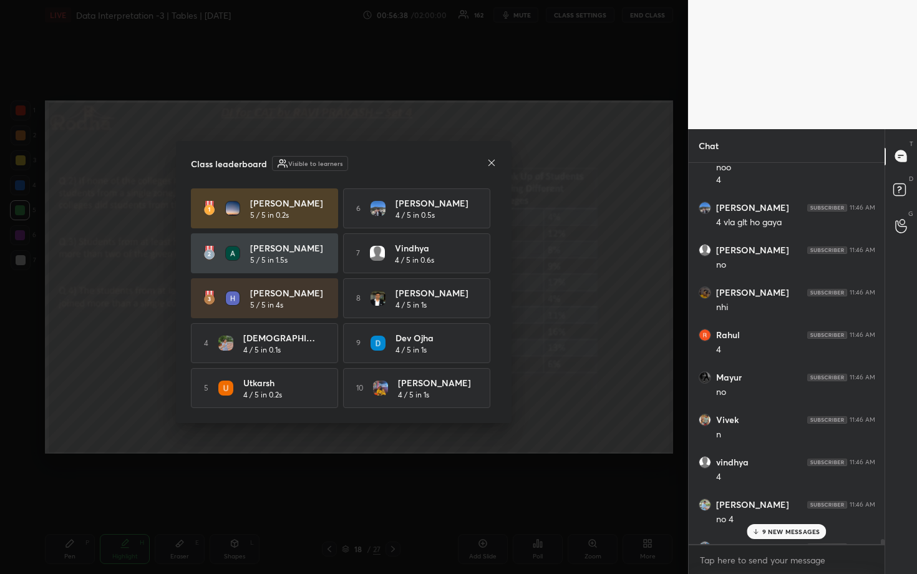
click at [491, 165] on div at bounding box center [492, 163] width 10 height 13
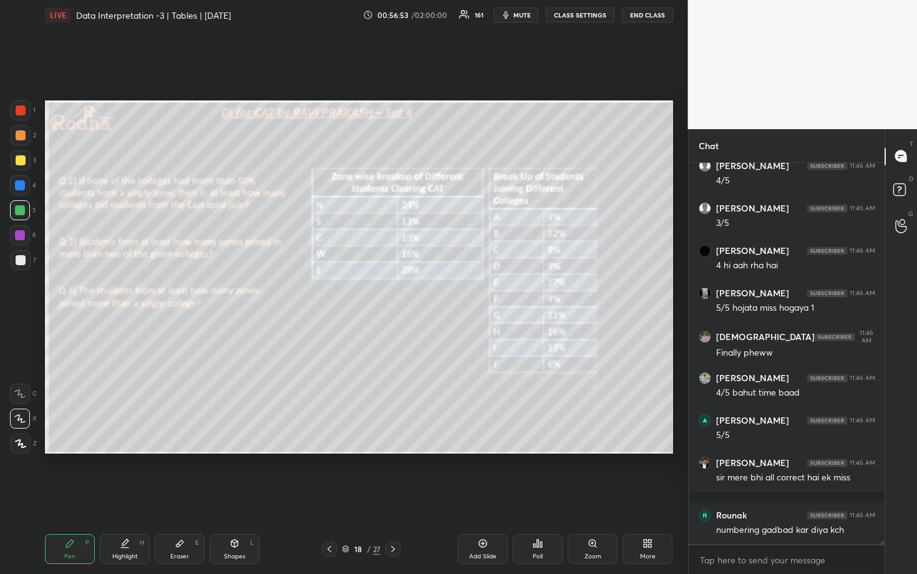
click at [24, 160] on div at bounding box center [21, 160] width 10 height 10
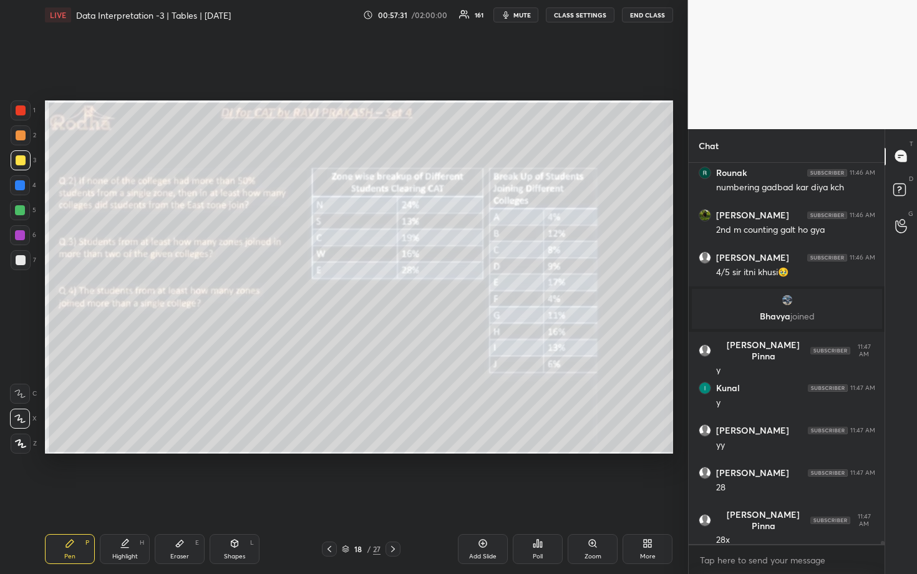
scroll to position [44553, 0]
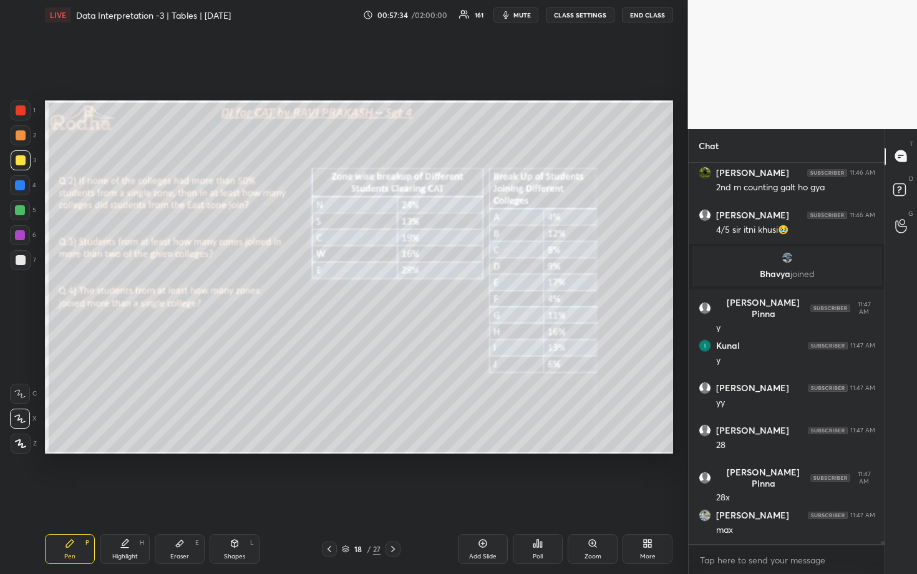
click at [21, 258] on div at bounding box center [21, 260] width 10 height 10
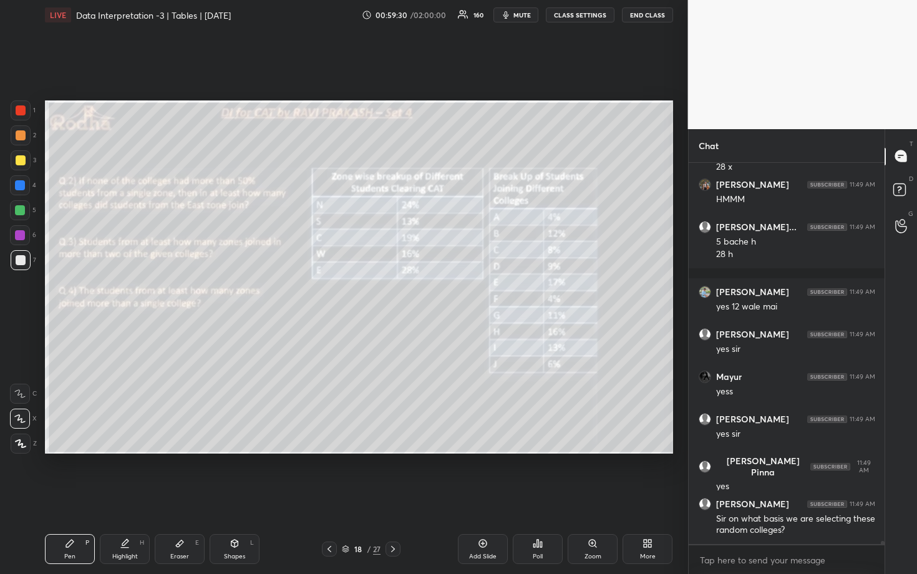
scroll to position [46186, 0]
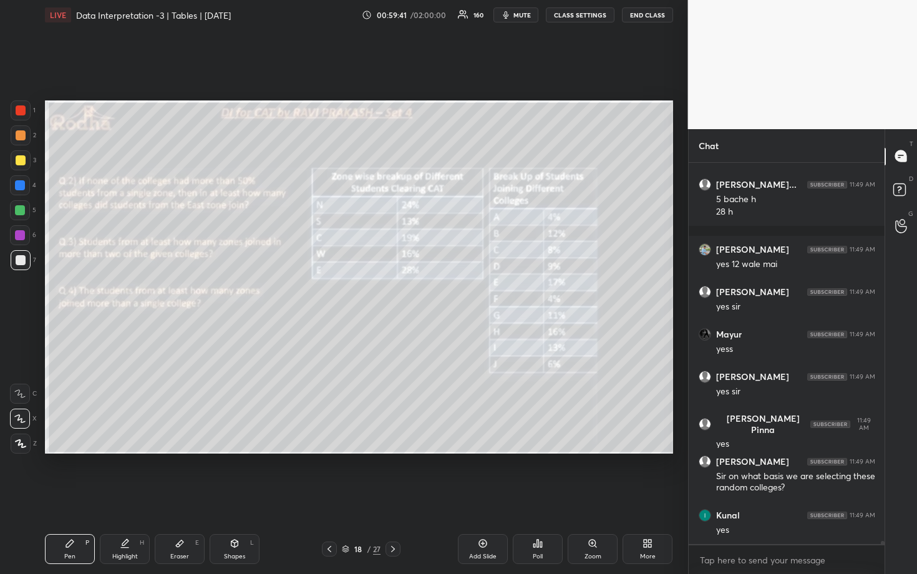
click at [22, 235] on div at bounding box center [20, 235] width 10 height 10
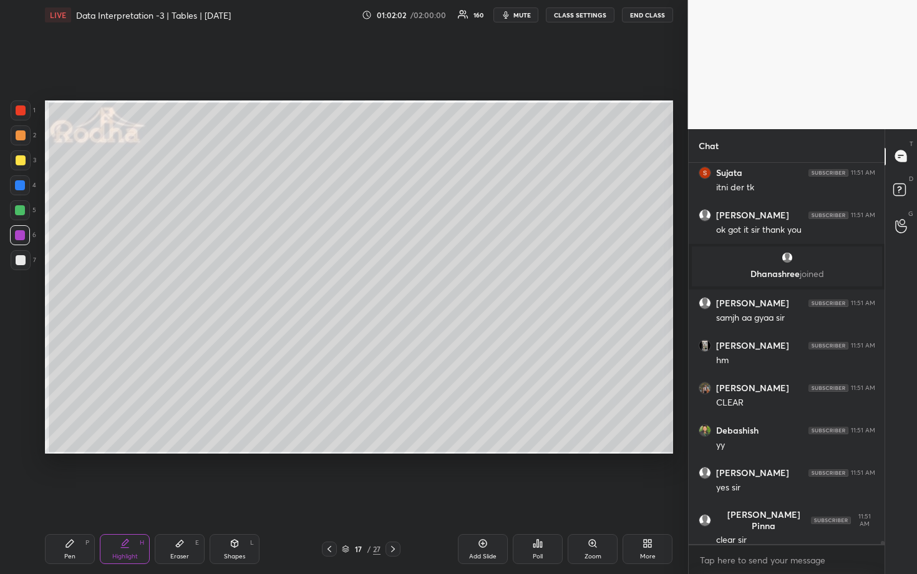
scroll to position [4, 4]
drag, startPoint x: 23, startPoint y: 133, endPoint x: 22, endPoint y: 125, distance: 7.6
click at [23, 133] on div at bounding box center [21, 135] width 10 height 10
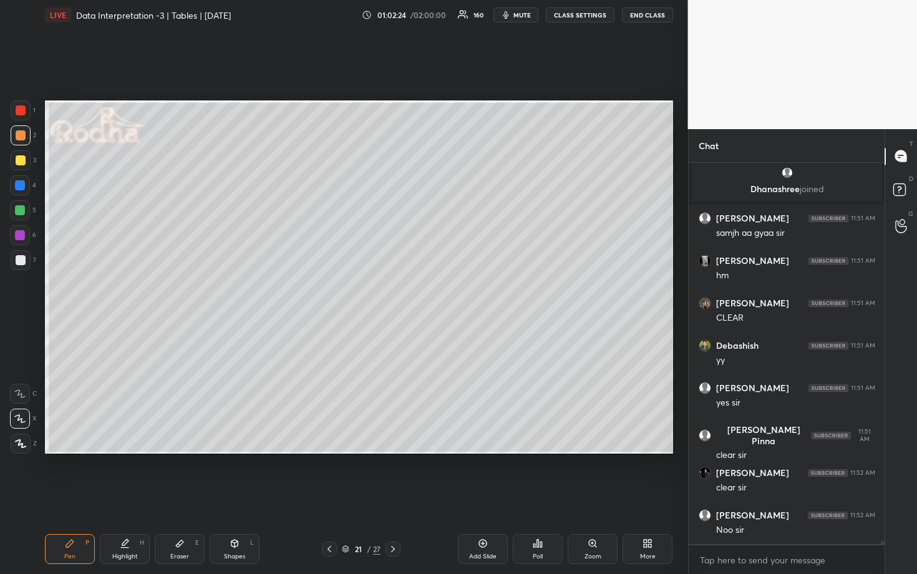
scroll to position [46816, 0]
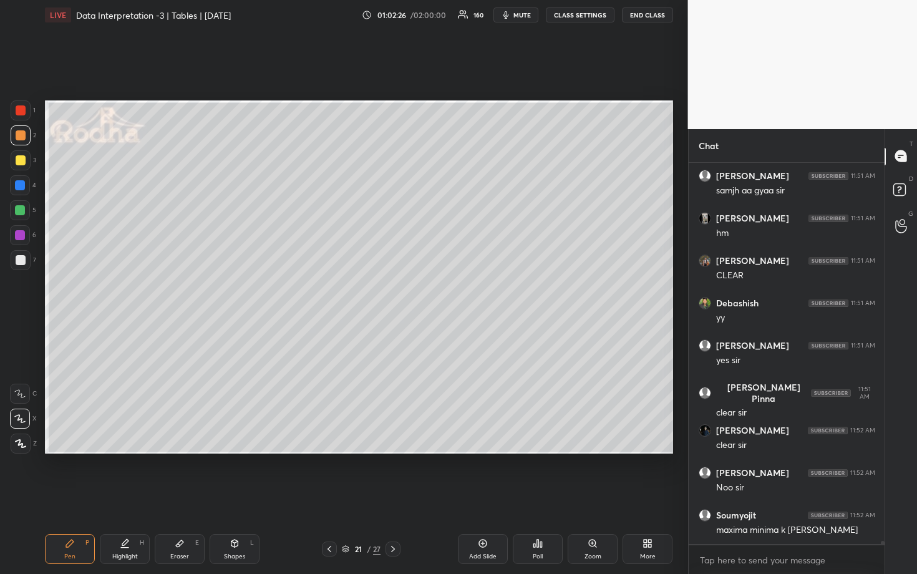
click at [22, 185] on div at bounding box center [20, 185] width 10 height 10
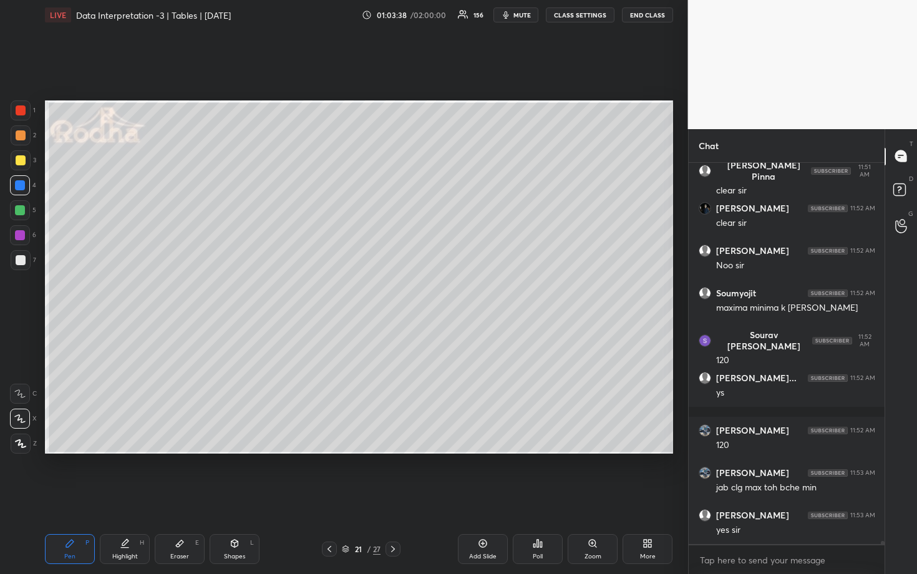
scroll to position [47083, 0]
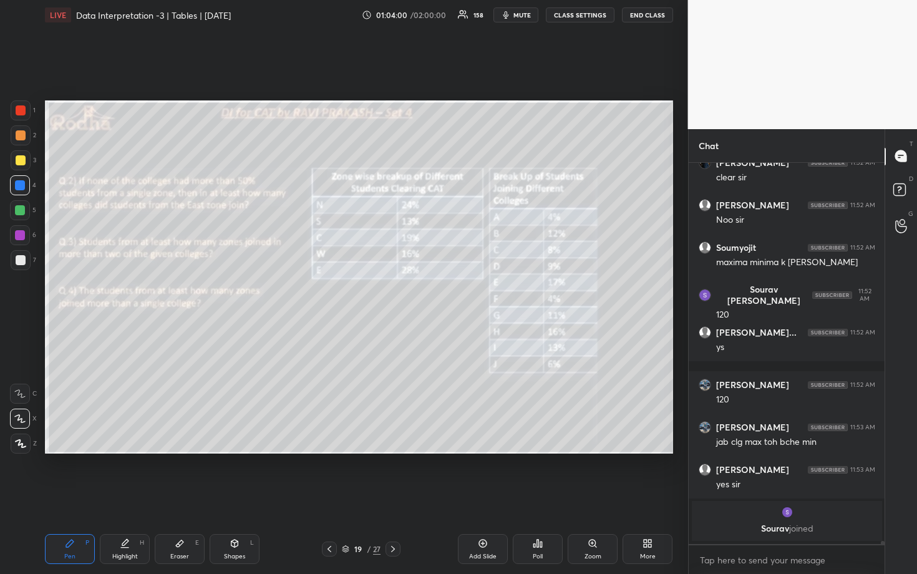
click at [18, 134] on div at bounding box center [21, 135] width 10 height 10
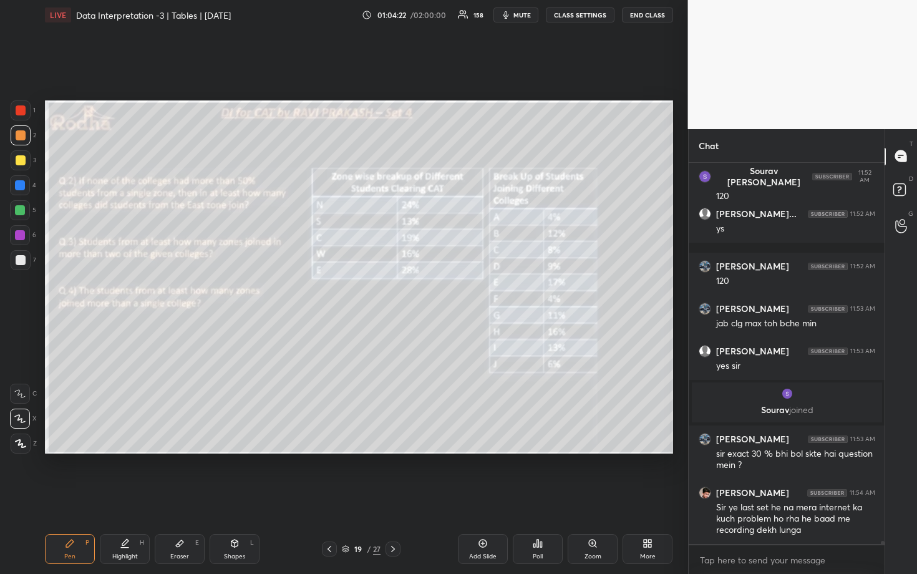
scroll to position [47031, 0]
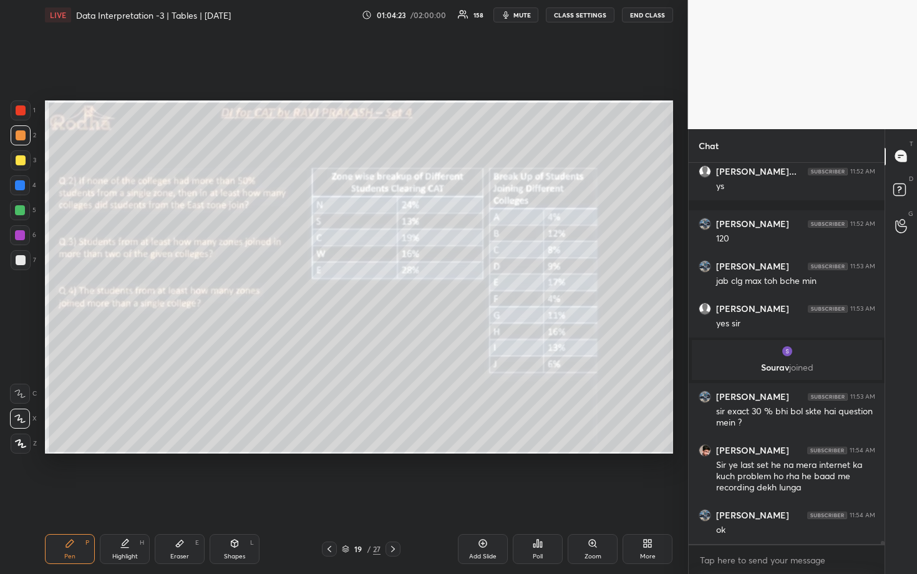
click at [12, 208] on div at bounding box center [20, 210] width 20 height 20
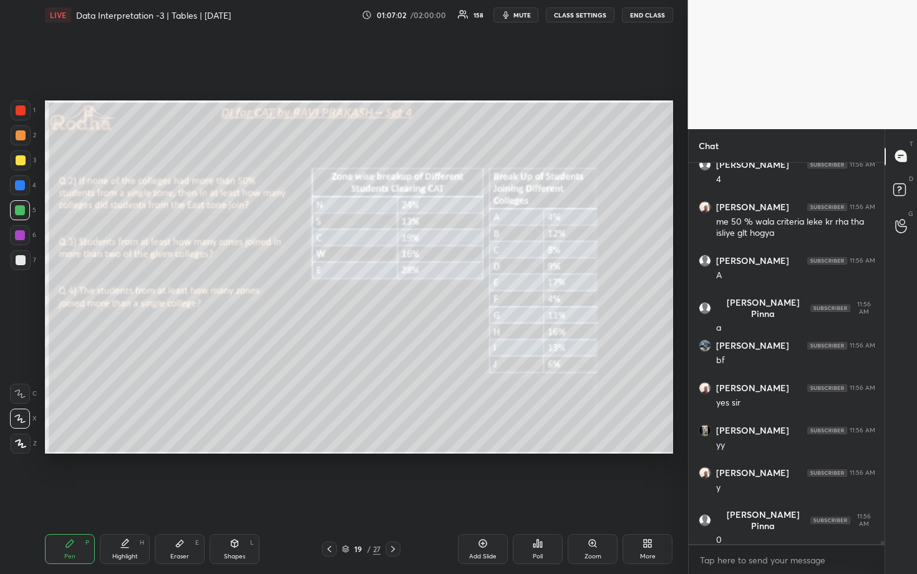
scroll to position [49293, 0]
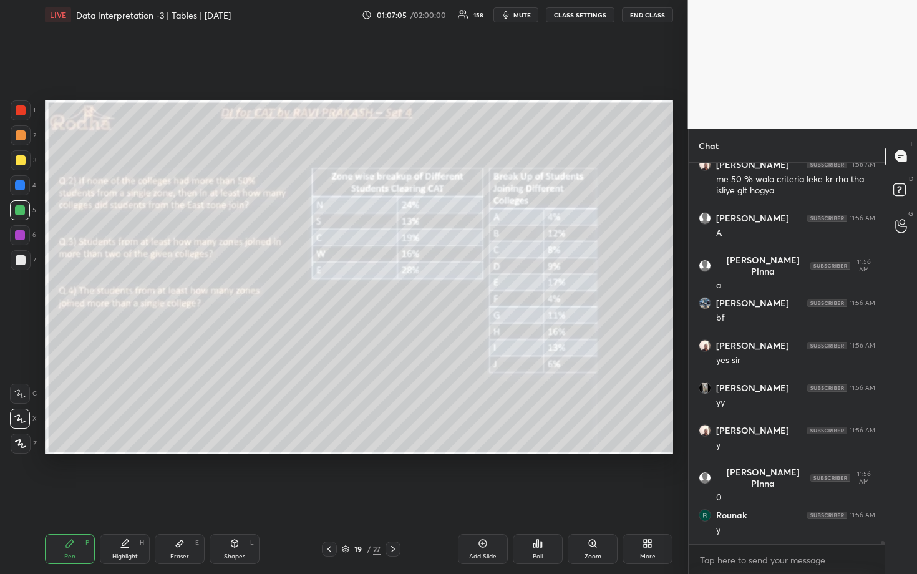
drag, startPoint x: 22, startPoint y: 261, endPoint x: 38, endPoint y: 261, distance: 16.2
click at [21, 261] on div at bounding box center [21, 260] width 10 height 10
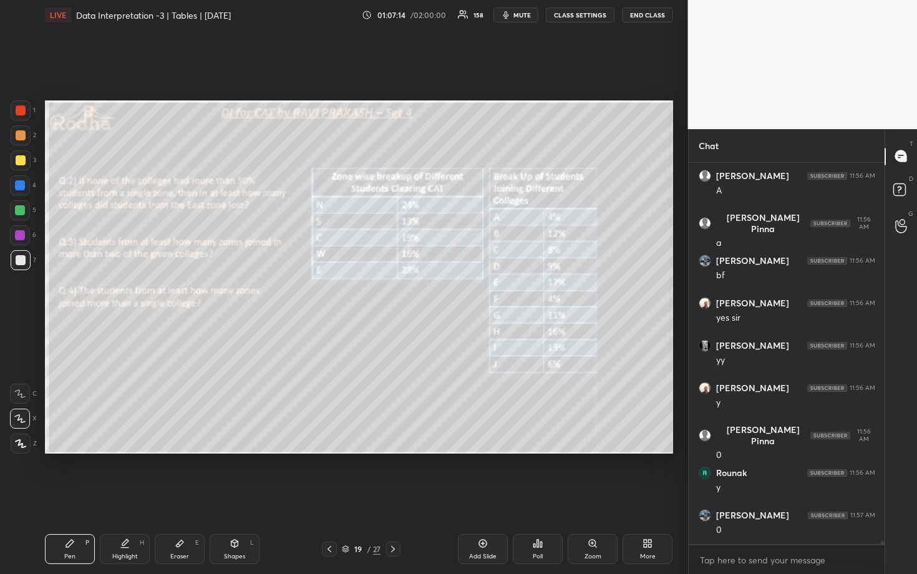
click at [22, 137] on div at bounding box center [21, 135] width 10 height 10
click at [22, 210] on div at bounding box center [20, 210] width 10 height 10
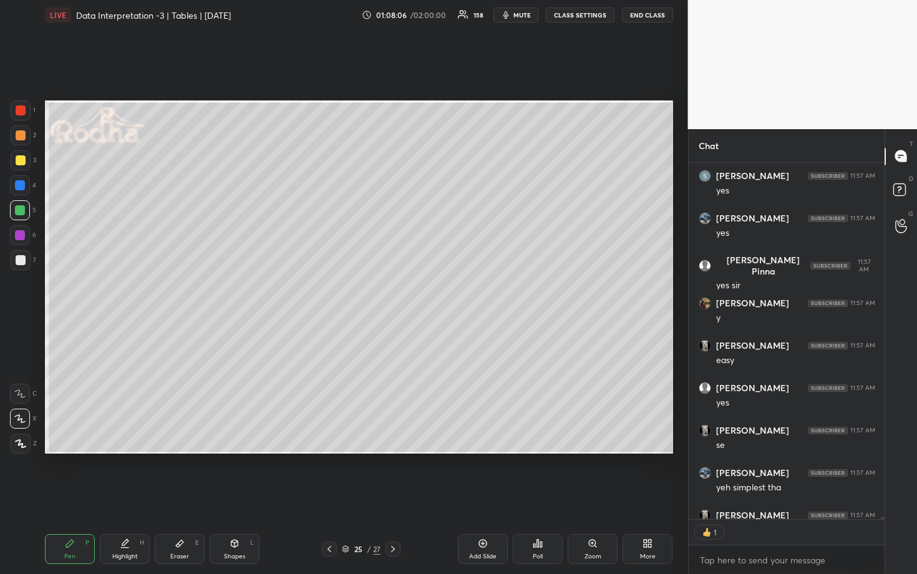
scroll to position [50064, 0]
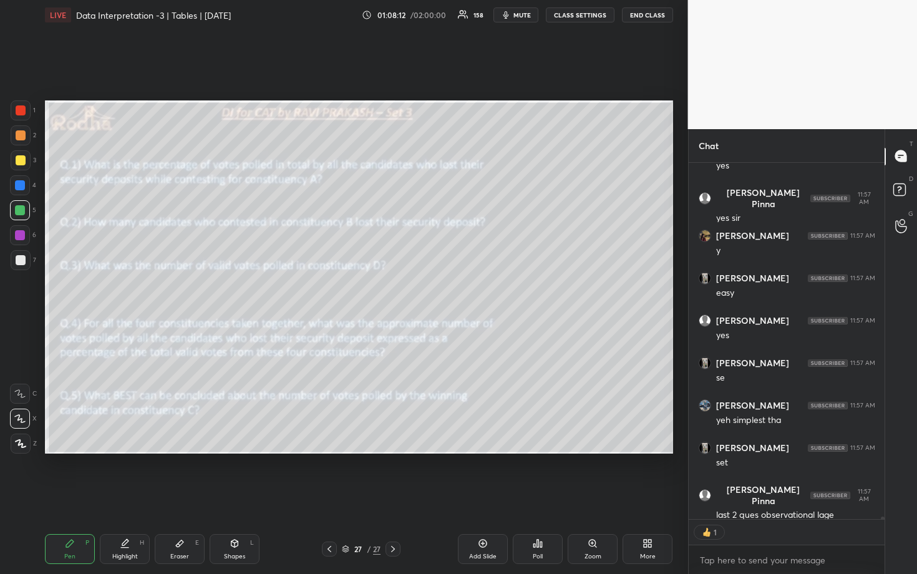
click at [654, 497] on div "More" at bounding box center [648, 556] width 16 height 6
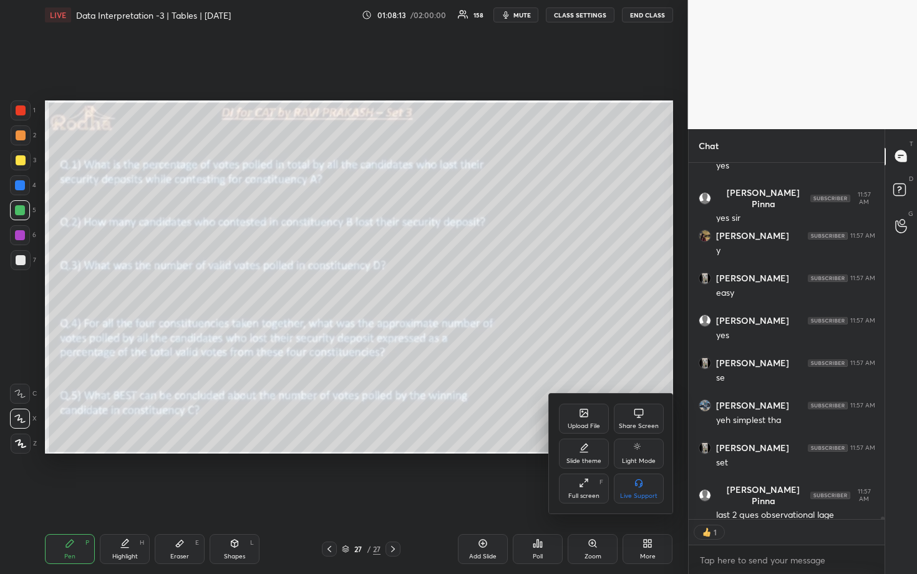
scroll to position [50117, 0]
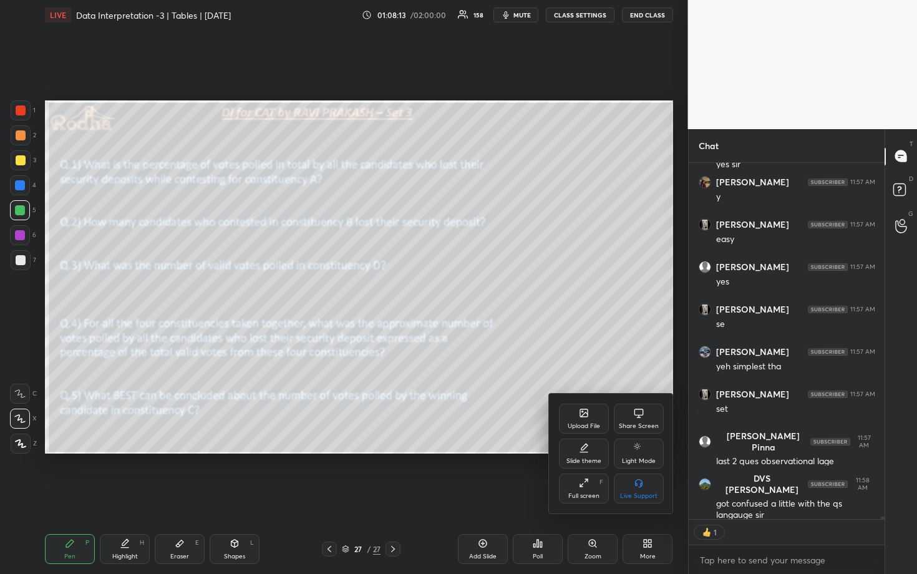
click at [586, 414] on icon at bounding box center [584, 414] width 7 height 4
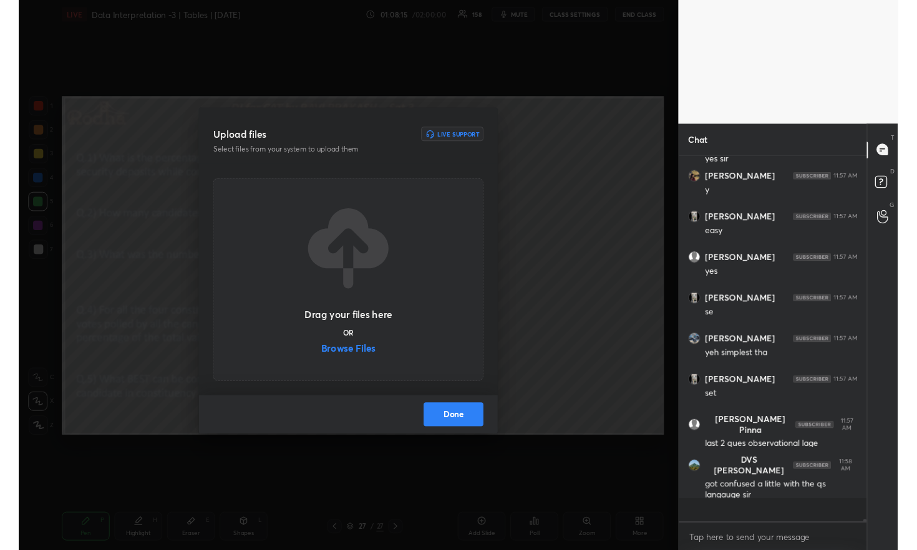
scroll to position [50092, 0]
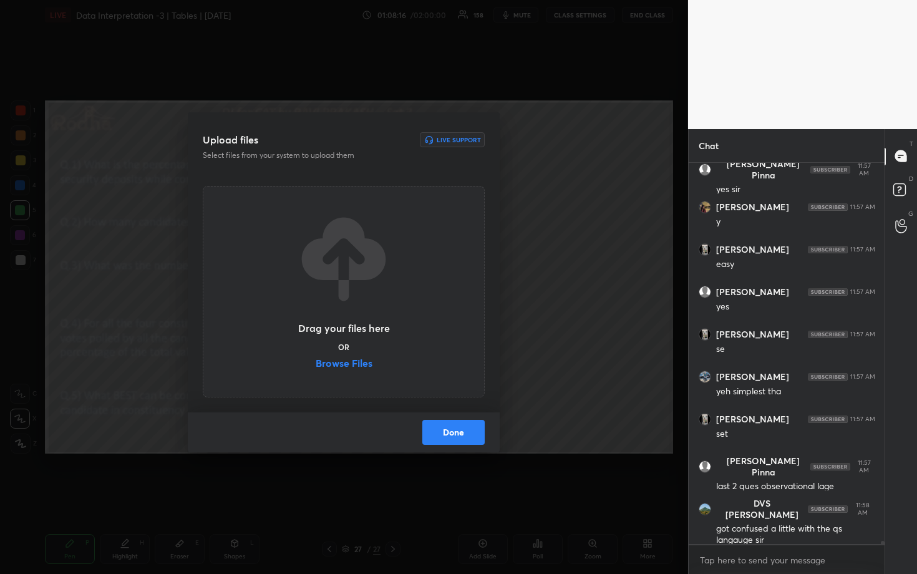
click at [354, 358] on label "Browse Files" at bounding box center [344, 364] width 57 height 13
click at [316, 358] on input "Browse Files" at bounding box center [316, 364] width 0 height 13
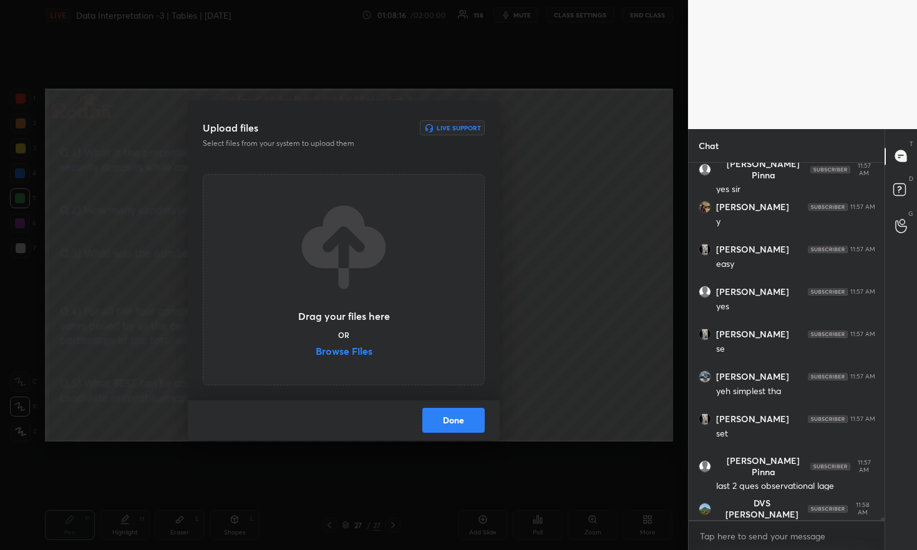
scroll to position [354, 192]
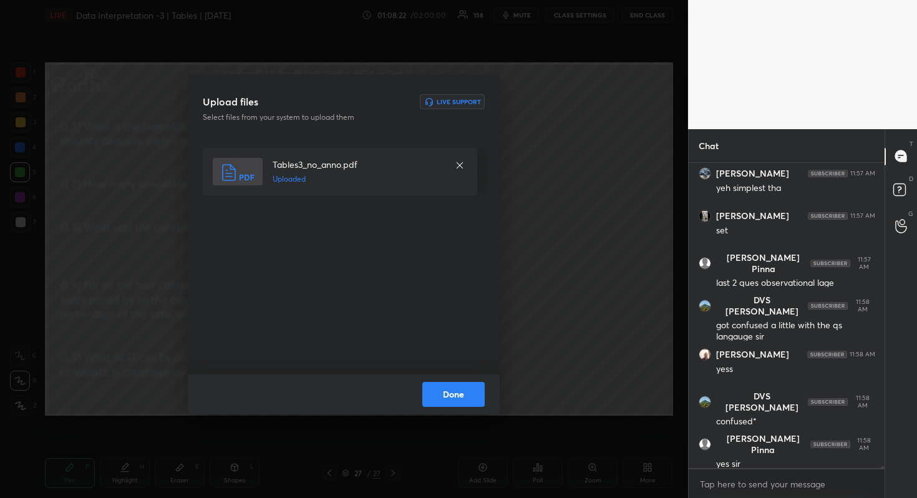
click at [462, 387] on button "Done" at bounding box center [453, 394] width 62 height 25
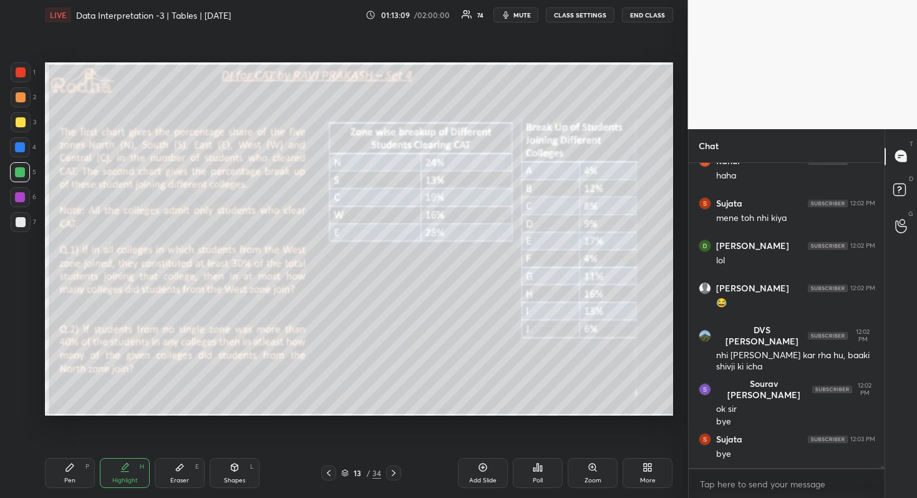
scroll to position [55246, 0]
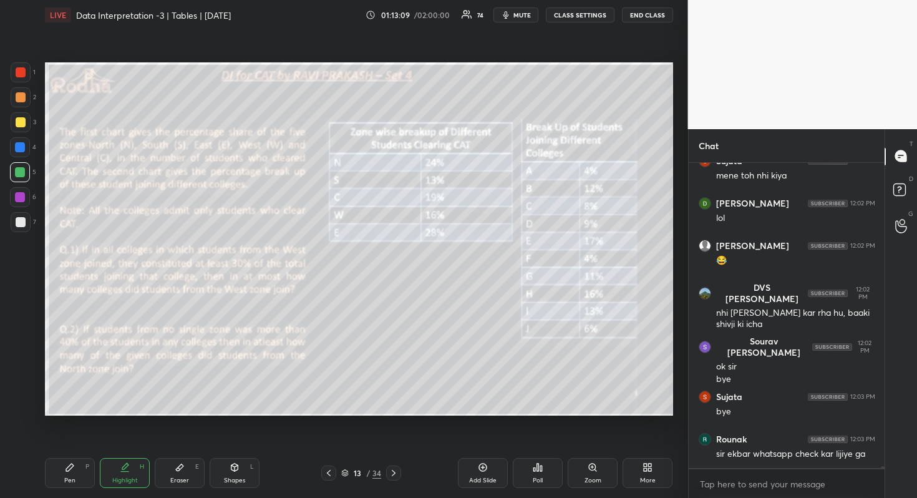
click at [648, 16] on button "END CLASS" at bounding box center [647, 14] width 51 height 15
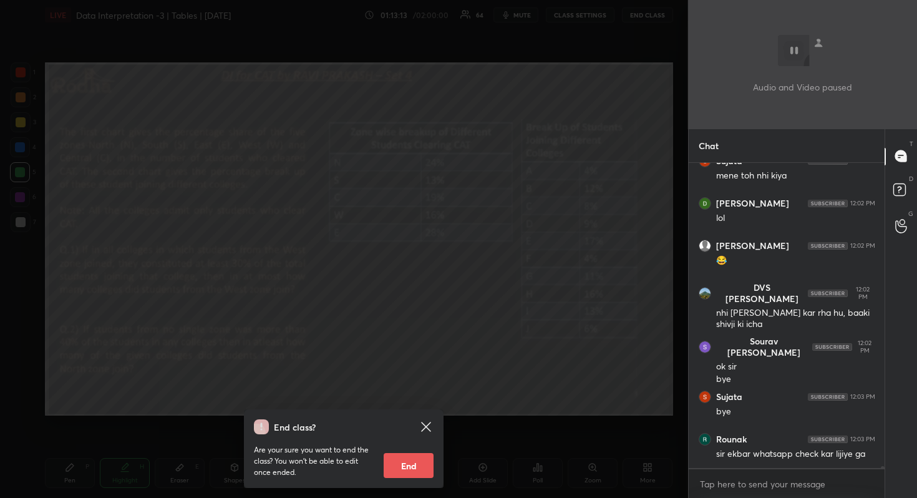
click at [407, 456] on button "End" at bounding box center [409, 465] width 50 height 25
type textarea "x"
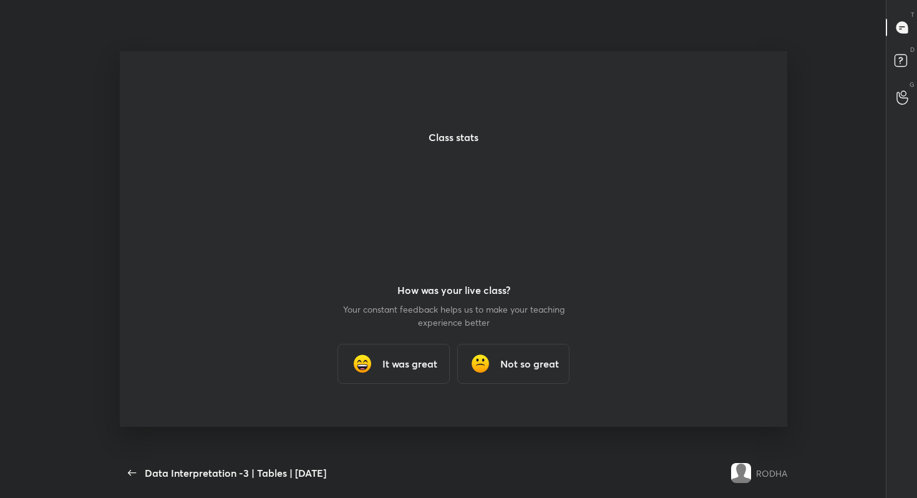
scroll to position [4, 1]
